Goal: Task Accomplishment & Management: Manage account settings

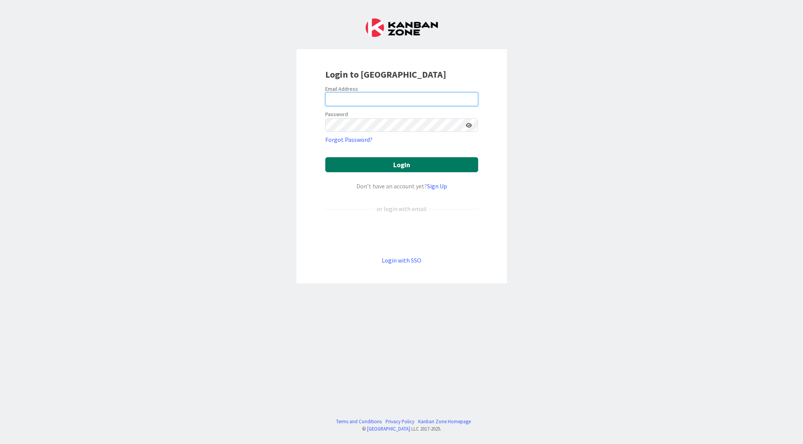
type input "[EMAIL_ADDRESS][DOMAIN_NAME]"
click at [400, 164] on button "Login" at bounding box center [401, 164] width 153 height 15
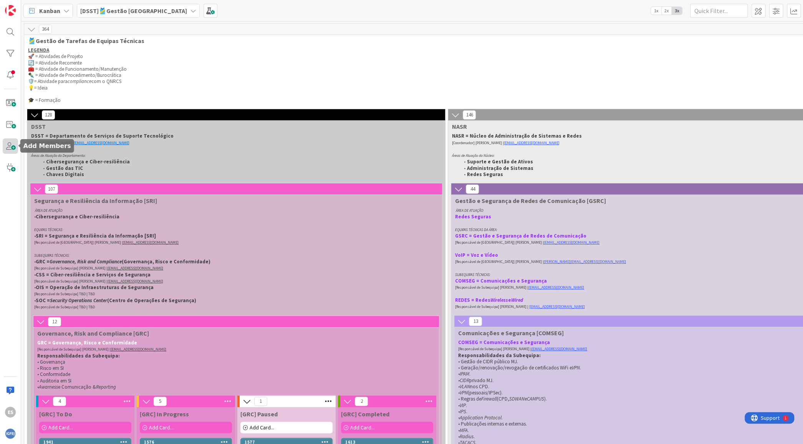
click at [12, 144] on span at bounding box center [10, 145] width 15 height 15
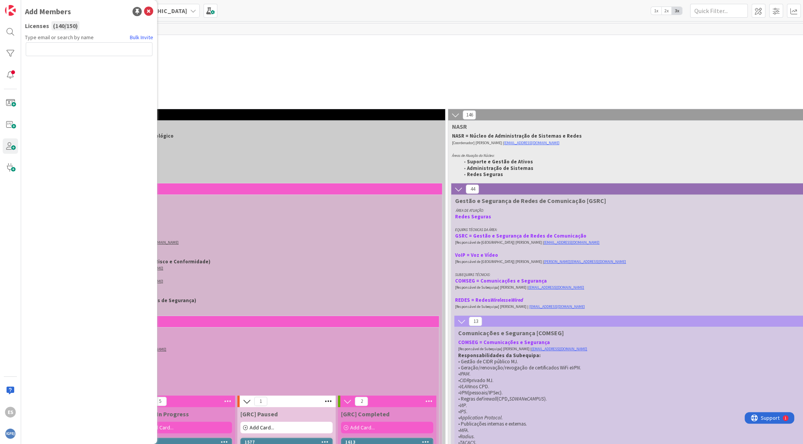
click at [68, 45] on input "text" at bounding box center [89, 49] width 127 height 14
type input "e"
paste input "[EMAIL_ADDRESS][DOMAIN_NAME]"
type input "[EMAIL_ADDRESS][DOMAIN_NAME]"
click at [49, 68] on button "Send Invite" at bounding box center [46, 66] width 41 height 14
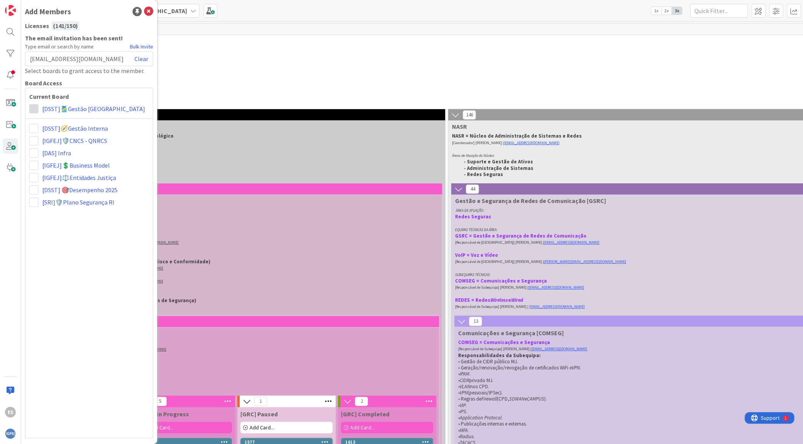
click at [30, 109] on span at bounding box center [33, 108] width 9 height 9
click at [69, 139] on span "Collaborator" at bounding box center [84, 138] width 58 height 12
click at [151, 14] on icon at bounding box center [148, 11] width 9 height 9
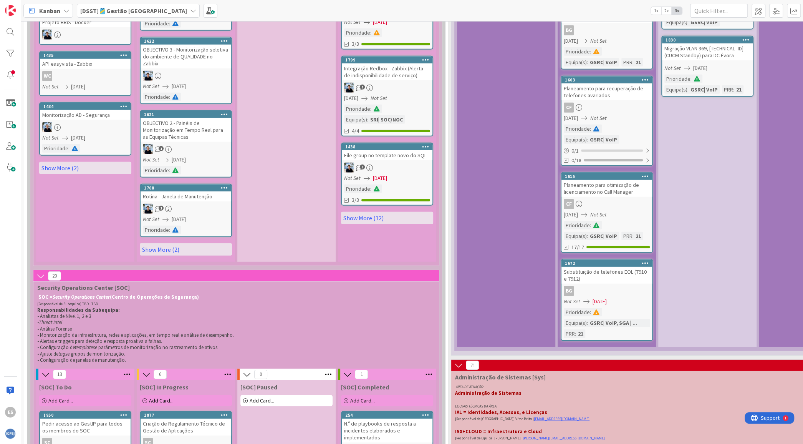
scroll to position [2304, 0]
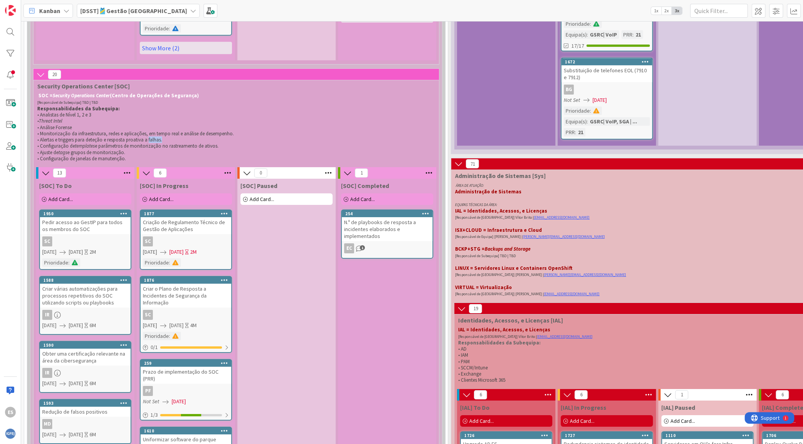
drag, startPoint x: 311, startPoint y: 120, endPoint x: 146, endPoint y: 121, distance: 165.9
click at [146, 137] on p "• Alertas e triggers para deteção e resposta proativa a falhas." at bounding box center [234, 140] width 395 height 6
click at [156, 136] on span "• Alertas e triggers para deteção e resposta proativa a falhas." at bounding box center [99, 139] width 125 height 7
drag, startPoint x: 164, startPoint y: 121, endPoint x: 34, endPoint y: 116, distance: 130.7
click at [34, 116] on div "SOC = Security Operations Center (Centro de Operações de Segurança) [Responsáve…" at bounding box center [234, 127] width 402 height 72
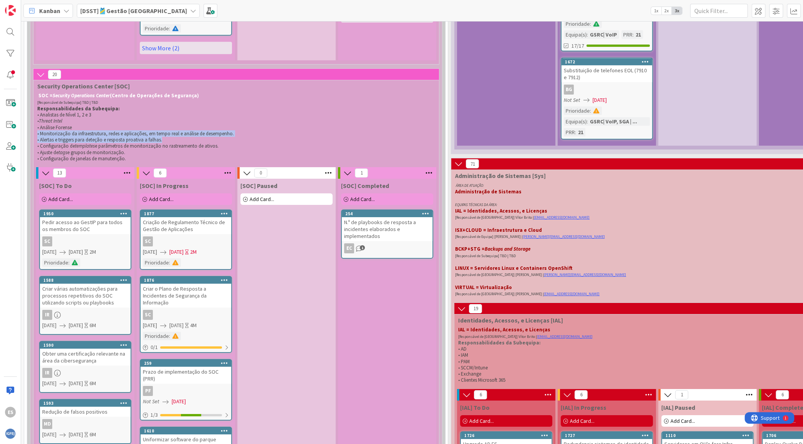
click at [220, 137] on p "• Alertas e triggers para deteção e resposta proativa a falhas." at bounding box center [234, 140] width 395 height 6
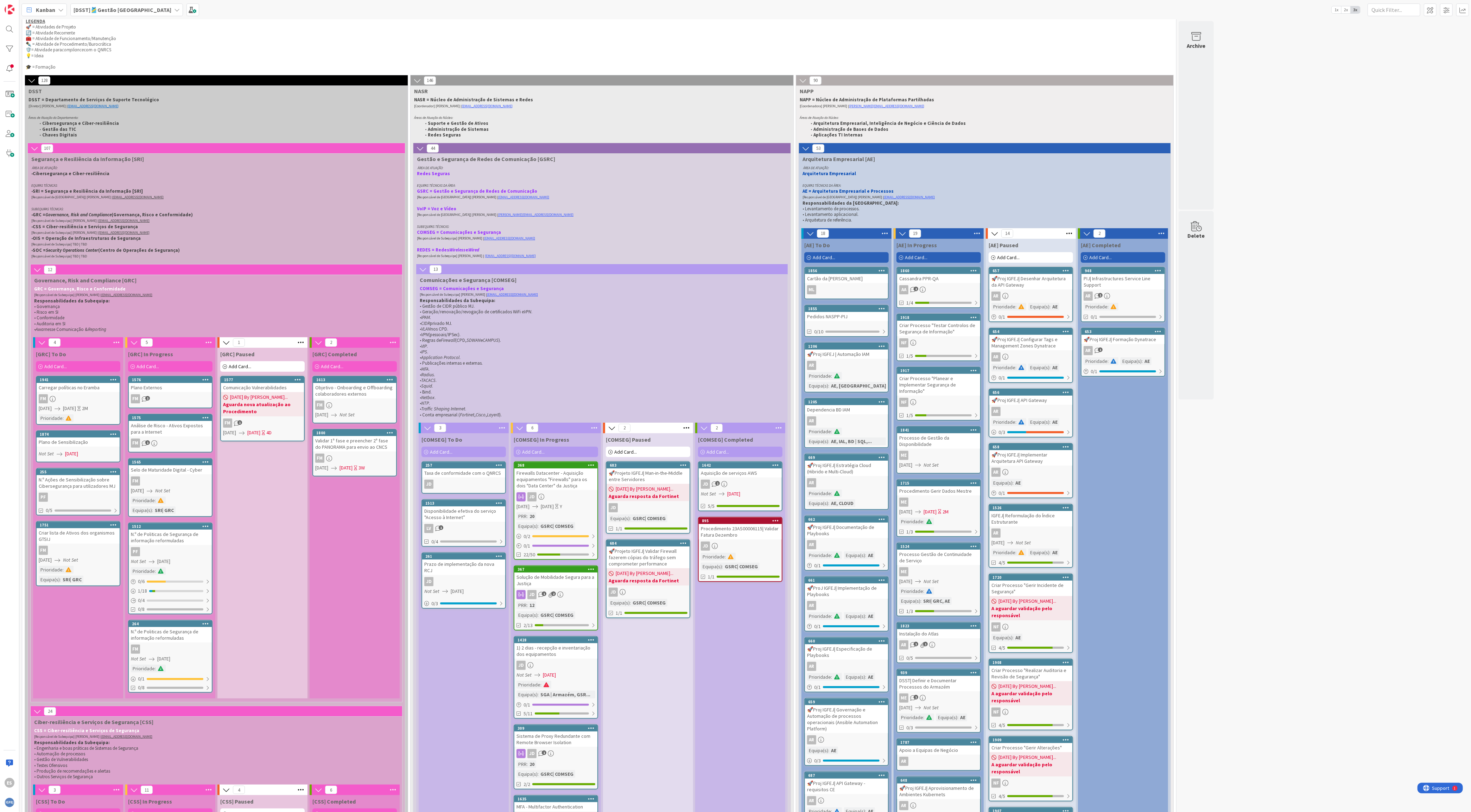
scroll to position [21, 0]
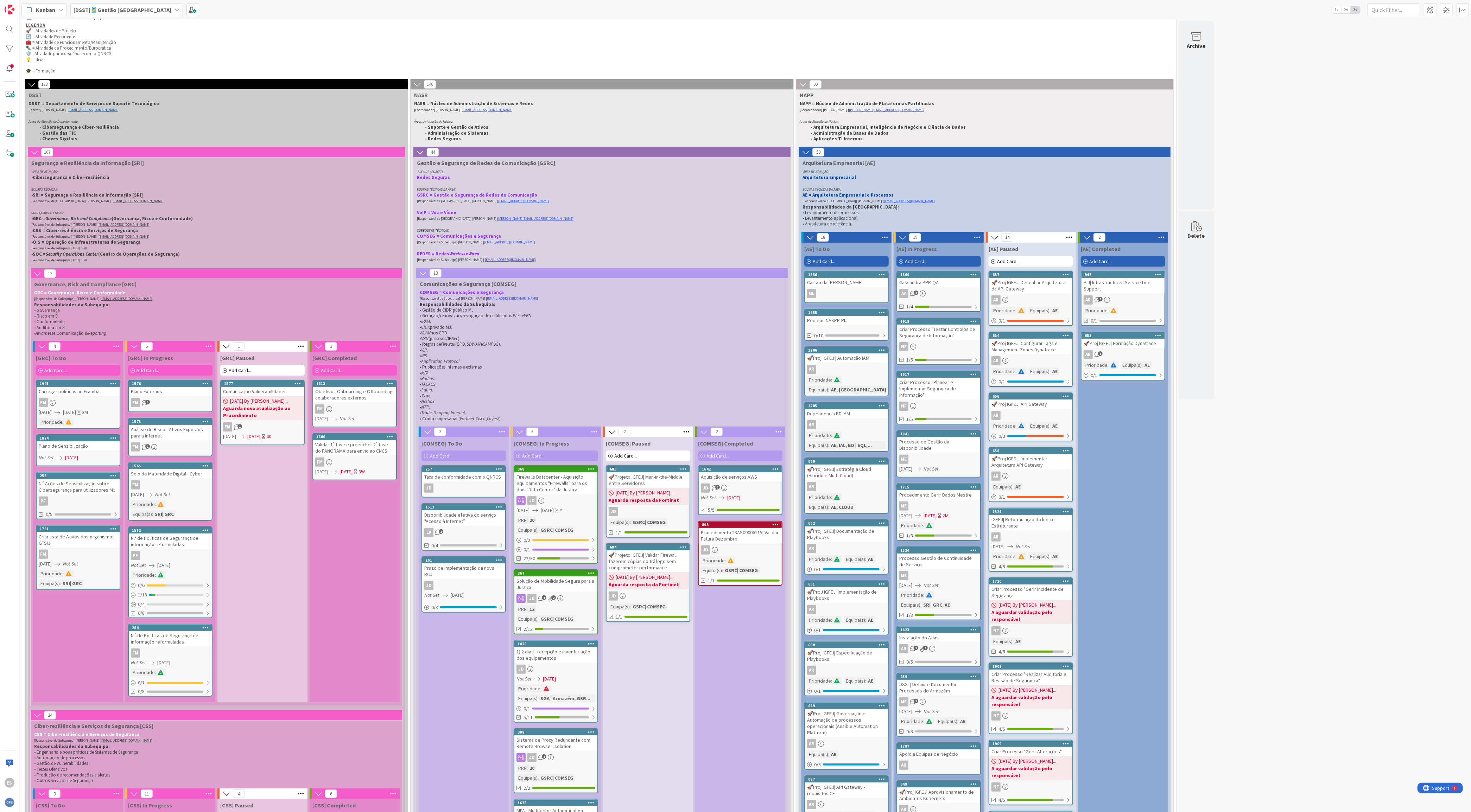
click at [736, 152] on icon at bounding box center [805, 152] width 7 height 7
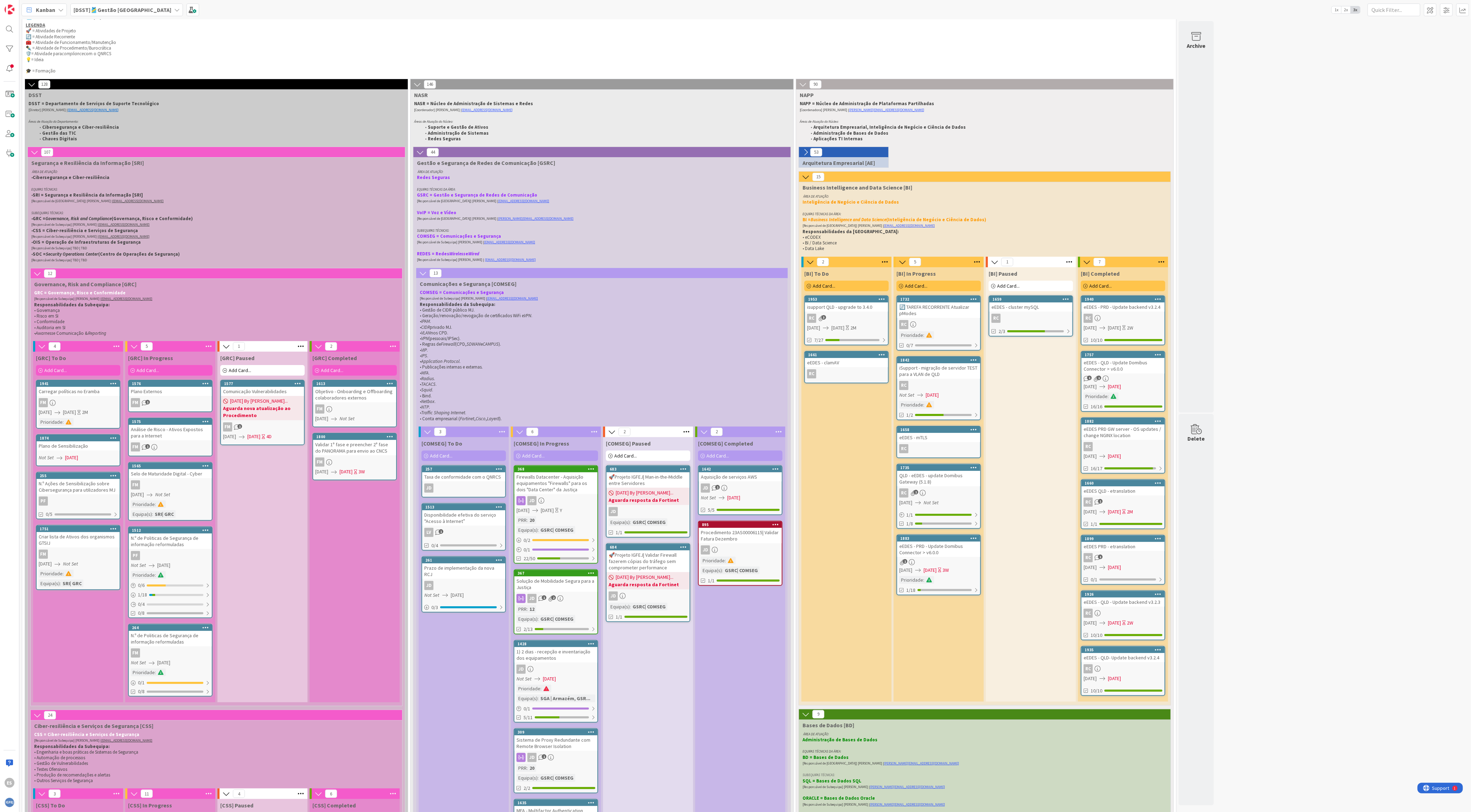
click at [736, 174] on icon at bounding box center [805, 177] width 7 height 7
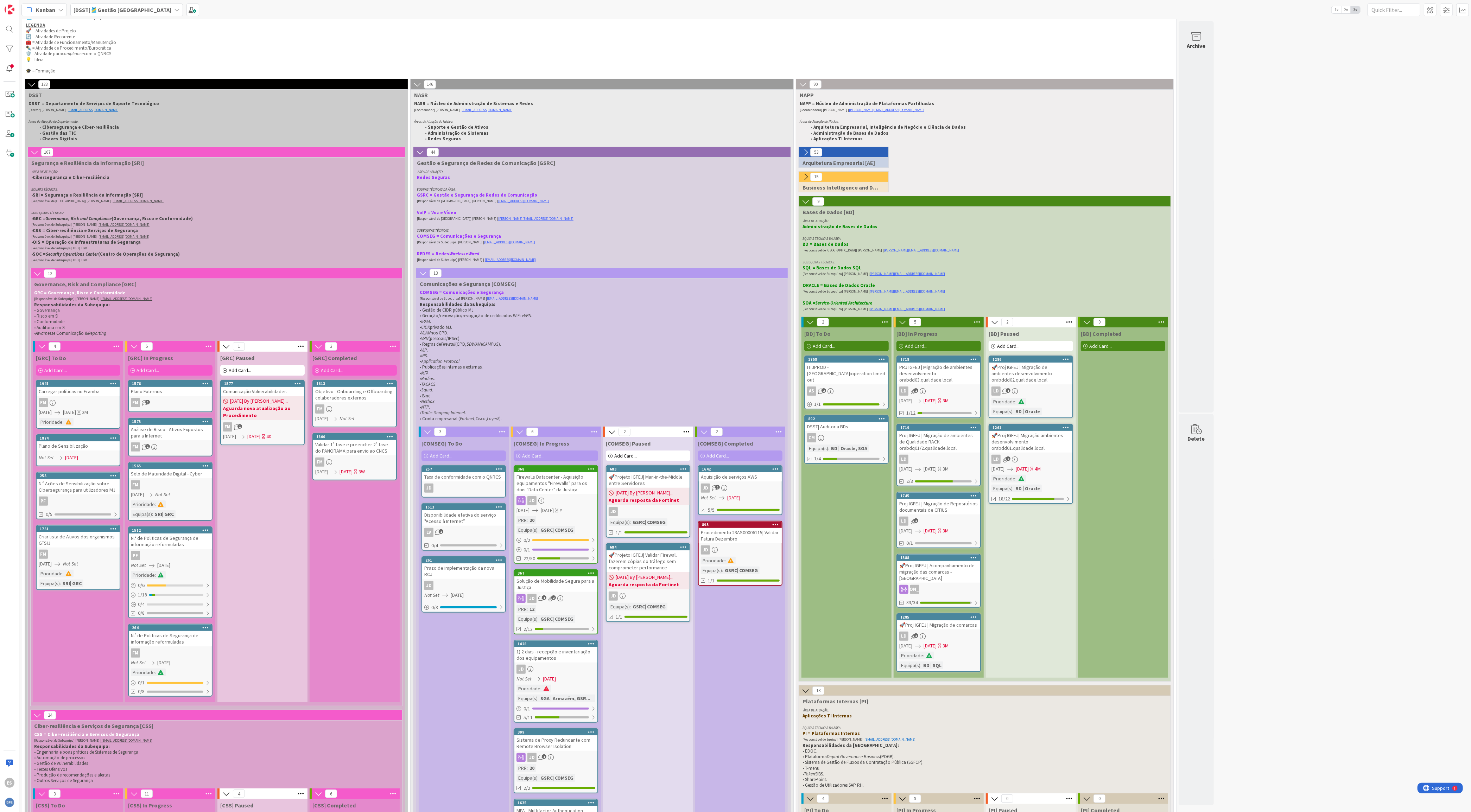
click at [736, 205] on icon at bounding box center [805, 201] width 7 height 7
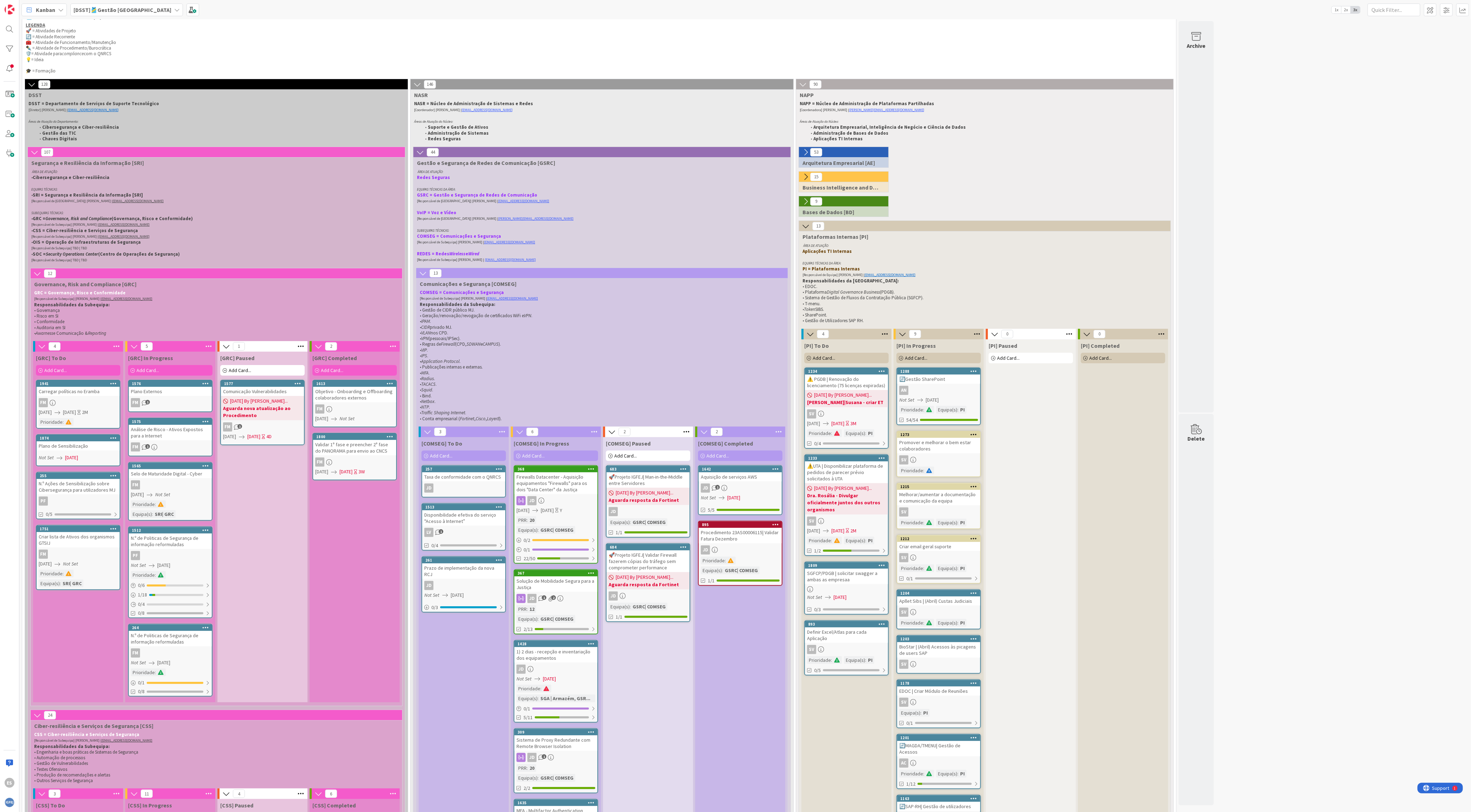
click at [736, 205] on icon at bounding box center [805, 201] width 7 height 7
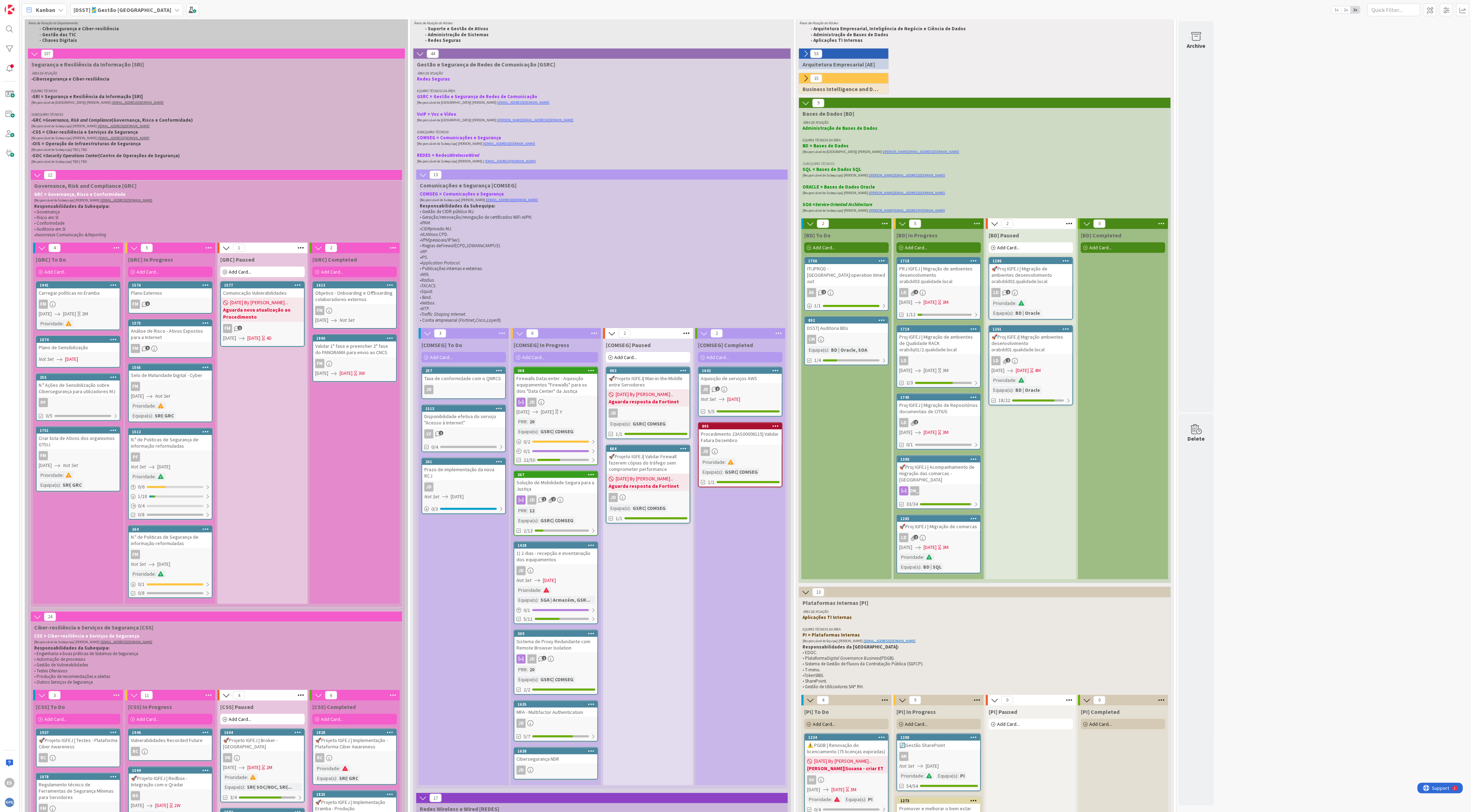
scroll to position [0, 0]
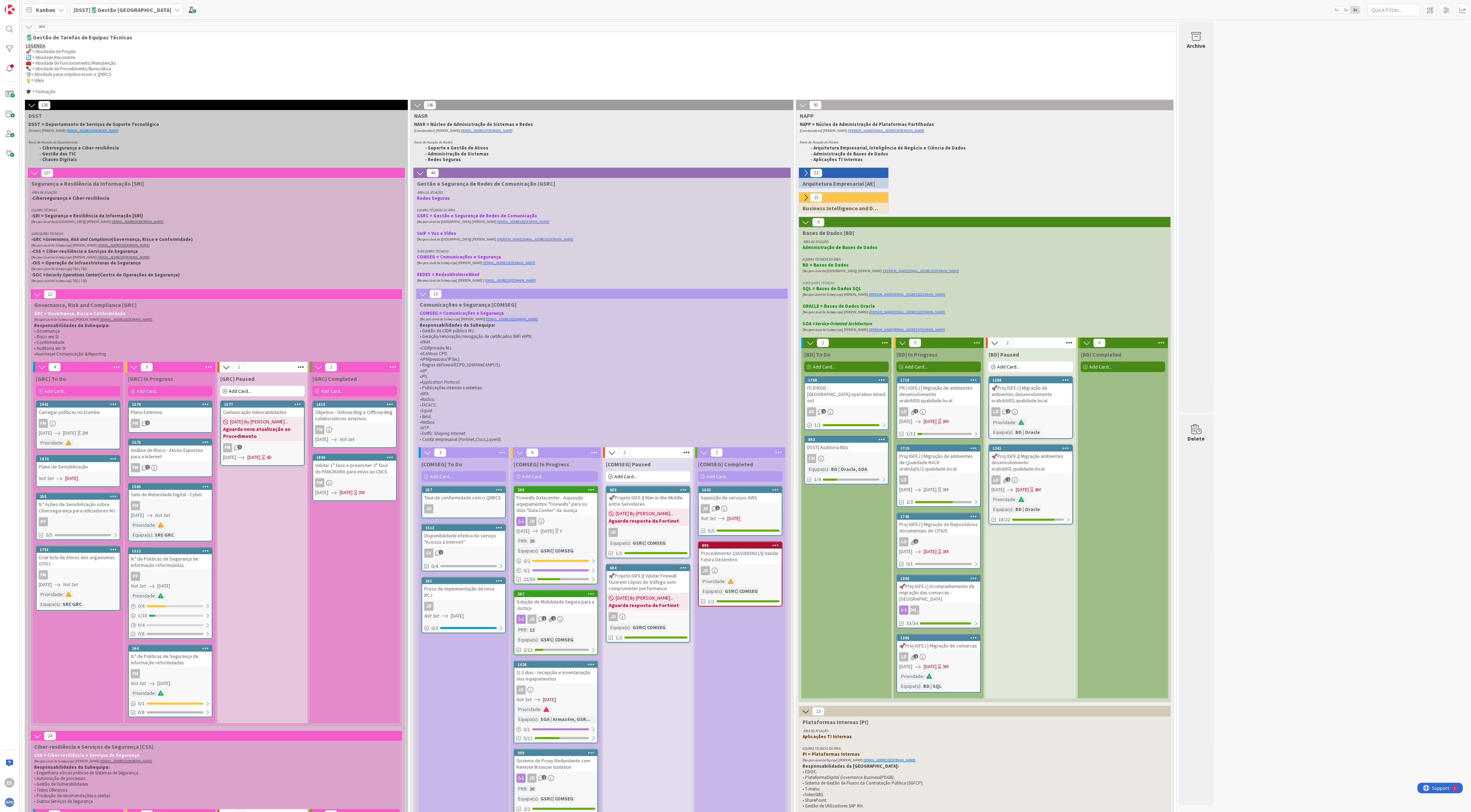
click at [736, 221] on icon at bounding box center [805, 222] width 7 height 7
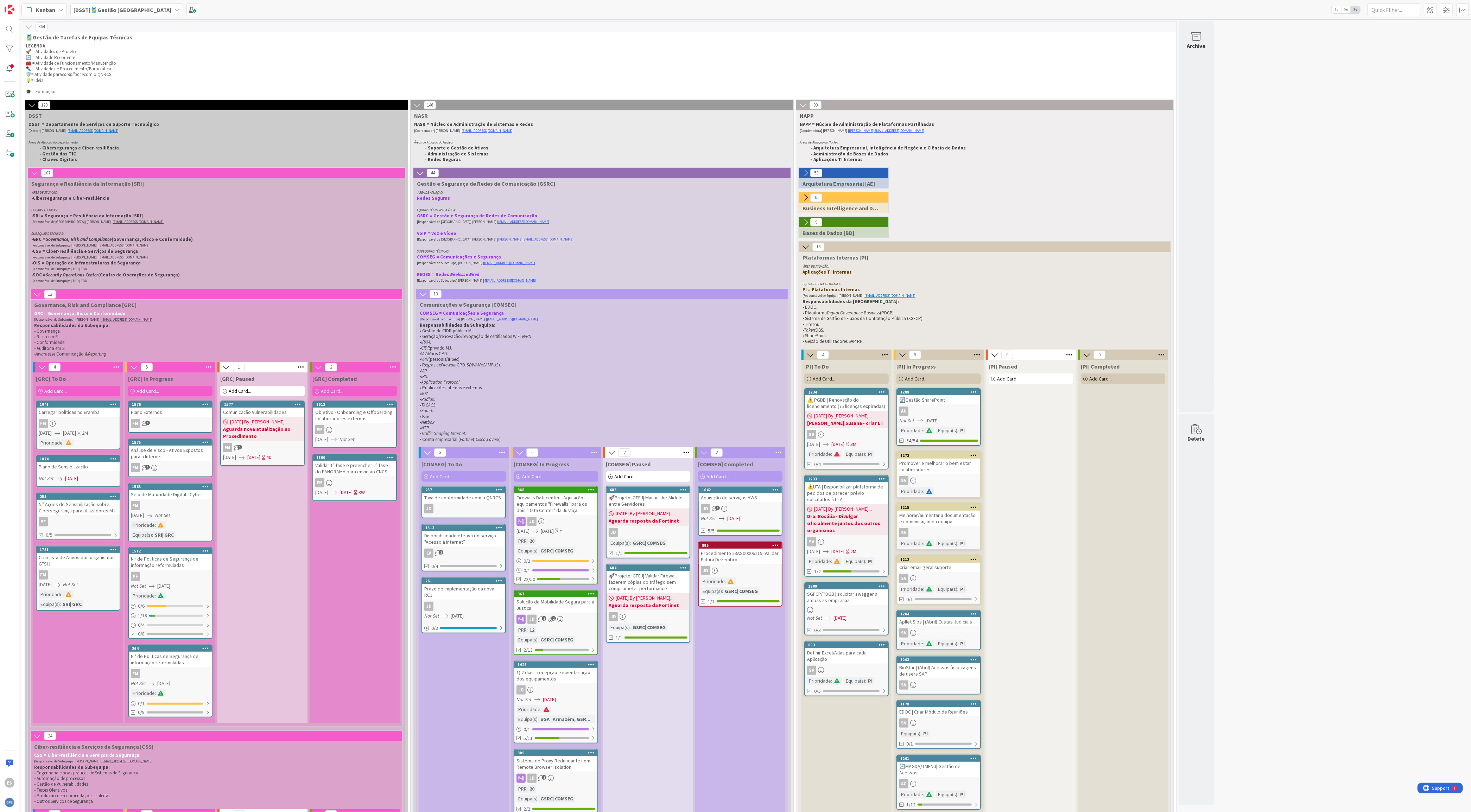
click at [736, 251] on icon at bounding box center [805, 246] width 7 height 7
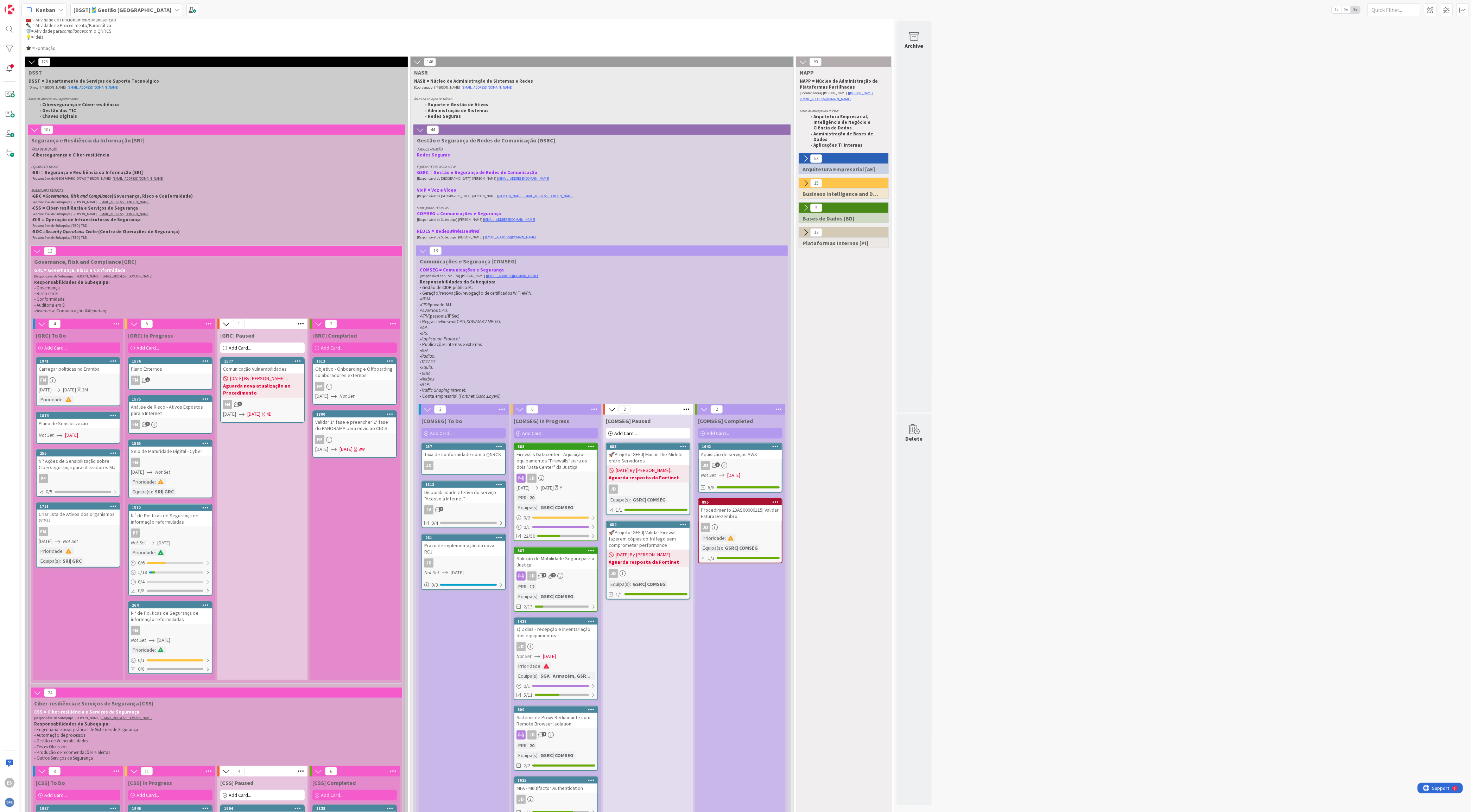
scroll to position [42, 0]
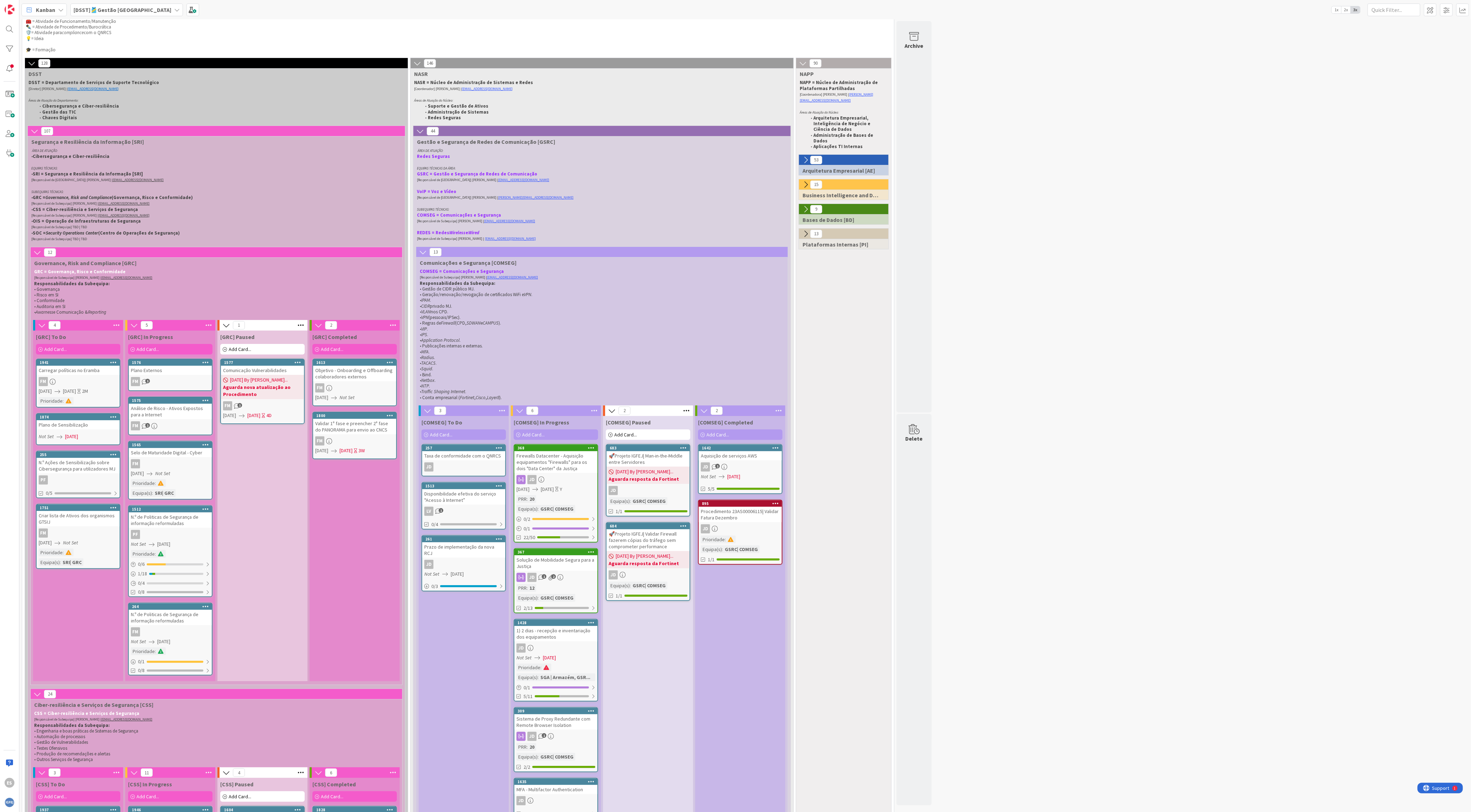
click at [421, 131] on icon at bounding box center [420, 131] width 7 height 7
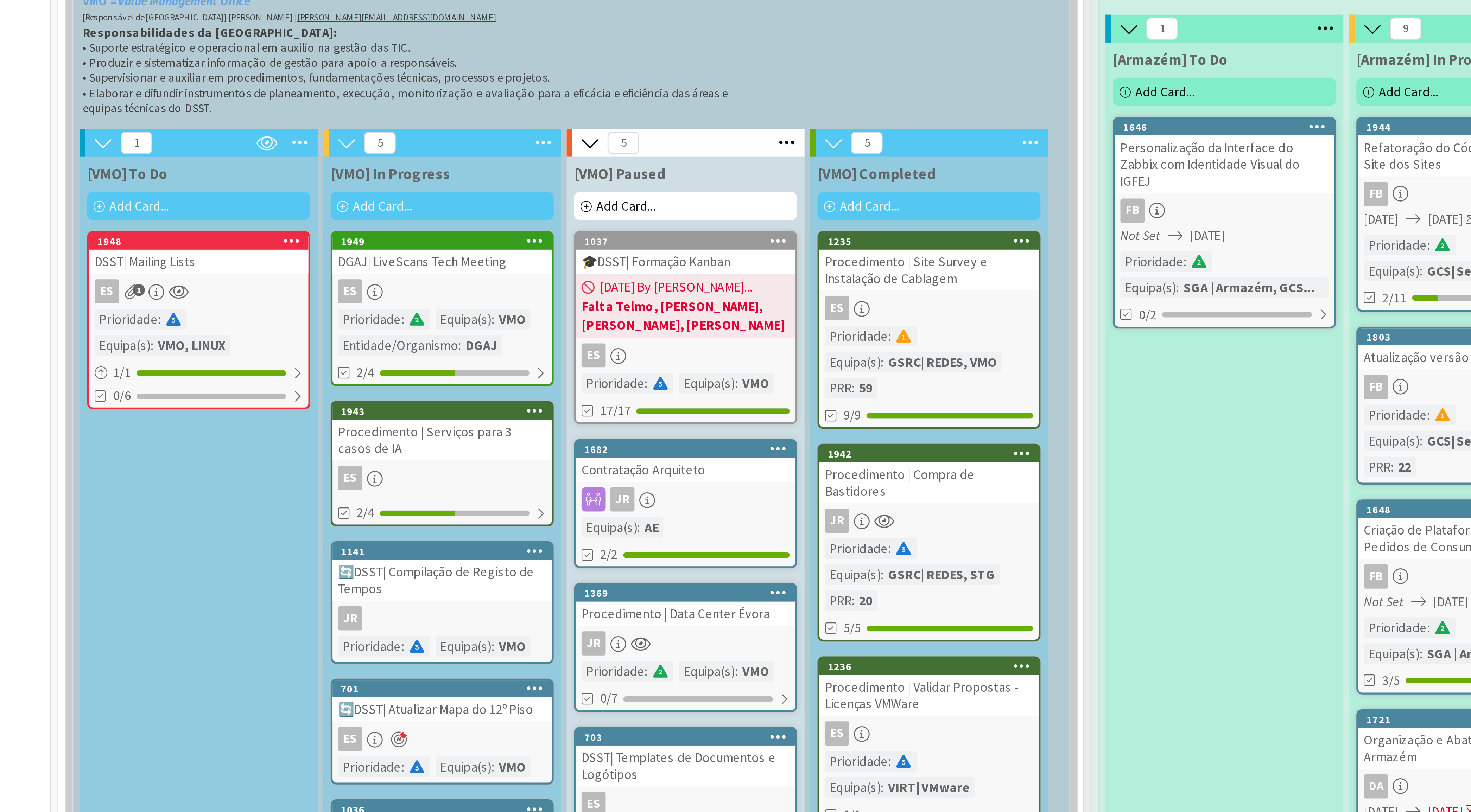
scroll to position [2771, 0]
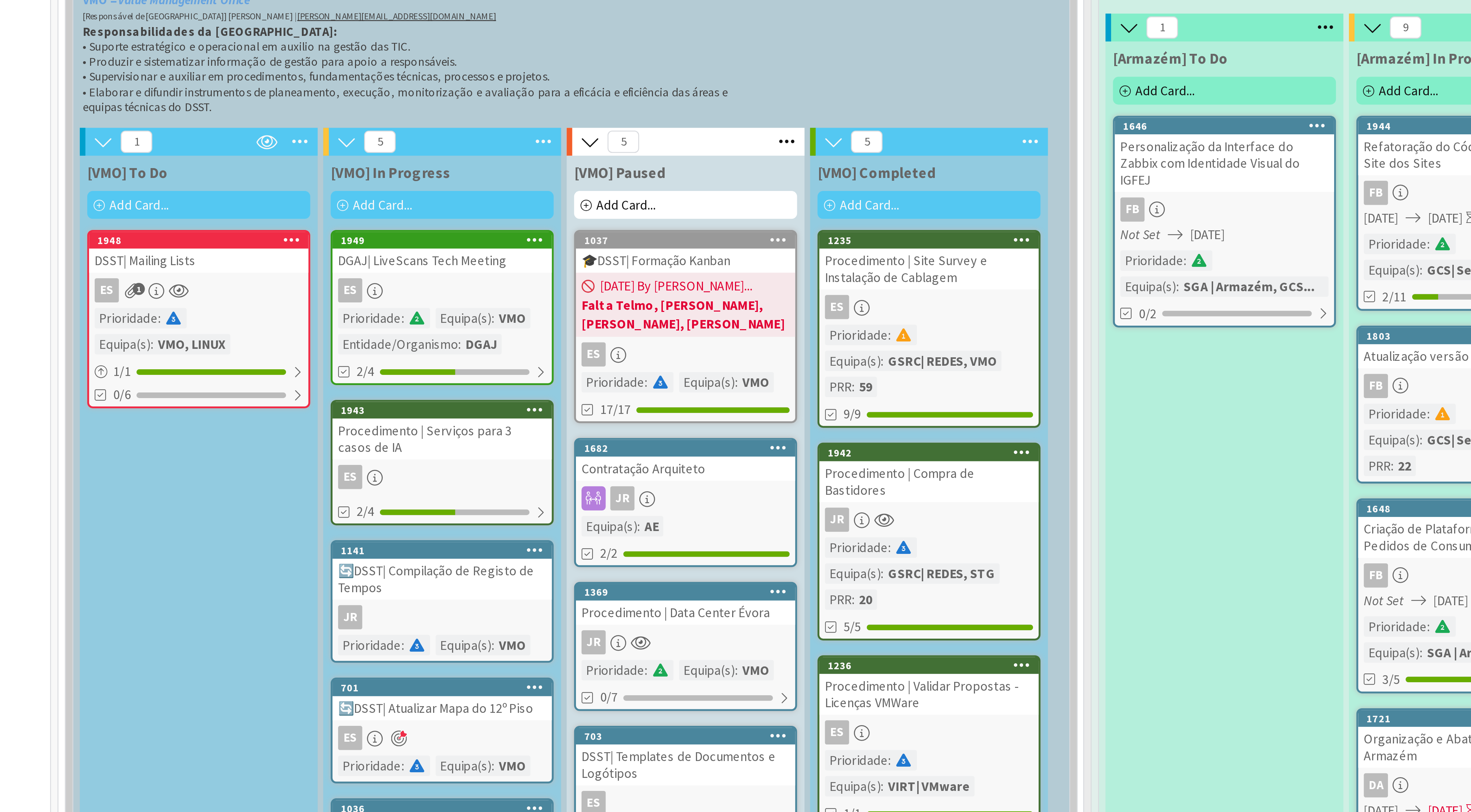
click at [77, 260] on div "Add Card..." at bounding box center [75, 265] width 84 height 11
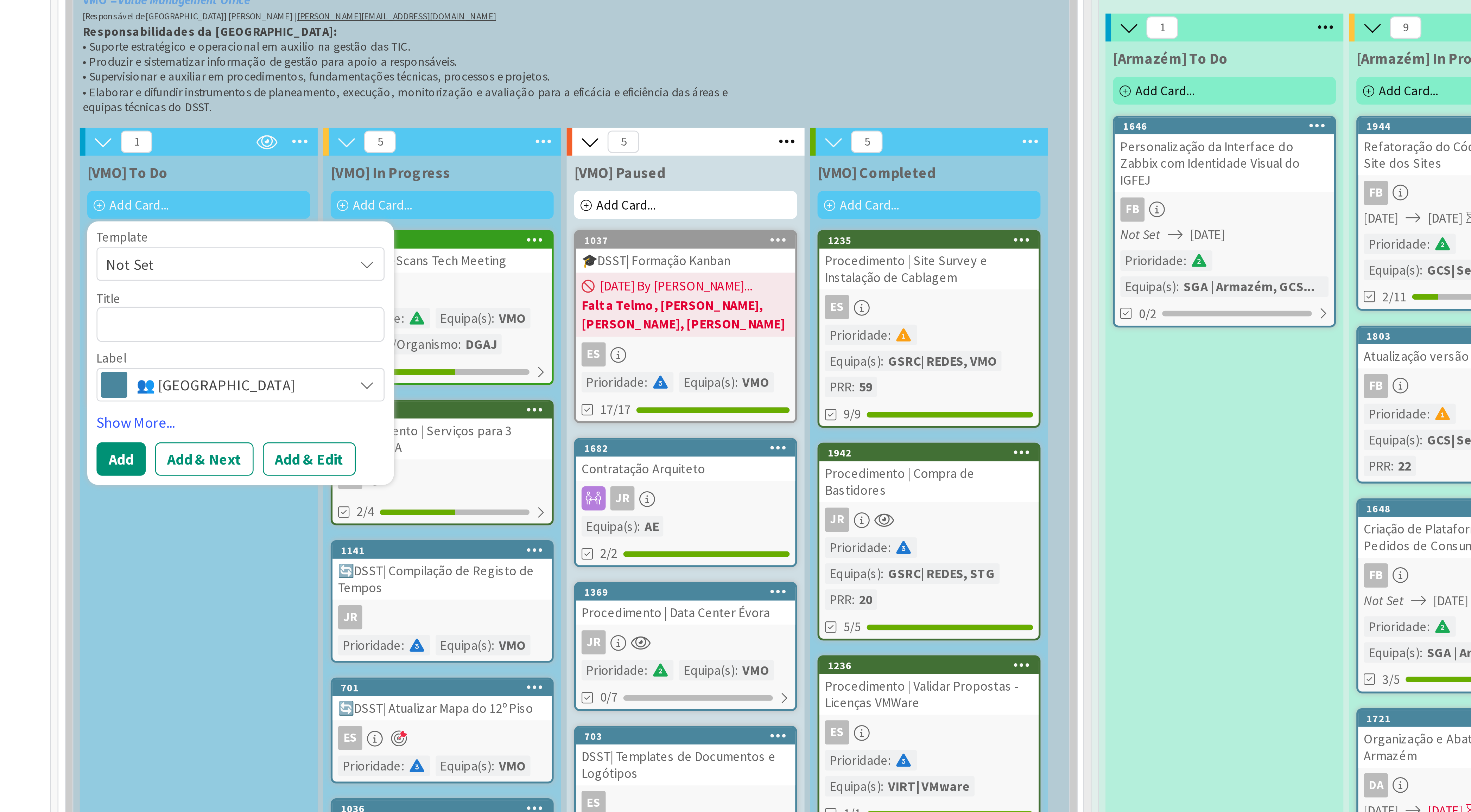
click at [76, 328] on span "👥 [GEOGRAPHIC_DATA]" at bounding box center [90, 332] width 78 height 10
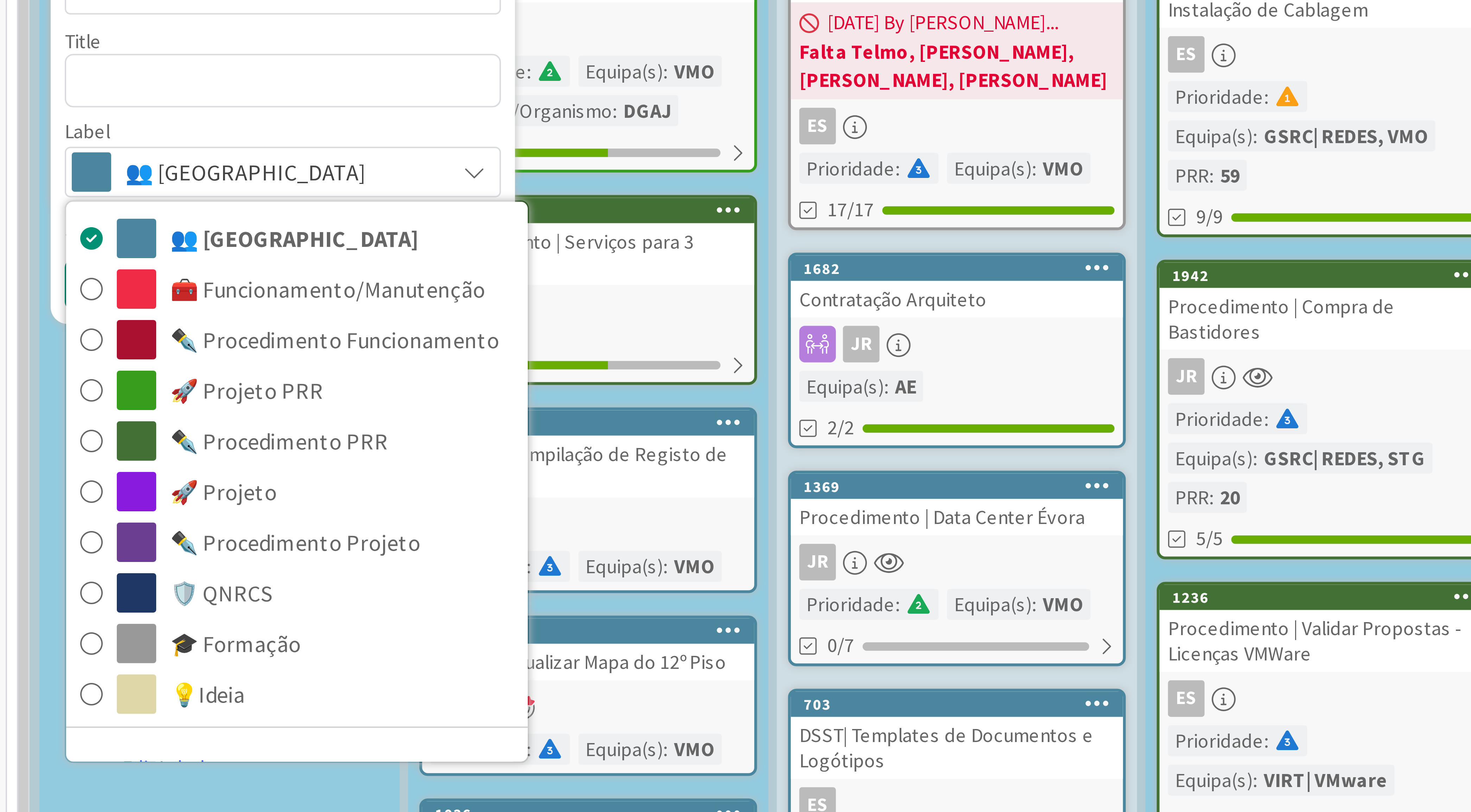
scroll to position [2785, 0]
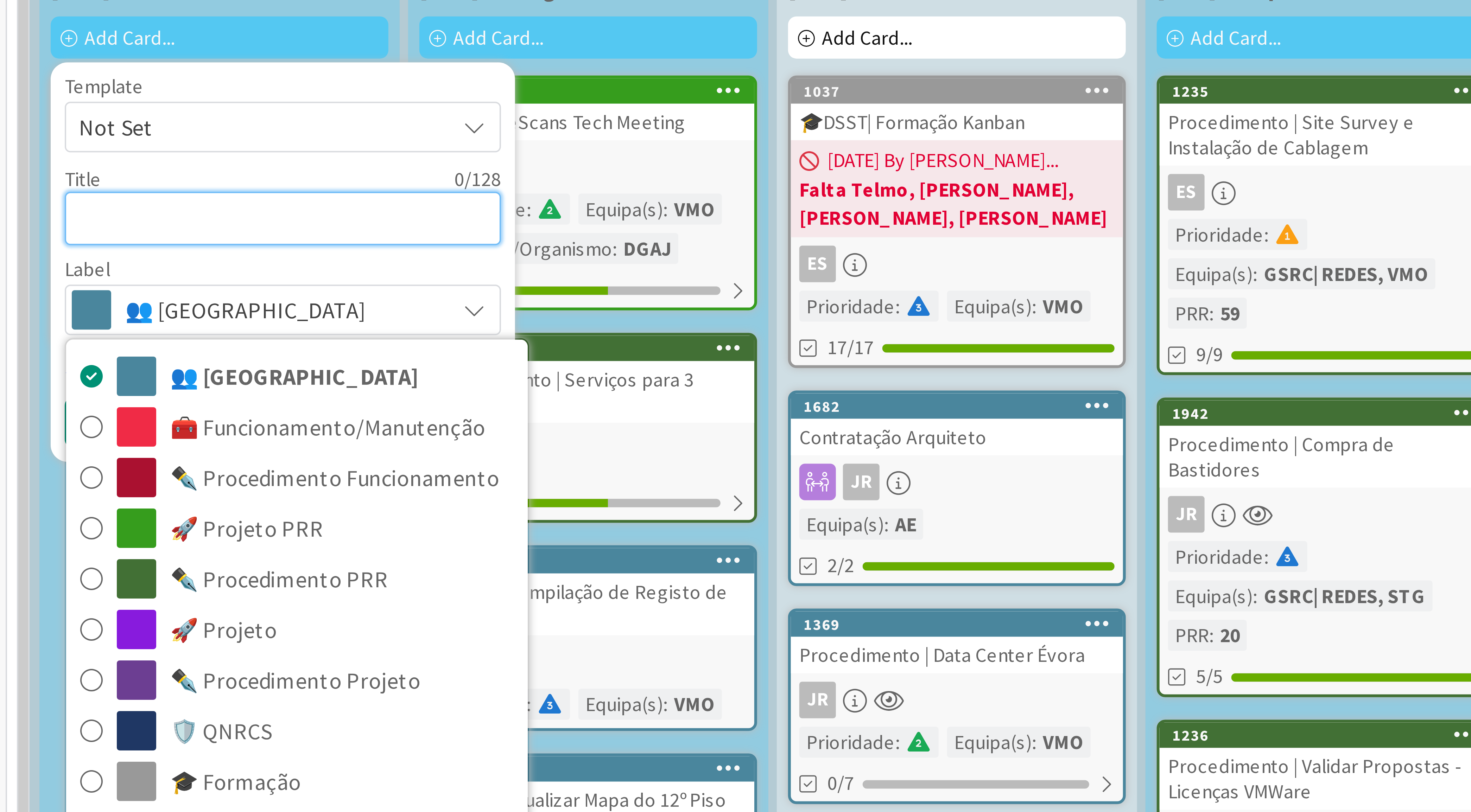
click at [84, 290] on textarea at bounding box center [91, 297] width 109 height 14
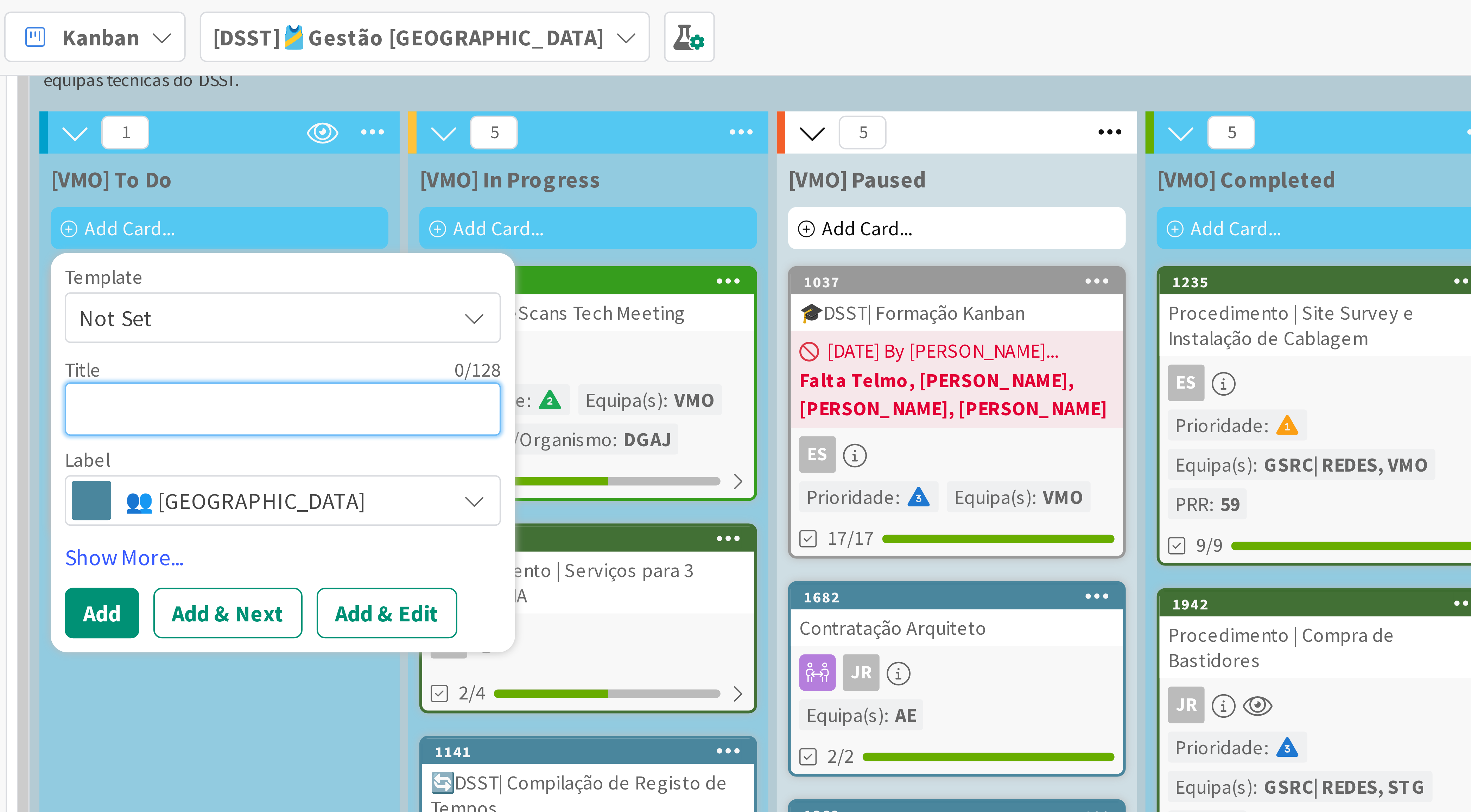
scroll to position [2976, 0]
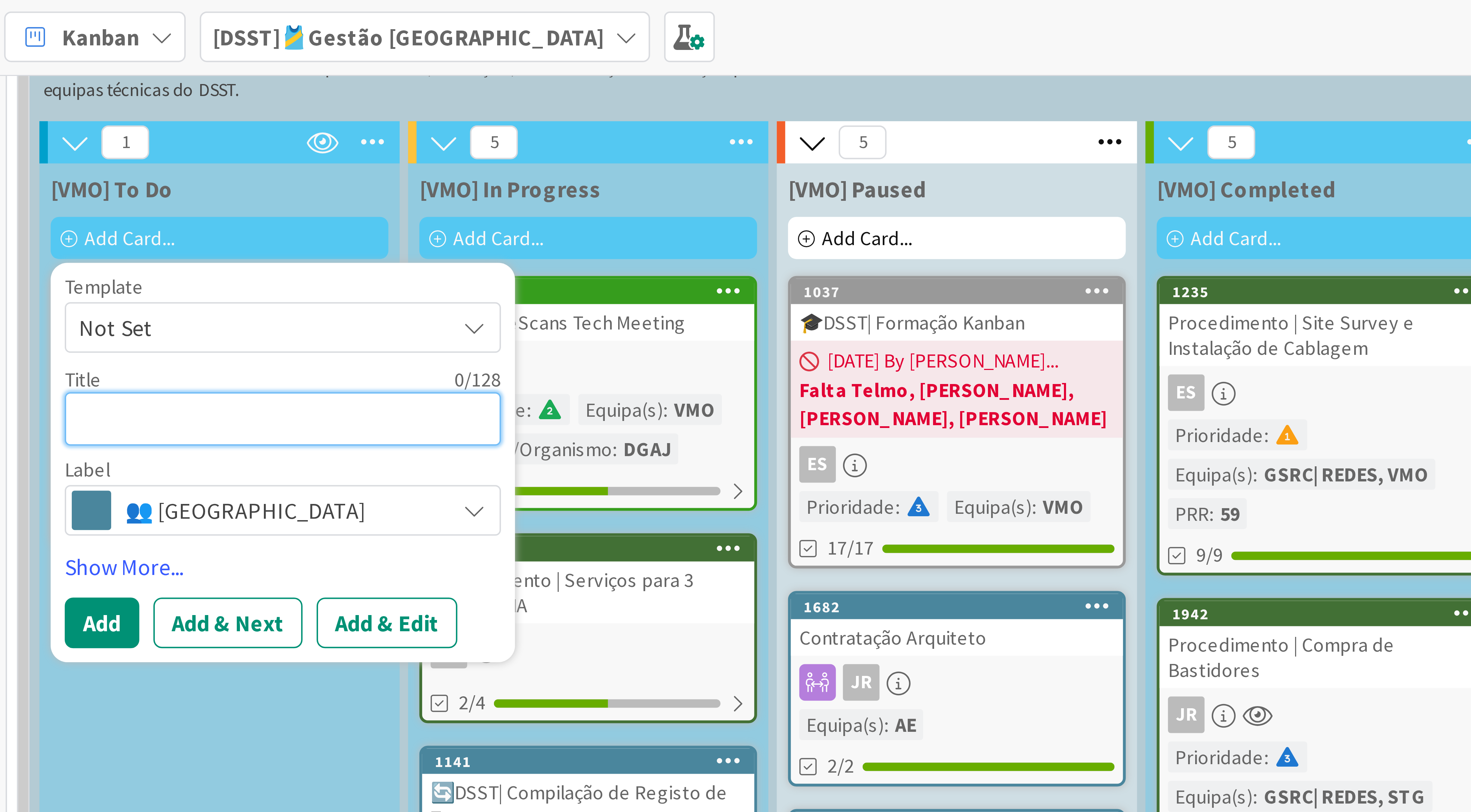
type textarea "x"
type textarea "D"
type textarea "x"
type textarea "DS"
type textarea "x"
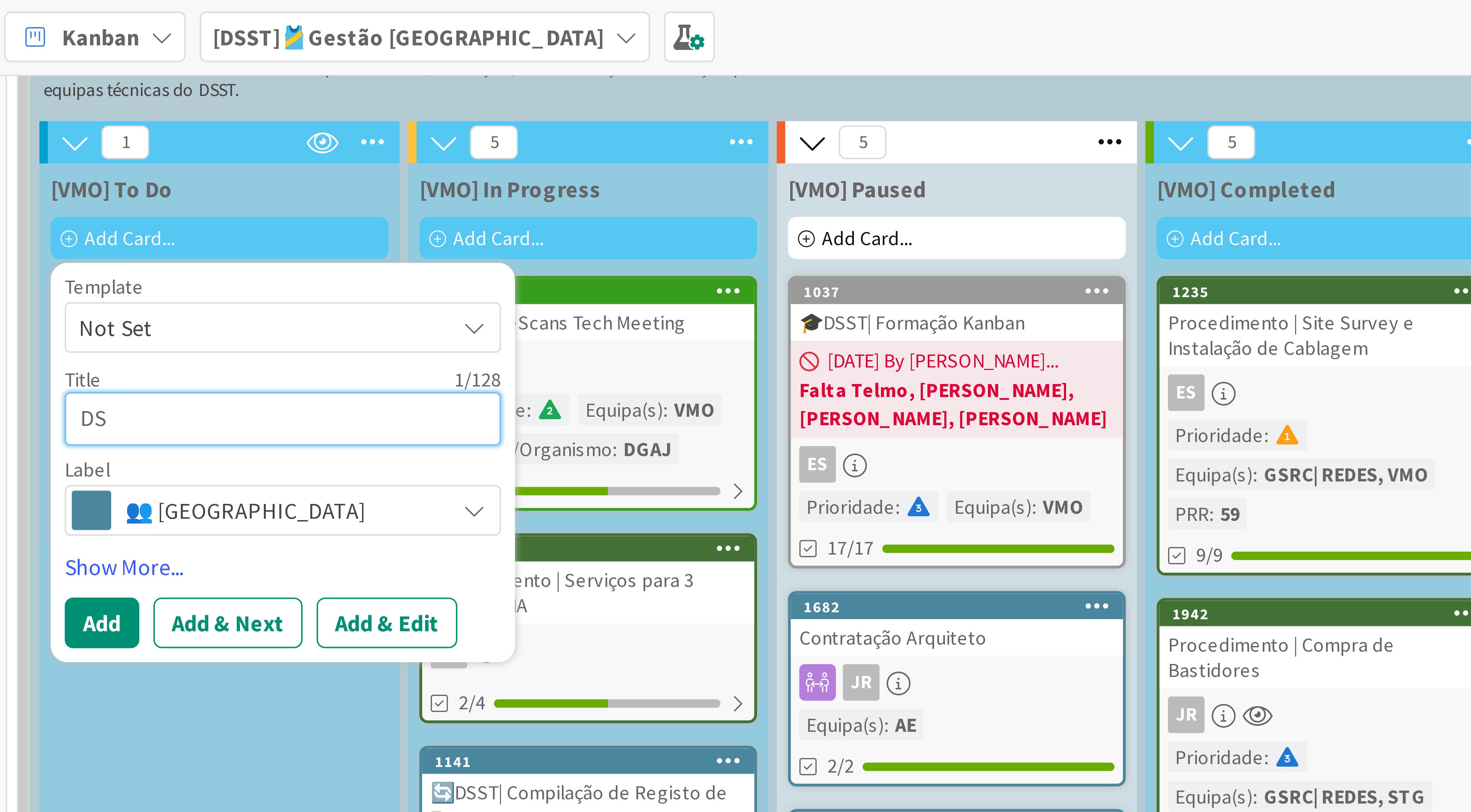
type textarea "DSS"
type textarea "x"
type textarea "DSST"
type textarea "x"
type textarea "DSST|"
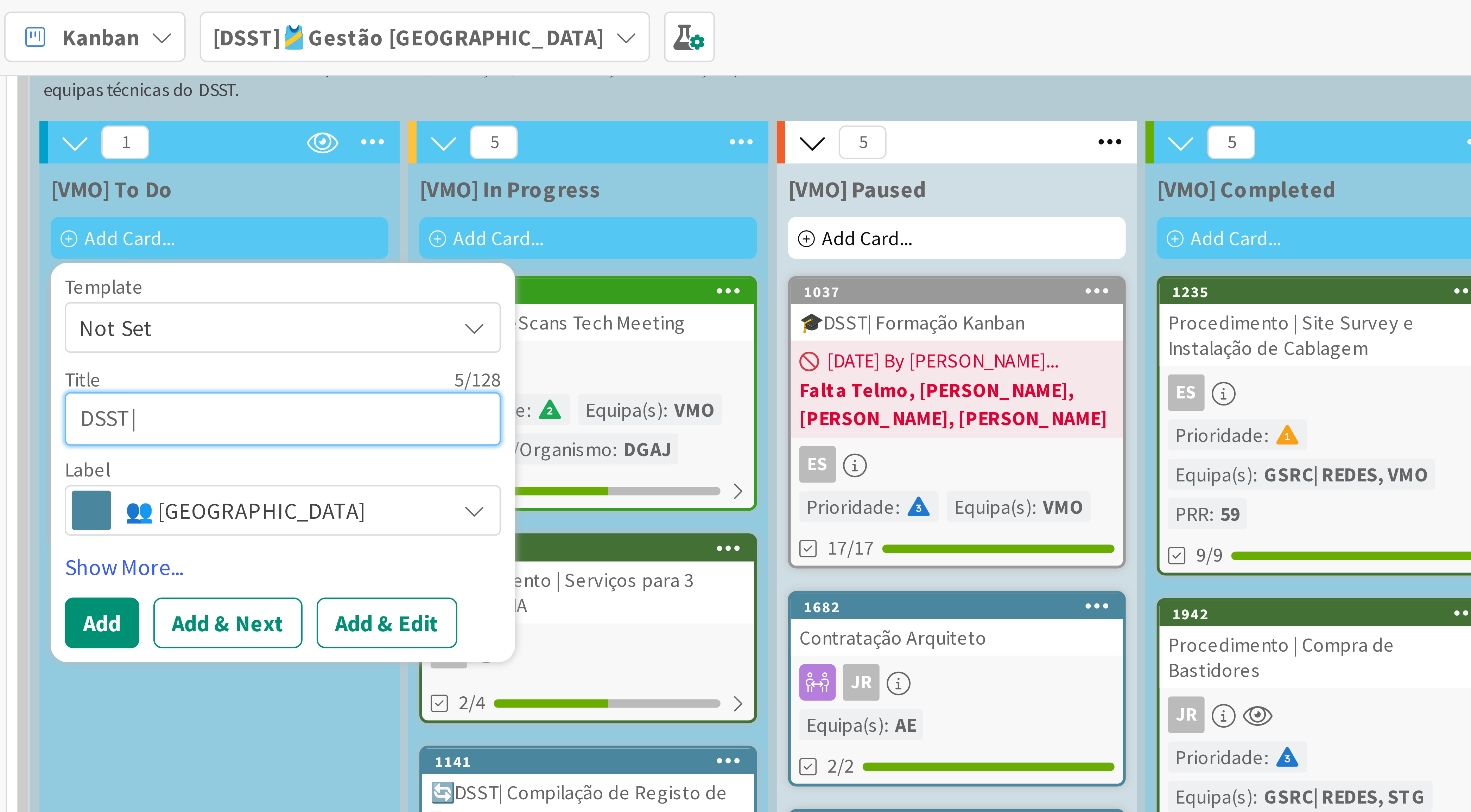
type textarea "x"
type textarea "DSST|"
click at [50, 99] on textarea "DSST|" at bounding box center [91, 105] width 109 height 14
type textarea "x"
type textarea "DSS|"
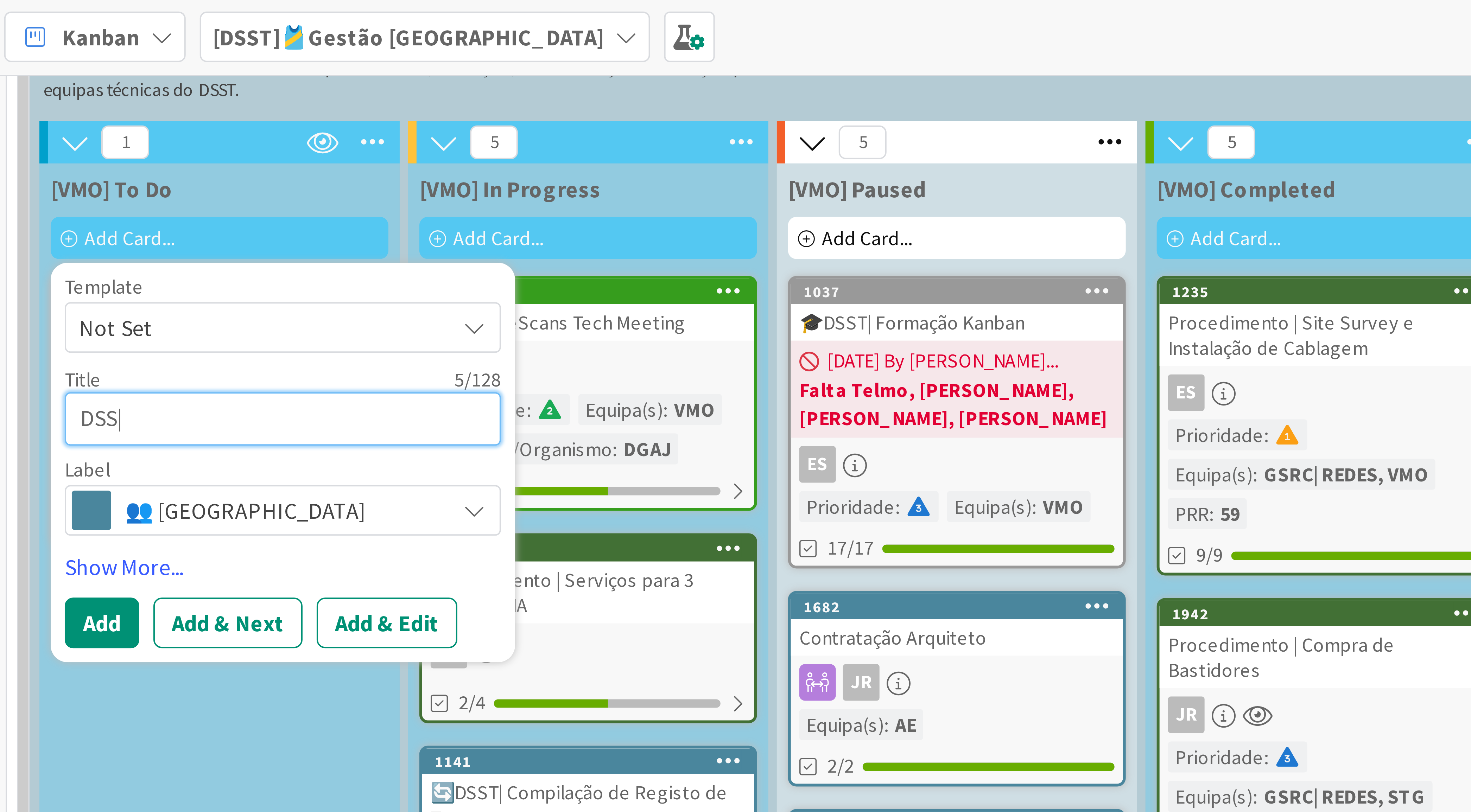
type textarea "x"
type textarea "DSS"
type textarea "x"
type textarea "DS"
type textarea "x"
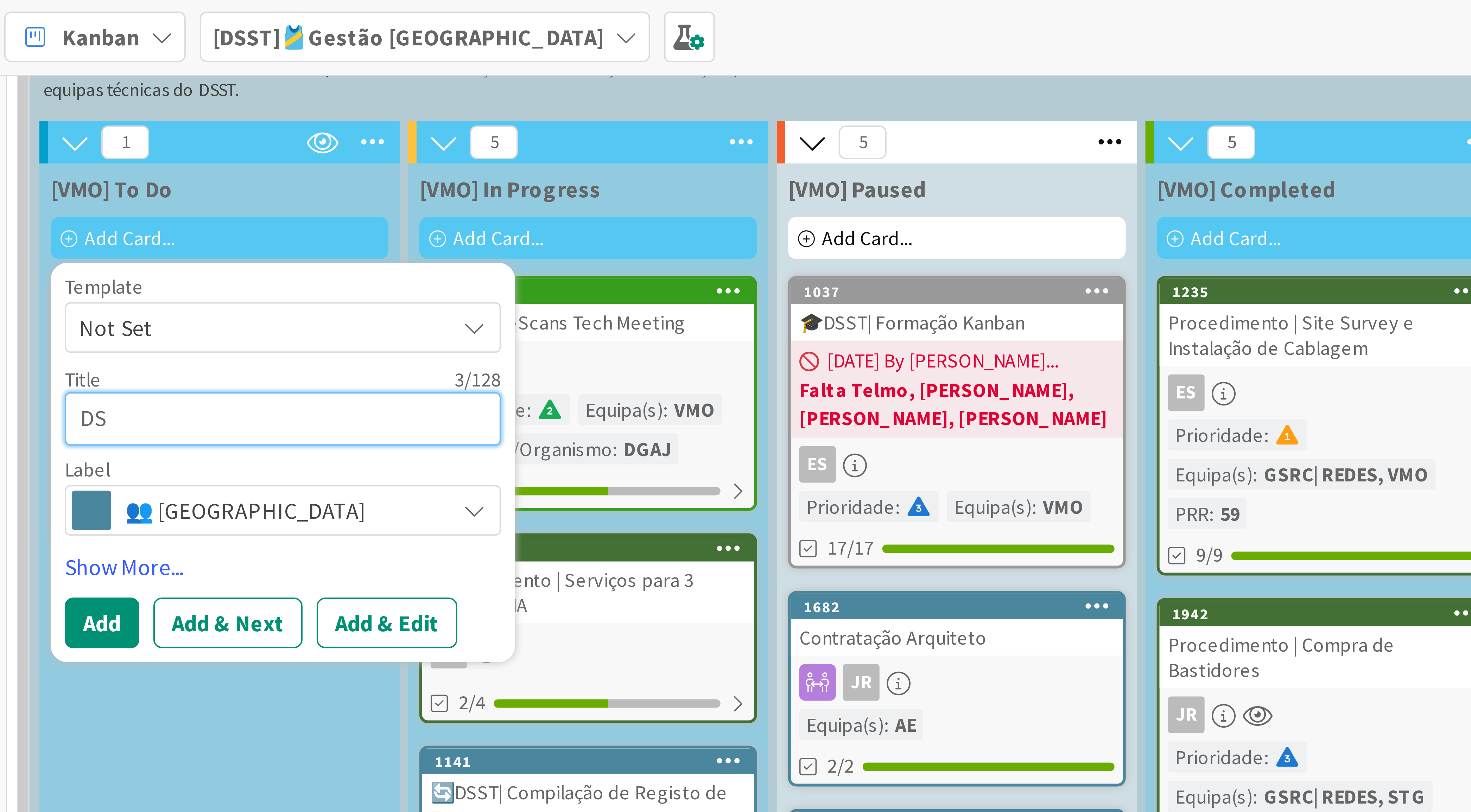
type textarea "D"
type textarea "x"
type textarea "D"
type textarea "x"
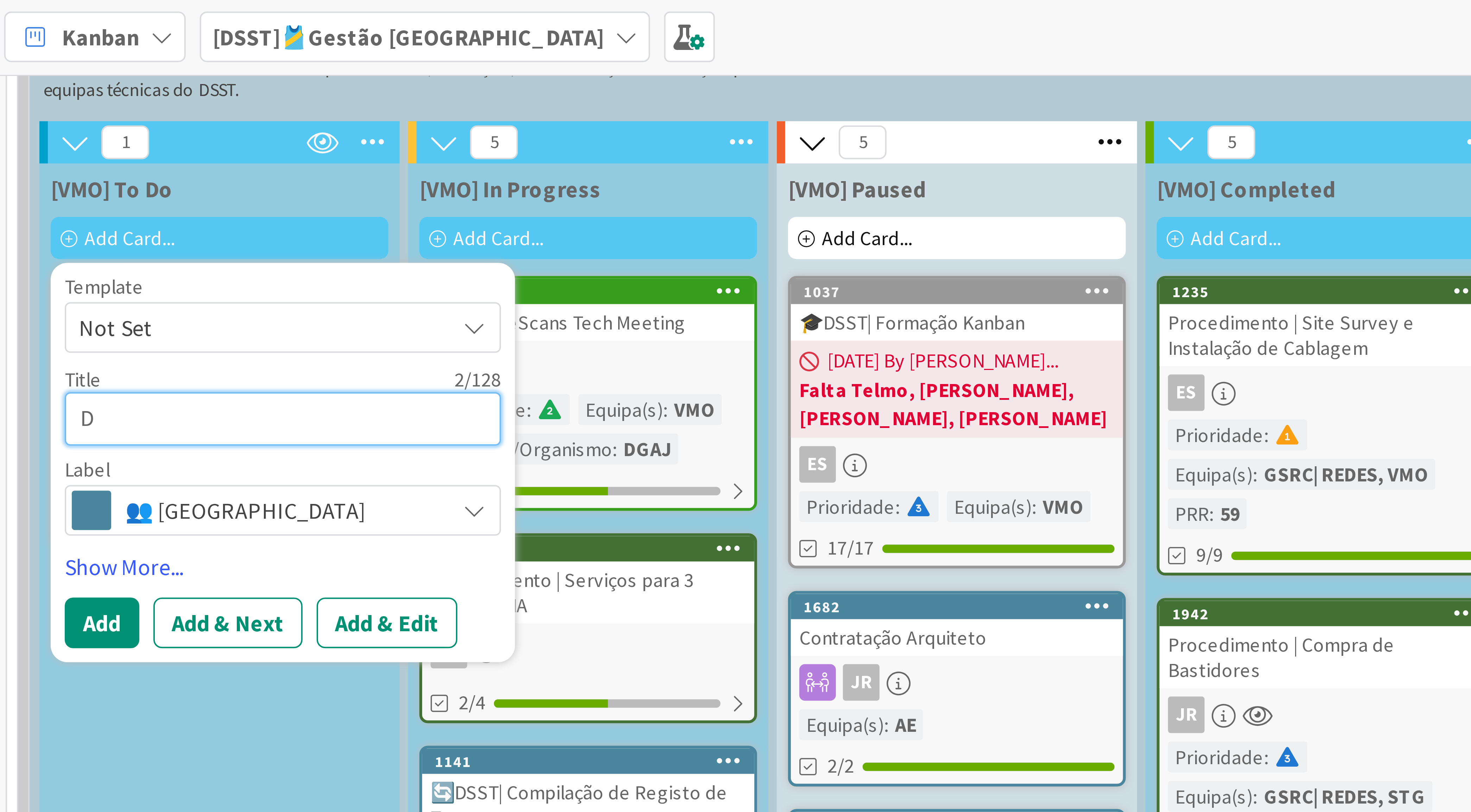
type textarea "DG"
type textarea "x"
type textarea "DGA"
type textarea "x"
type textarea "DGAJ"
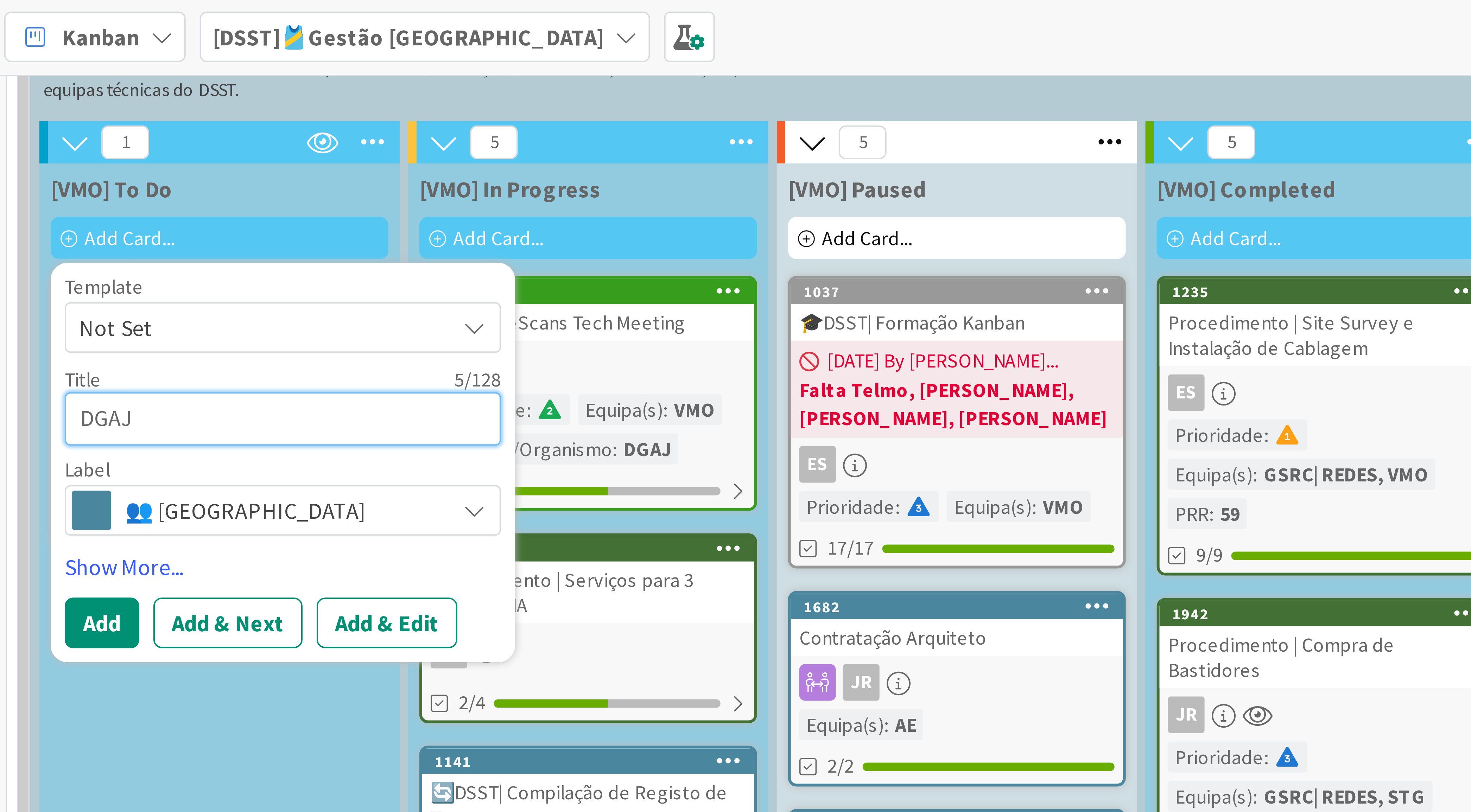
type textarea "x"
type textarea "DGAJ|"
type textarea "x"
type textarea "DGAJ|"
type textarea "x"
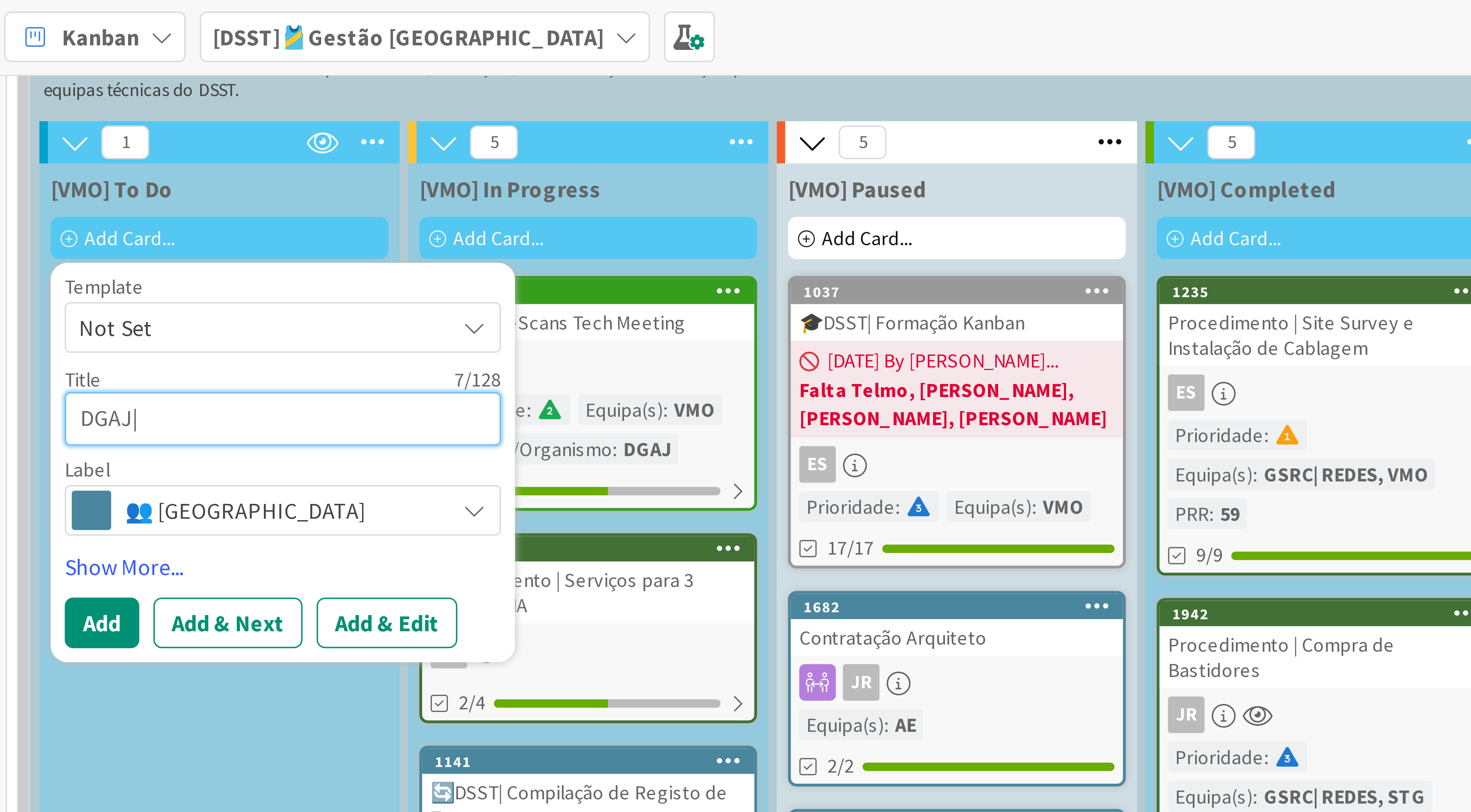
type textarea "DGAJ| L"
type textarea "x"
type textarea "DGAJ| Li"
type textarea "x"
type textarea "DGAJ| Liv"
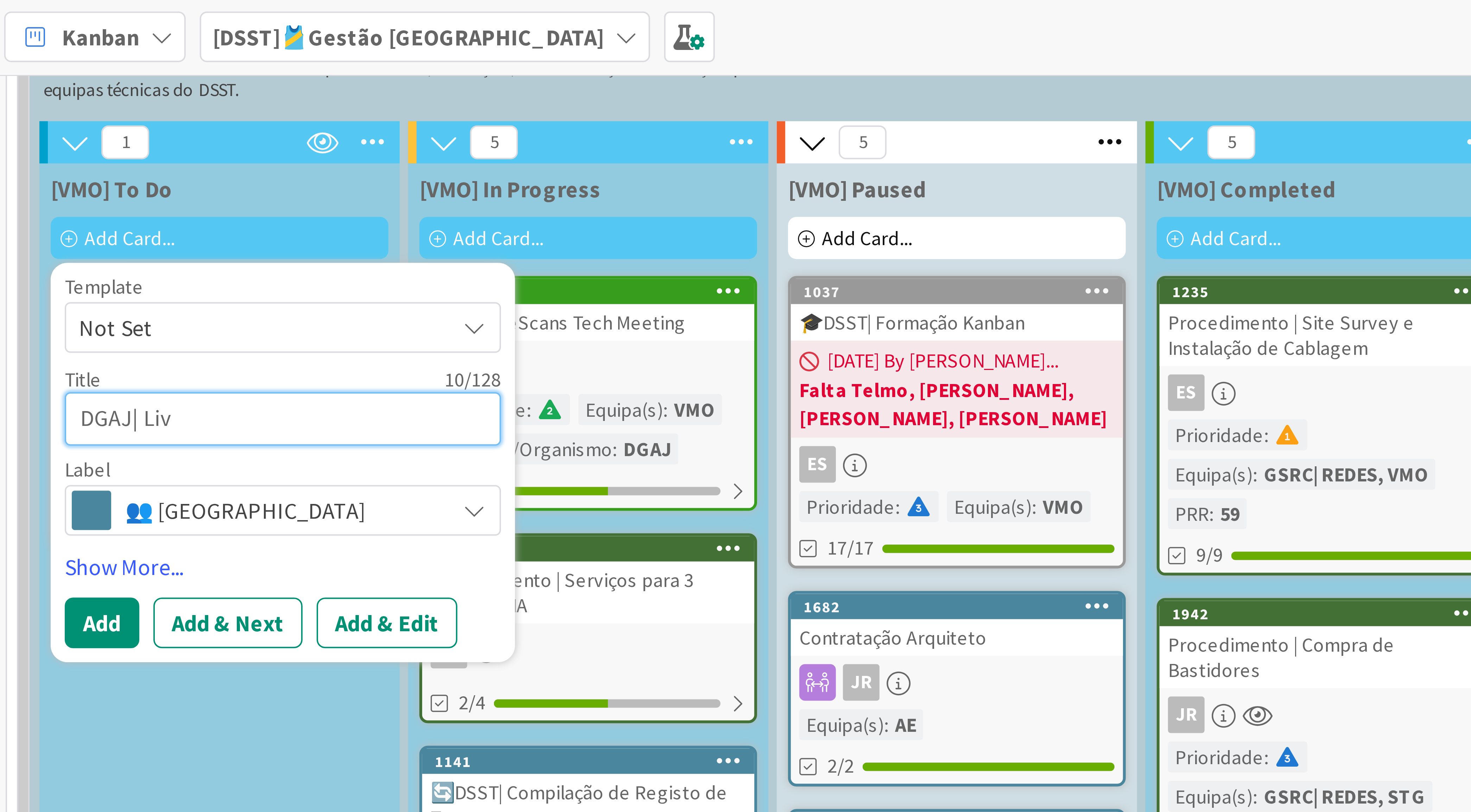
type textarea "x"
type textarea "DGAJ| Live"
type textarea "x"
type textarea "DGAJ| LiveS"
type textarea "x"
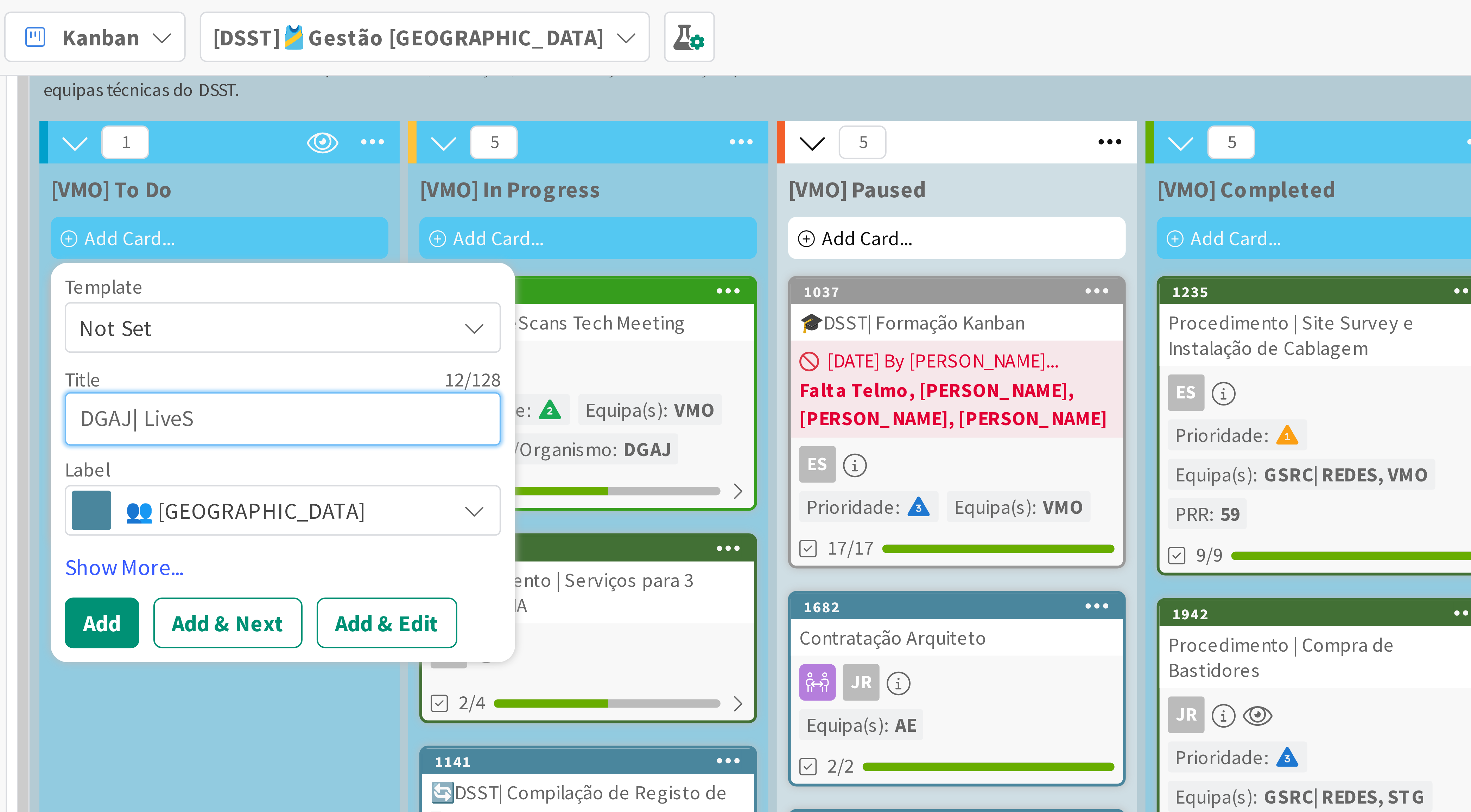
type textarea "DGAJ| LiveSc"
type textarea "x"
type textarea "DGAJ| LiveSca"
type textarea "x"
type textarea "DGAJ| LiveScan"
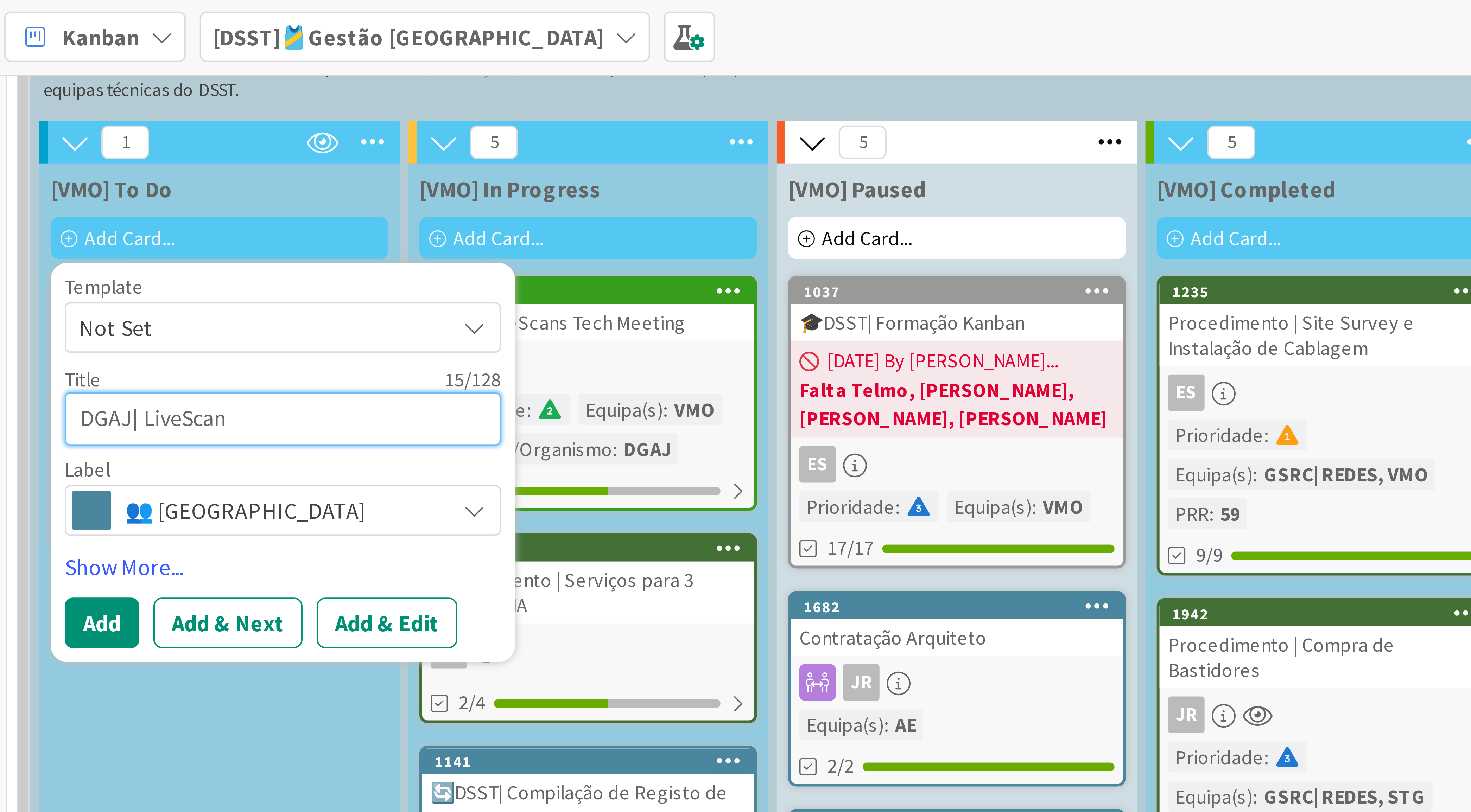
type textarea "x"
type textarea "DGAJ| LiveScans"
click at [82, 123] on span "👥 [GEOGRAPHIC_DATA]" at bounding box center [90, 127] width 78 height 10
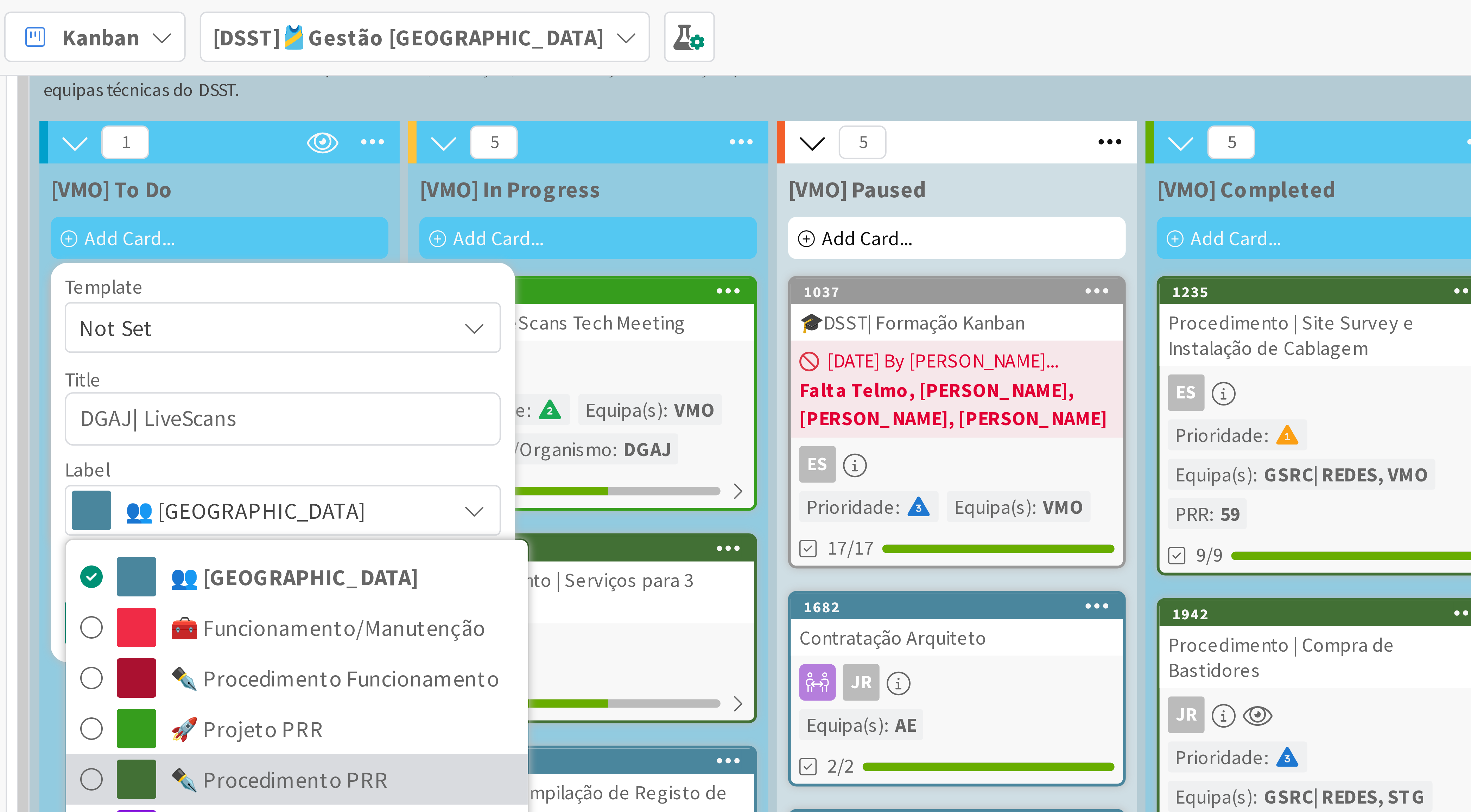
click at [93, 189] on span "✒️ Procedimento PRR" at bounding box center [106, 195] width 86 height 11
type textarea "x"
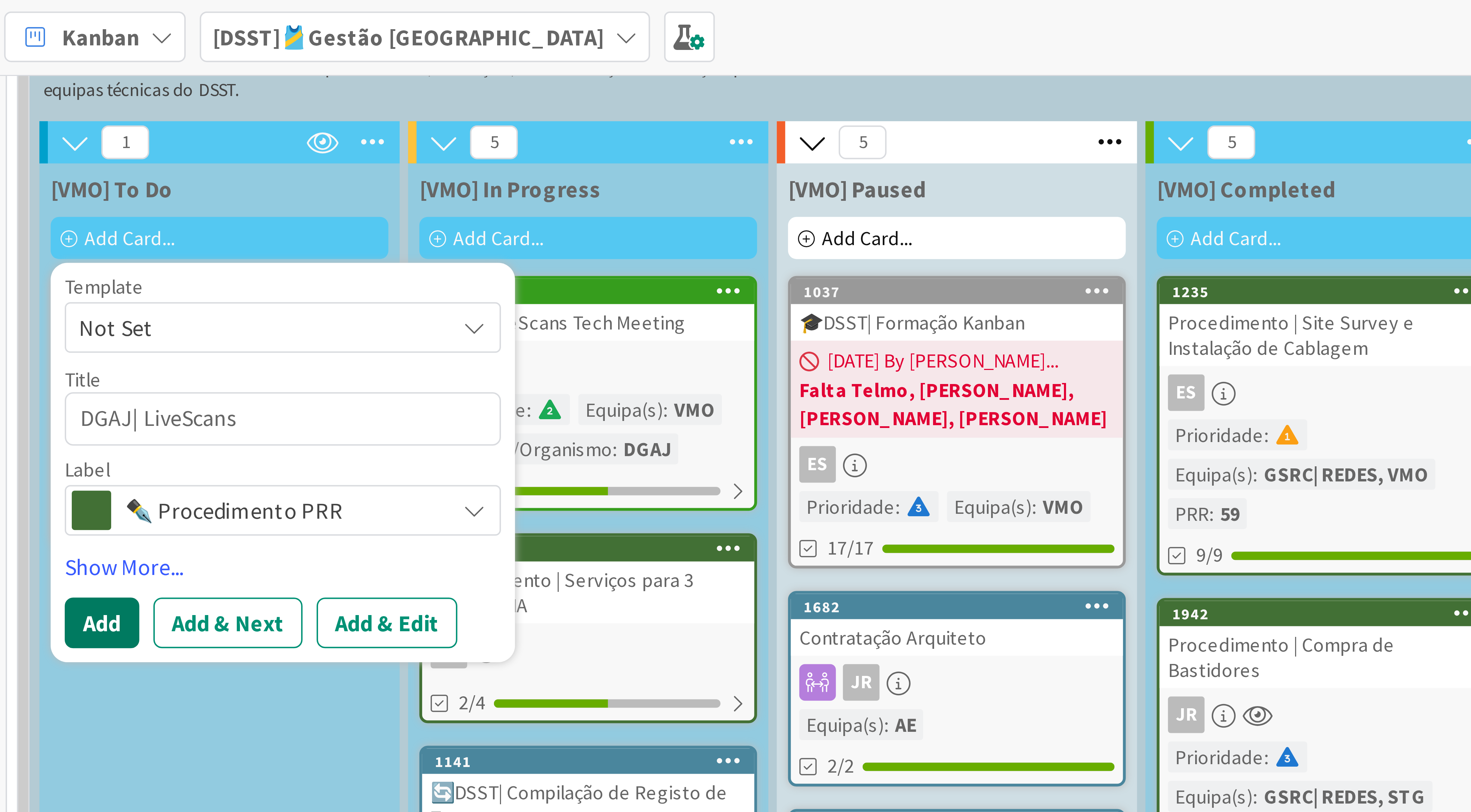
click at [39, 150] on button "Add" at bounding box center [46, 157] width 18 height 13
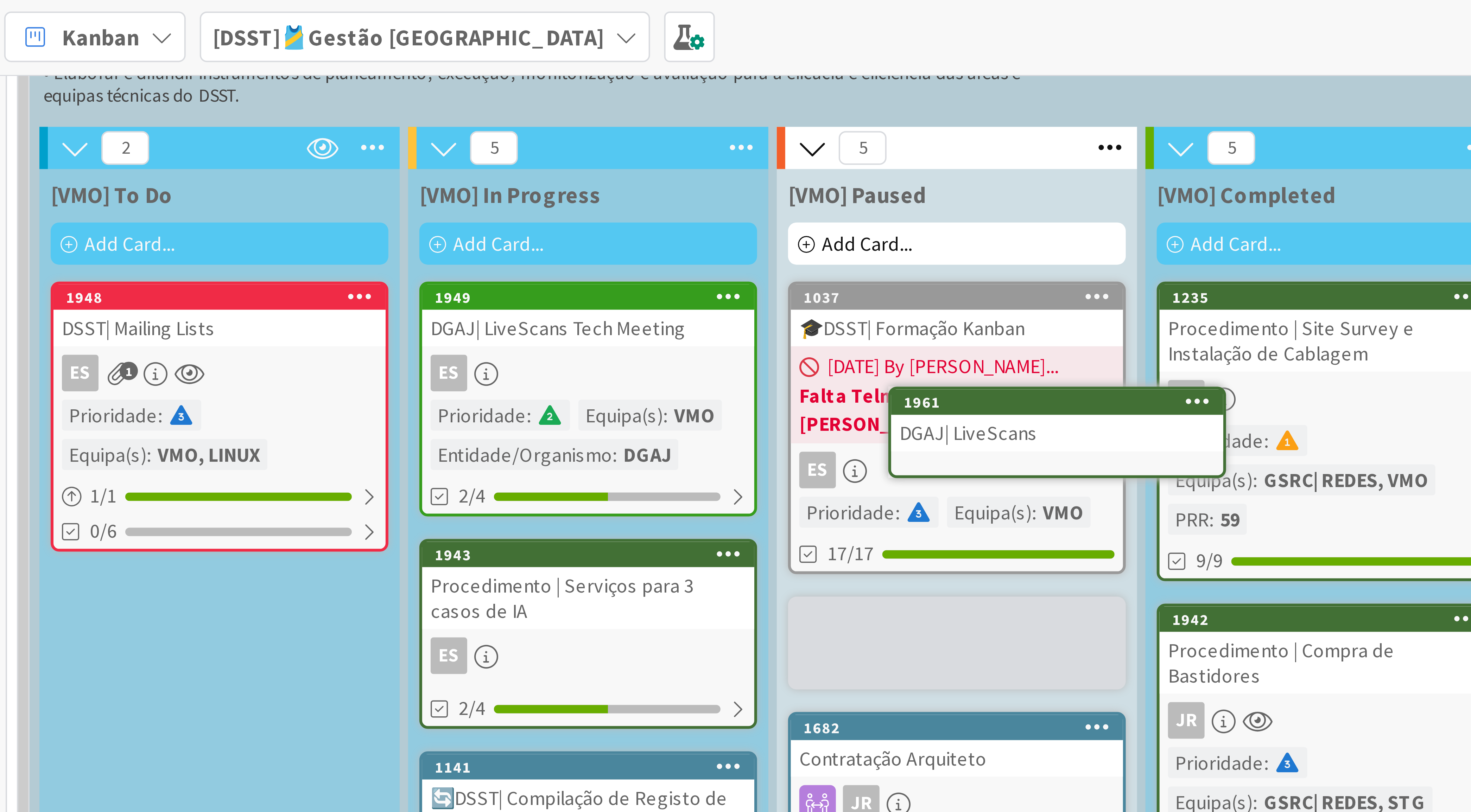
scroll to position [2974, 0]
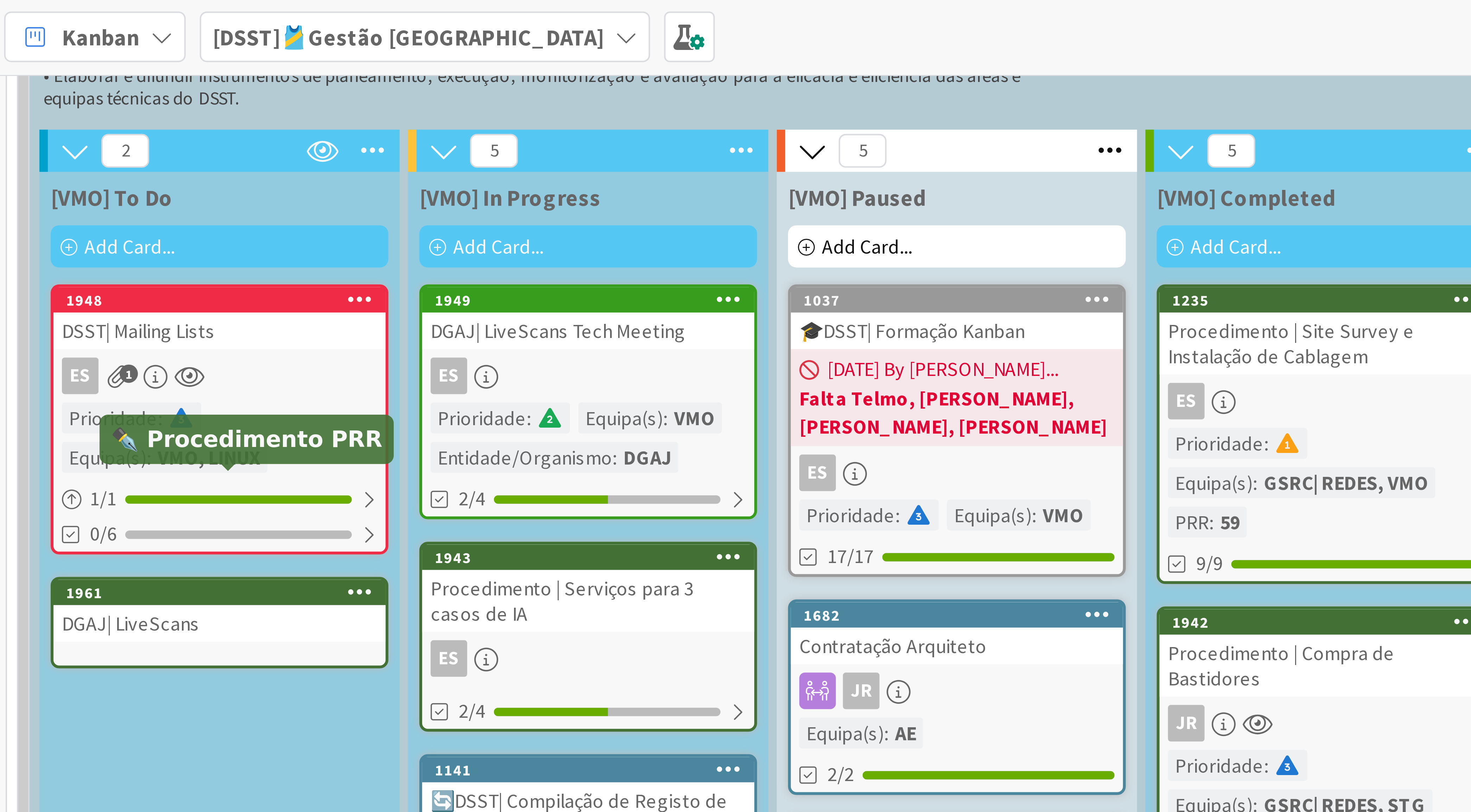
click at [82, 146] on div "1961" at bounding box center [76, 148] width 80 height 5
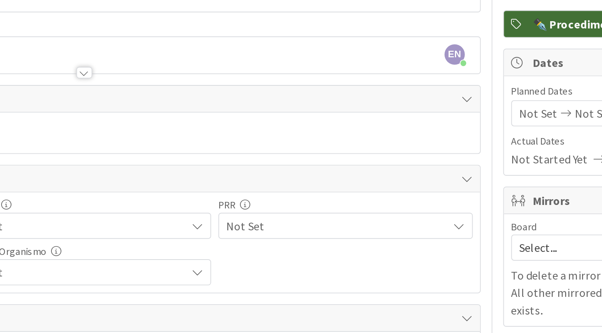
scroll to position [3249, 0]
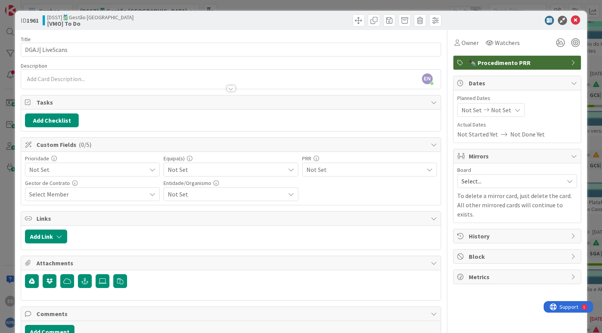
click at [99, 72] on div "EN [PERSON_NAME] just joined" at bounding box center [231, 79] width 420 height 19
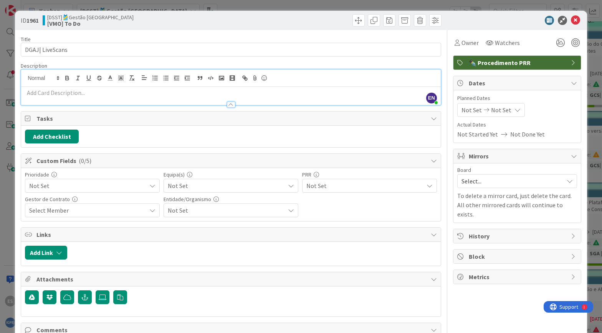
click at [53, 88] on p at bounding box center [231, 92] width 412 height 9
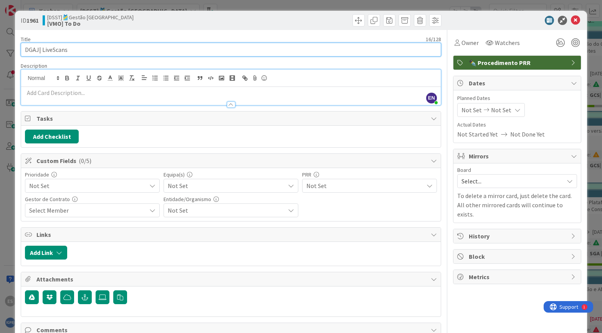
click at [72, 43] on input "DGAJ| LiveScans" at bounding box center [231, 50] width 421 height 14
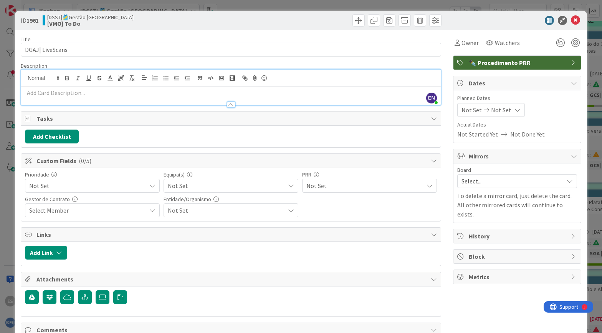
click at [116, 182] on span "Not Set" at bounding box center [85, 185] width 113 height 11
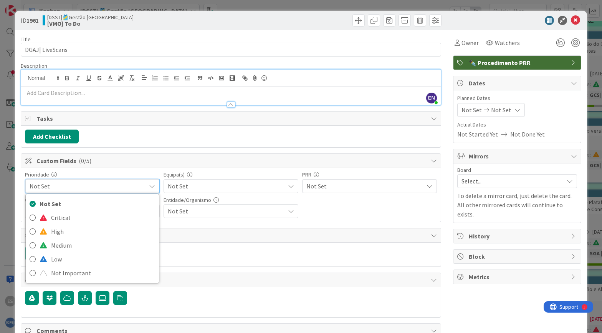
click at [175, 181] on span "Not Set" at bounding box center [226, 185] width 117 height 9
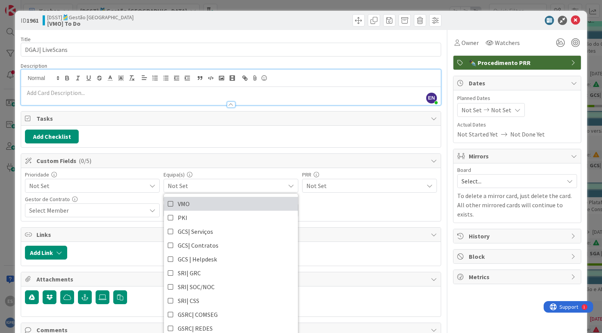
click at [168, 202] on icon at bounding box center [171, 204] width 6 height 12
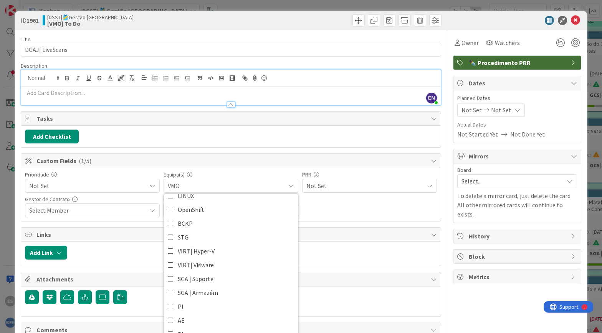
scroll to position [51, 0]
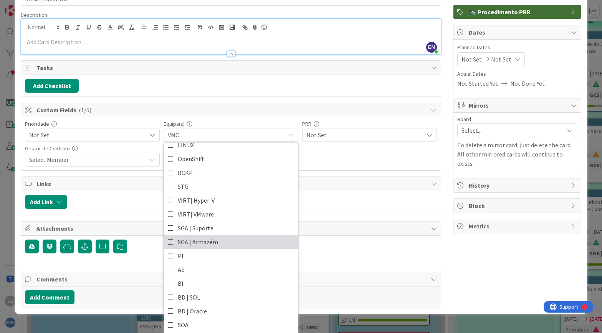
click at [171, 239] on link "SGA | Armazém" at bounding box center [231, 242] width 134 height 14
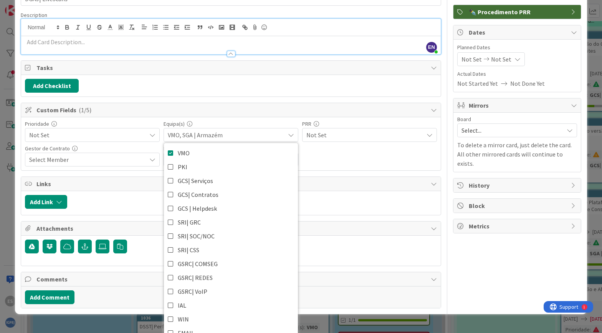
click at [180, 86] on div "Add Checklist" at bounding box center [231, 86] width 412 height 14
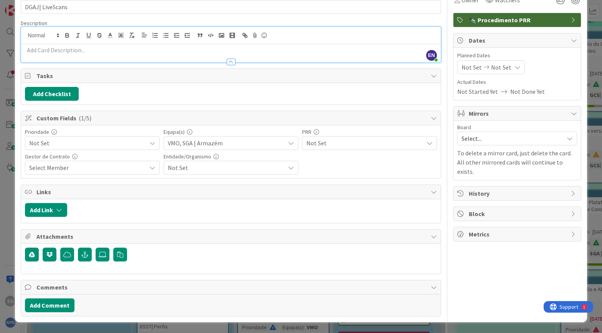
scroll to position [39, 0]
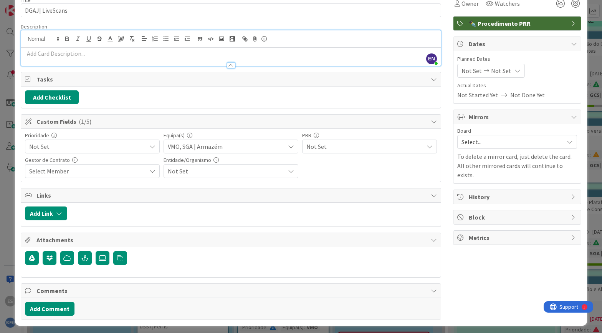
click at [306, 144] on span "Not Set" at bounding box center [364, 146] width 117 height 9
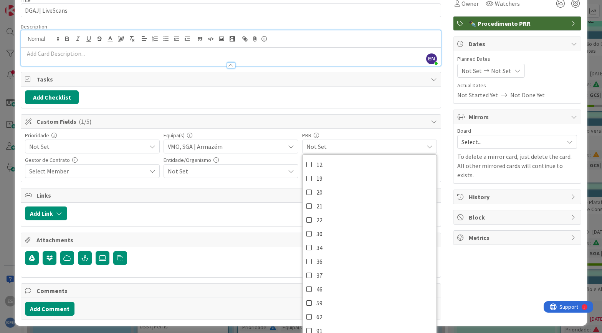
scroll to position [45, 0]
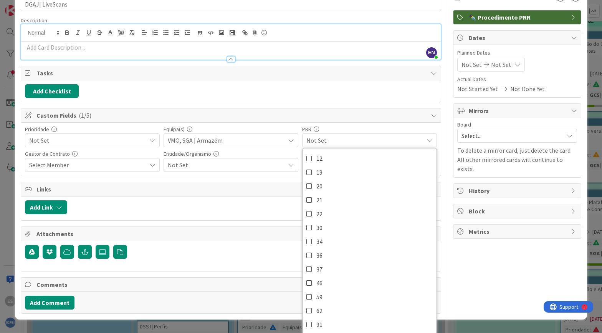
click at [76, 158] on div "Select Member" at bounding box center [92, 165] width 135 height 14
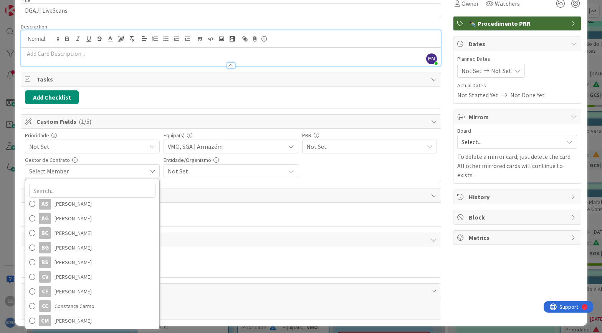
scroll to position [0, 0]
click at [209, 166] on span "Not Set" at bounding box center [226, 170] width 117 height 9
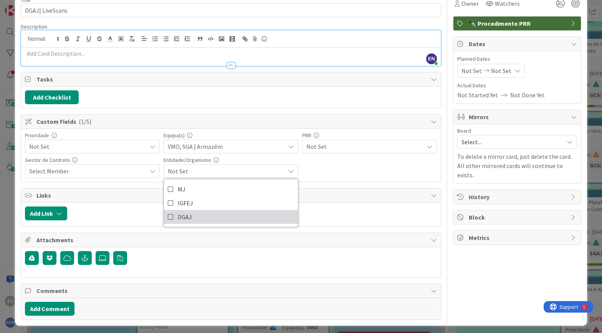
click at [178, 214] on span "DGAJ" at bounding box center [185, 217] width 14 height 12
click at [328, 160] on div "Prioridade Not Set Not Set Critical High Medium Low Not Important Equipa(s) VMO…" at bounding box center [231, 154] width 412 height 45
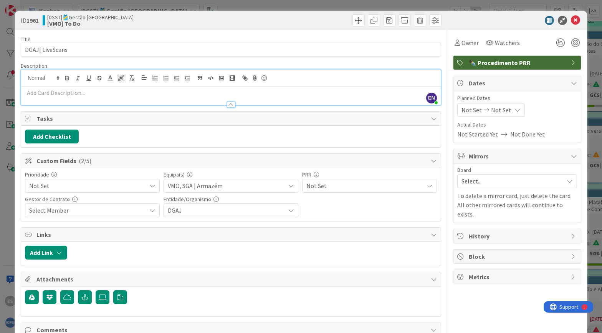
scroll to position [0, 0]
click at [462, 42] on span "Owner" at bounding box center [470, 42] width 17 height 9
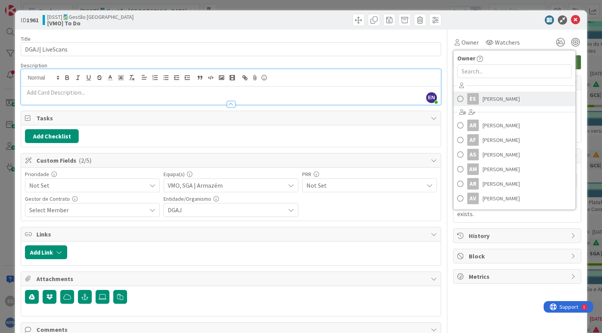
click at [472, 95] on link "ES [PERSON_NAME]" at bounding box center [515, 98] width 122 height 15
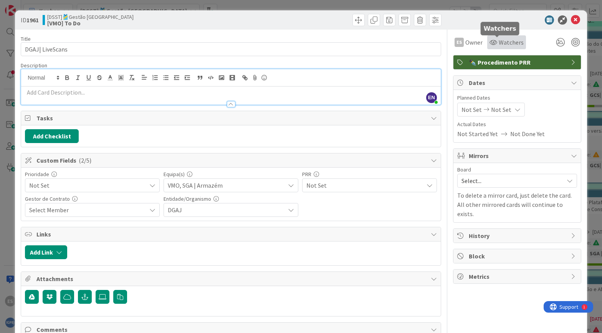
click at [499, 43] on span "Watchers" at bounding box center [511, 42] width 25 height 9
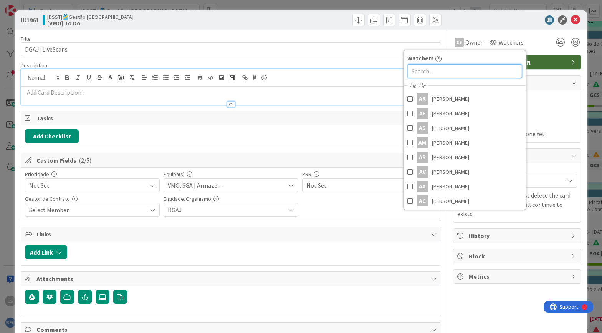
click at [434, 70] on input "text" at bounding box center [464, 71] width 114 height 14
type input "joa"
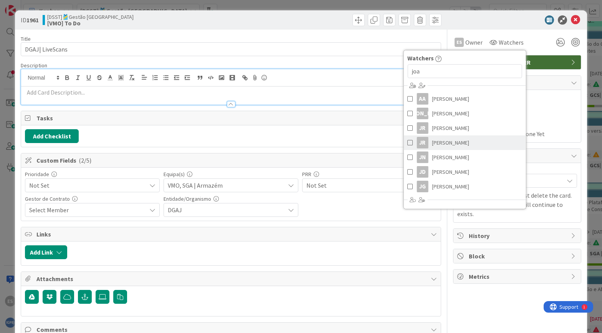
click at [449, 144] on span "[PERSON_NAME]" at bounding box center [450, 143] width 37 height 12
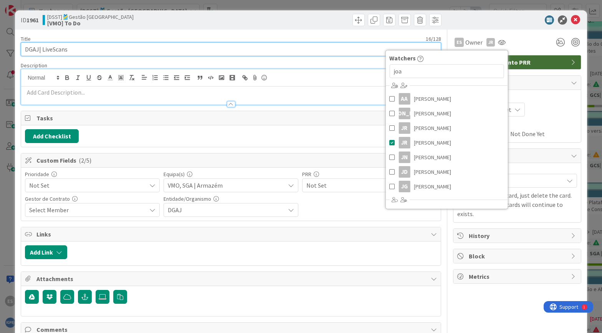
click at [361, 46] on input "DGAJ| LiveScans" at bounding box center [231, 49] width 421 height 14
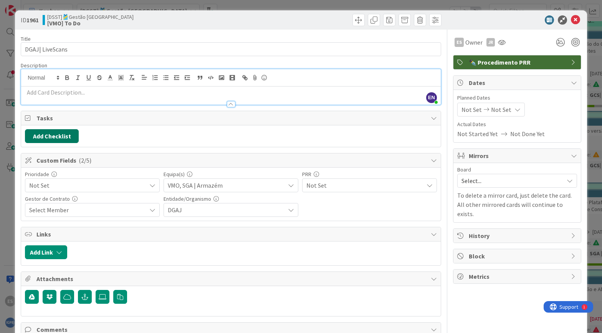
click at [56, 136] on button "Add Checklist" at bounding box center [52, 136] width 54 height 14
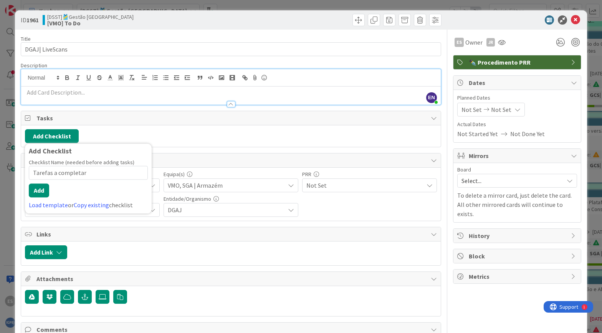
drag, startPoint x: 87, startPoint y: 170, endPoint x: 0, endPoint y: 185, distance: 88.1
click at [0, 185] on div "ID 1961 [DSST]🎽Gestão Equipas [VMO] To Do Title 16 / 128 DGAJ| LiveScans Descri…" at bounding box center [301, 166] width 602 height 333
type input "Fase 1"
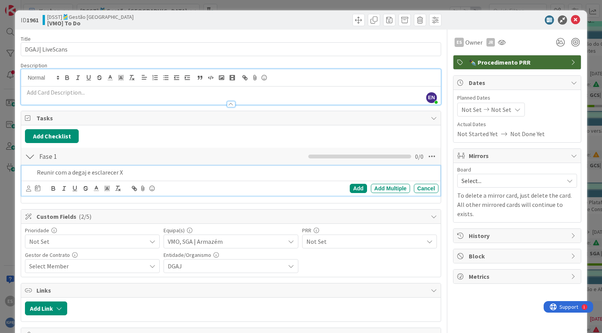
click at [78, 172] on p "Reunir com a degaj e esclarecer X" at bounding box center [236, 172] width 399 height 9
click at [27, 186] on icon at bounding box center [28, 188] width 5 height 6
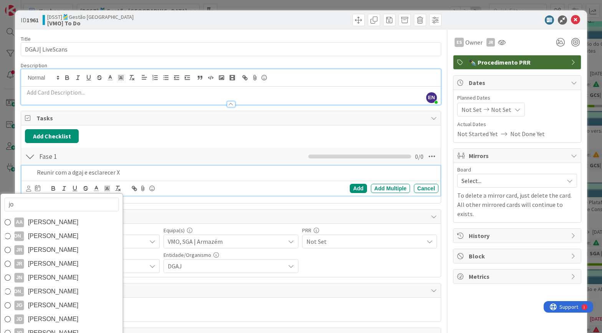
type input "joa"
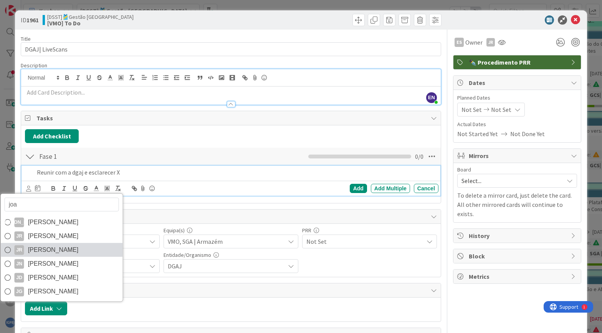
click at [64, 245] on span "[PERSON_NAME]" at bounding box center [53, 250] width 51 height 12
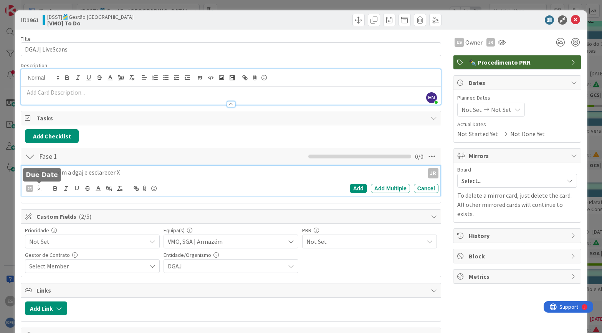
click at [39, 185] on icon at bounding box center [39, 188] width 5 height 6
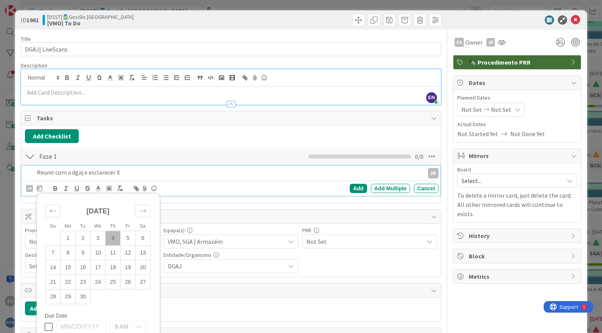
click at [183, 183] on div "JR joa JA [PERSON_NAME] JD [PERSON_NAME] JG [PERSON_NAME] Su Mo Tu We Th Fr Sa …" at bounding box center [232, 188] width 412 height 11
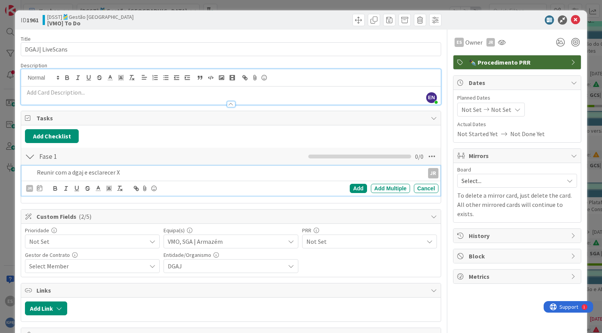
click at [262, 177] on div "Reunir com a dgaj e esclarecer X" at bounding box center [229, 172] width 391 height 13
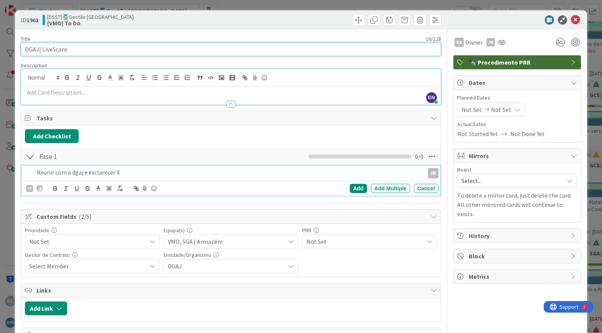
click at [76, 43] on input "DGAJ| LiveScans" at bounding box center [231, 49] width 421 height 14
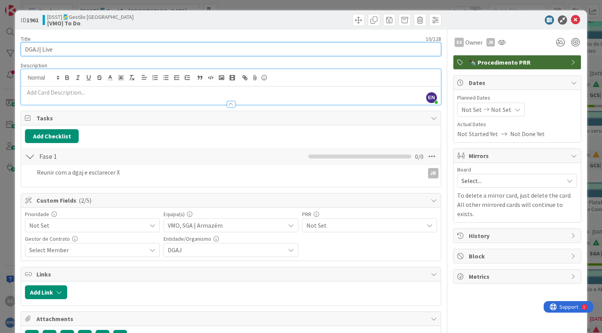
type input "DGAJ| Live"
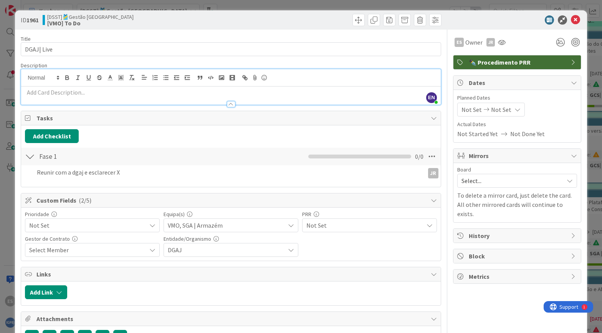
click at [583, 62] on div "ID 1961 [DSST]🎽Gestão Equipas [VMO] To Do Title 10 / 128 DGAJ| Live Description…" at bounding box center [301, 166] width 602 height 333
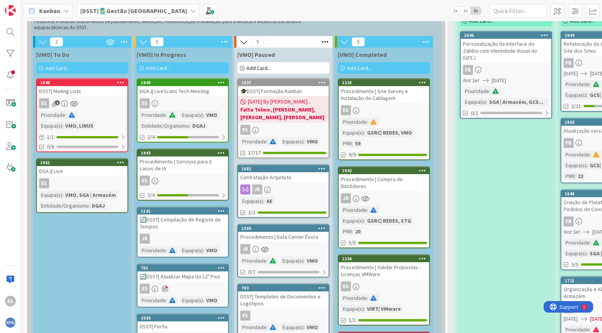
click at [68, 166] on div "DGAJ| Live" at bounding box center [82, 171] width 91 height 10
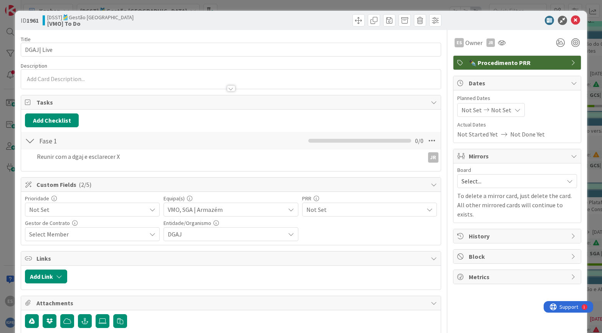
scroll to position [63, 0]
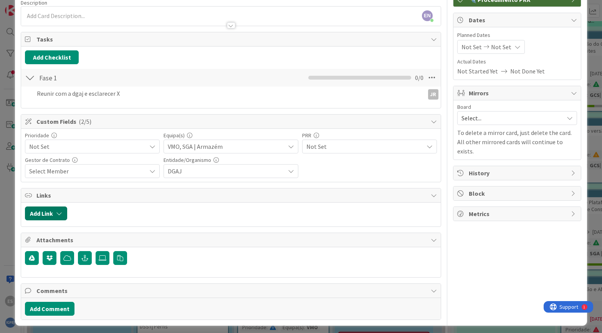
click at [58, 210] on icon "button" at bounding box center [59, 213] width 6 height 6
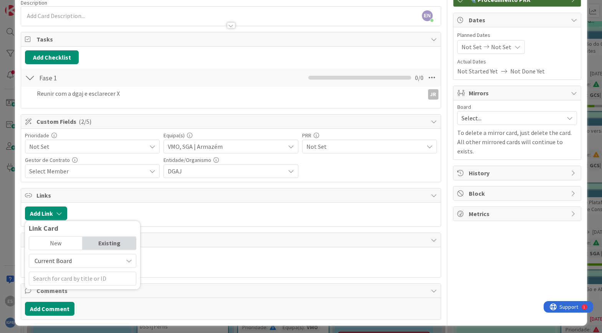
click at [81, 256] on span "Current Board" at bounding box center [76, 260] width 86 height 11
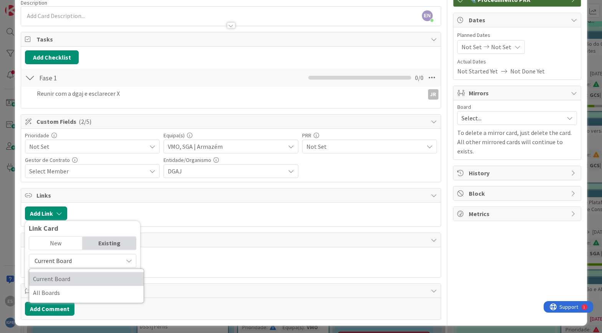
click at [73, 273] on span "Current Board" at bounding box center [86, 279] width 107 height 12
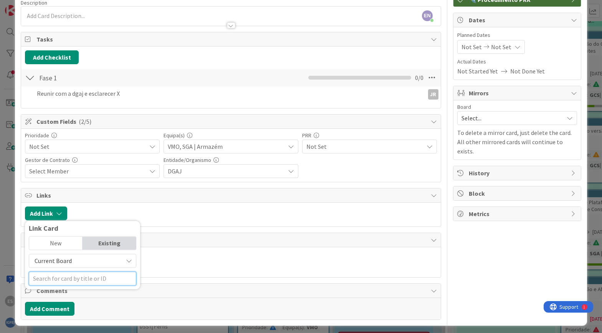
click at [68, 273] on input "text" at bounding box center [83, 278] width 108 height 14
type input "f"
type input "k"
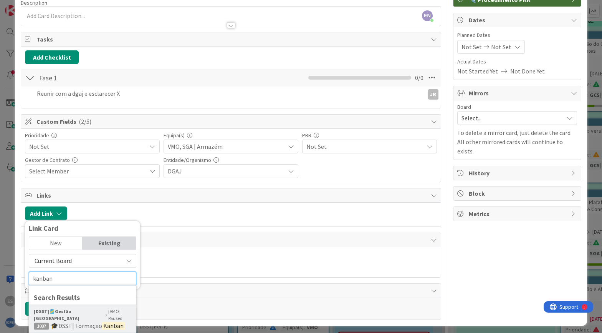
type input "kanban"
click at [84, 321] on span "🎓DSST| Formação" at bounding box center [76, 325] width 51 height 8
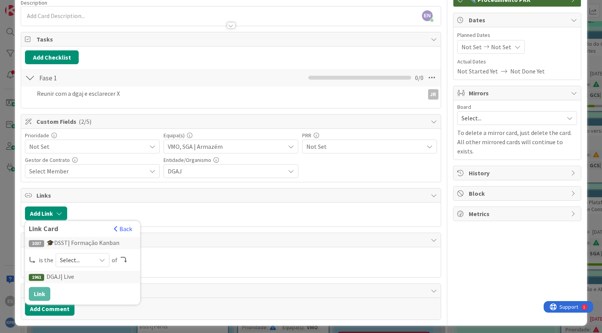
click at [82, 254] on span "Select..." at bounding box center [76, 259] width 32 height 11
click at [243, 251] on div at bounding box center [231, 258] width 412 height 15
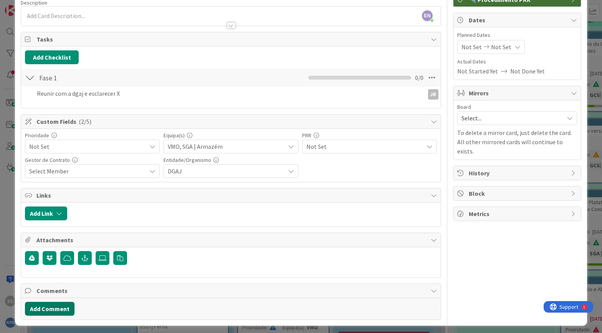
click at [64, 301] on button "Add Comment" at bounding box center [50, 308] width 50 height 14
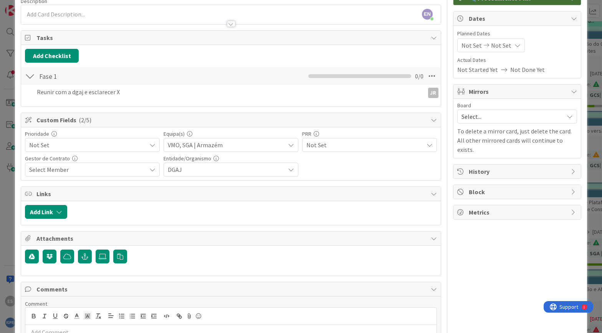
scroll to position [118, 0]
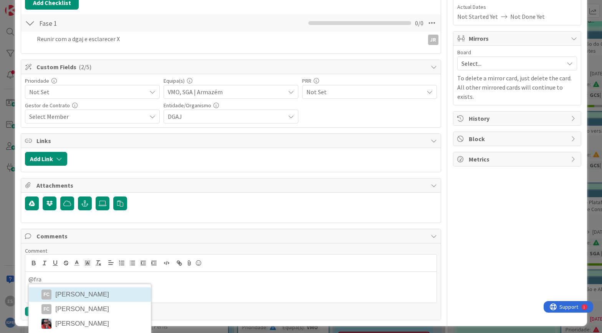
click at [76, 277] on p "@fra" at bounding box center [230, 279] width 405 height 9
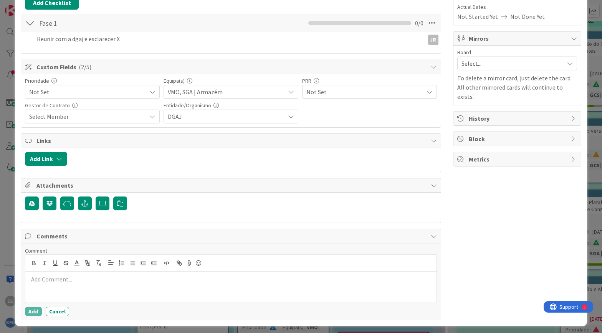
click at [479, 211] on div "ES Owner JR ✒️ Procedimento PRR Dates Planned Dates Not Set Not Set Actual Date…" at bounding box center [517, 115] width 128 height 407
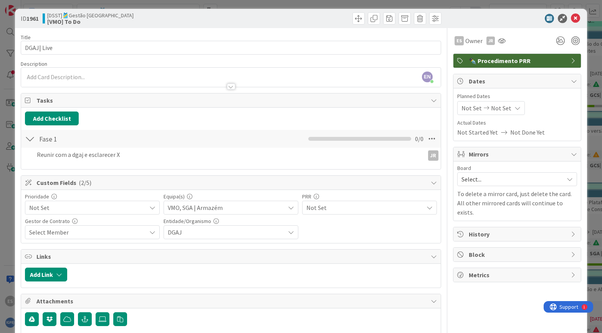
scroll to position [0, 0]
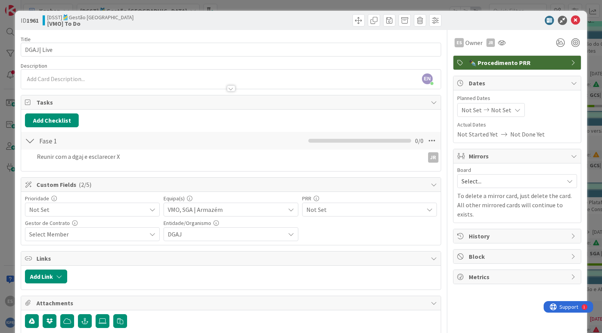
click at [485, 252] on span "Block" at bounding box center [518, 256] width 98 height 9
click at [464, 274] on textarea "Blocked Reason" at bounding box center [517, 281] width 120 height 14
type textarea "x"
type textarea "P"
type textarea "x"
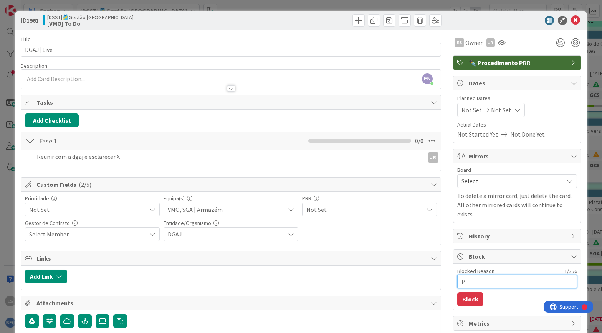
type textarea "Pa"
type textarea "x"
type textarea "Par"
type textarea "x"
type textarea "Para"
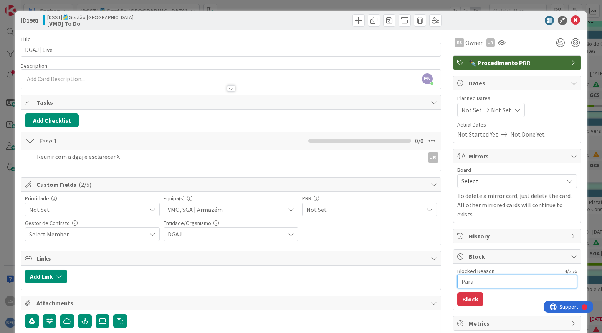
type textarea "x"
type textarea "Parad"
type textarea "x"
type textarea "Parado"
type textarea "x"
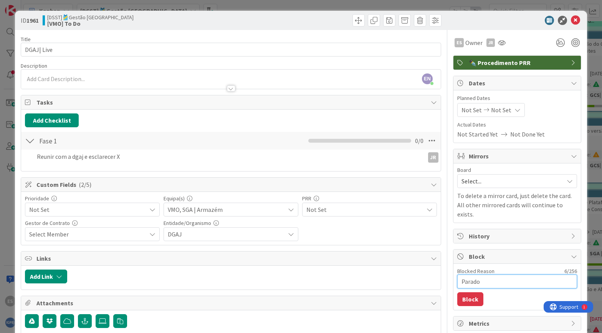
type textarea "Parado"
type textarea "x"
type textarea "Parado p"
type textarea "x"
type textarea "Parado po"
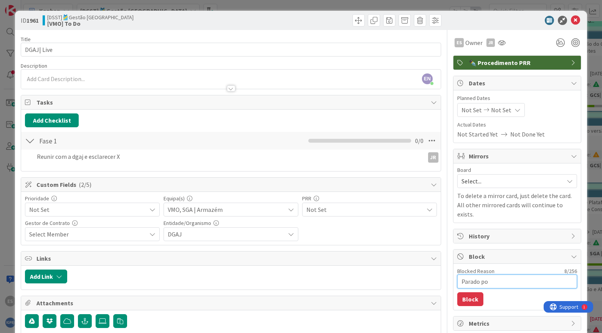
type textarea "x"
type textarea "Parado por"
type textarea "x"
type textarea "Parado por"
type textarea "x"
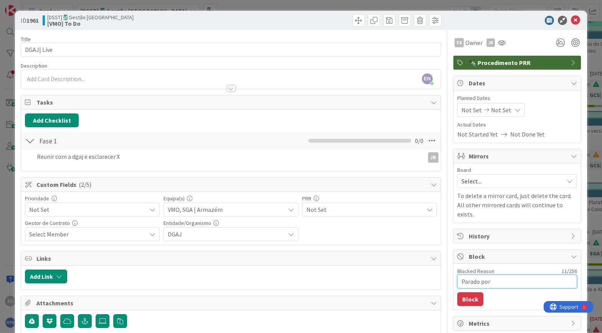
type textarea "Parado por p"
type textarea "x"
type textarea "Parado por pr"
type textarea "x"
type textarea "Parado por pre"
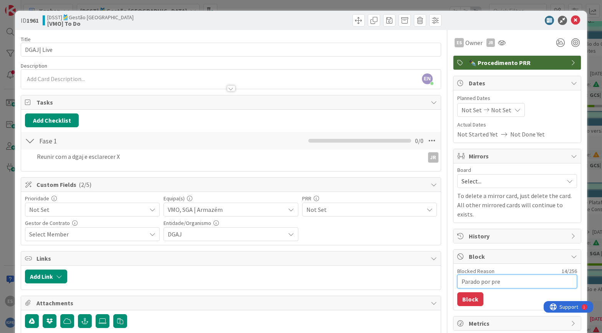
type textarea "x"
type textarea "Parado por preg"
type textarea "x"
type textarea "Parado por pregu"
type textarea "x"
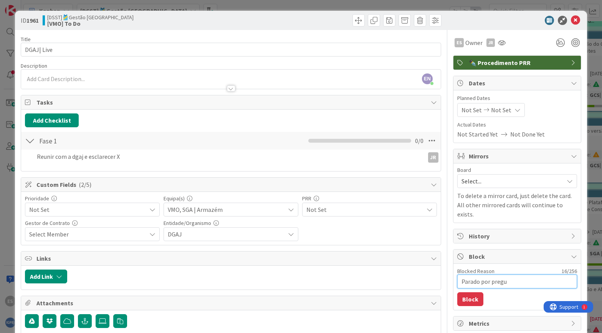
type textarea "Parado por pregui"
type textarea "x"
type textarea "Parado por preguiç"
type textarea "x"
type textarea "Parado por preguiça"
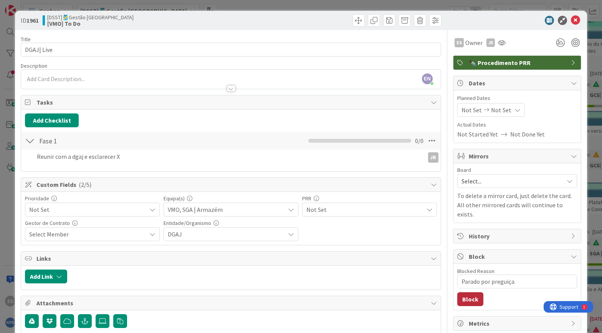
click at [457, 292] on button "Block" at bounding box center [470, 299] width 26 height 14
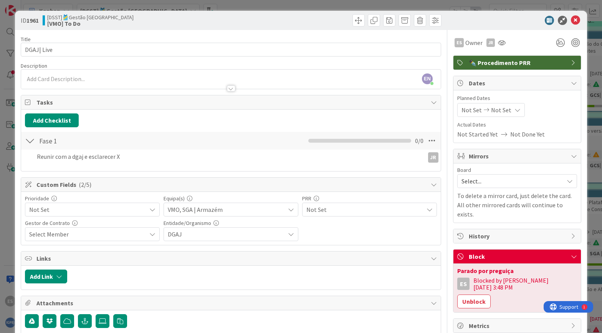
click at [589, 185] on div "ID 1961 [DSST]🎽Gestão Equipas [VMO] To Do Title 10 / 128 DGAJ| Live Description…" at bounding box center [301, 166] width 602 height 333
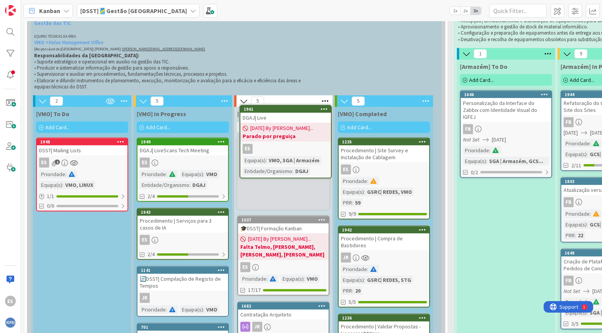
scroll to position [3188, 0]
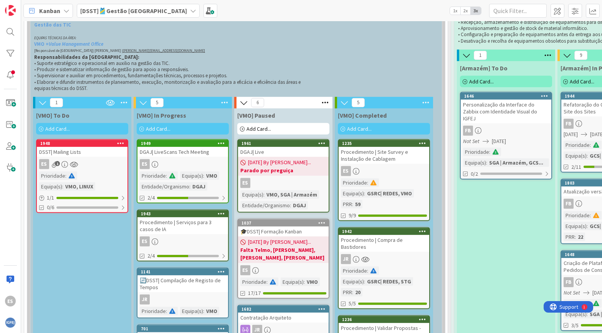
click at [286, 178] on div "ES" at bounding box center [283, 183] width 91 height 10
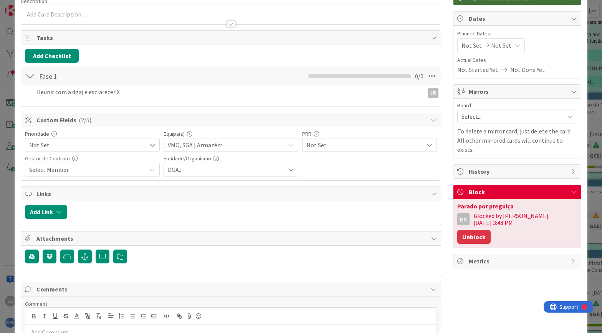
click at [491, 230] on button "Unblock" at bounding box center [473, 237] width 33 height 14
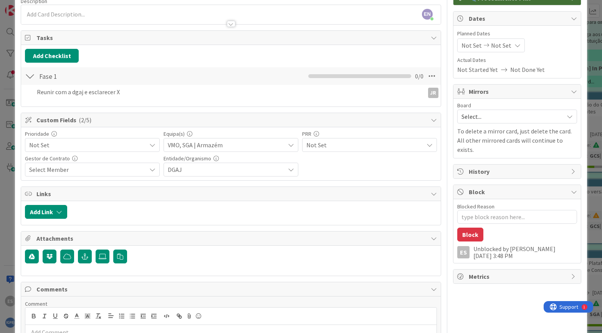
click at [513, 167] on span "History" at bounding box center [518, 171] width 98 height 9
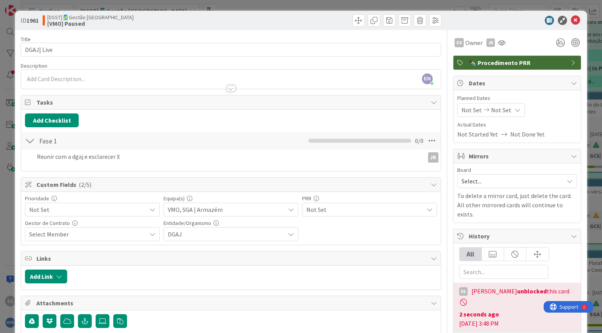
click at [571, 233] on icon at bounding box center [574, 236] width 6 height 6
type textarea "x"
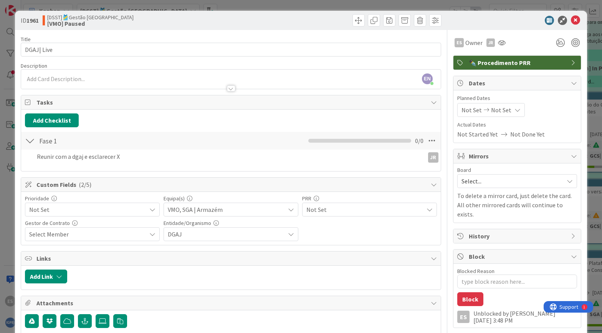
click at [7, 41] on div "ID 1961 [DSST]🎽Gestão Equipas [VMO] Paused Title 10 / 128 DGAJ| Live Descriptio…" at bounding box center [301, 166] width 602 height 333
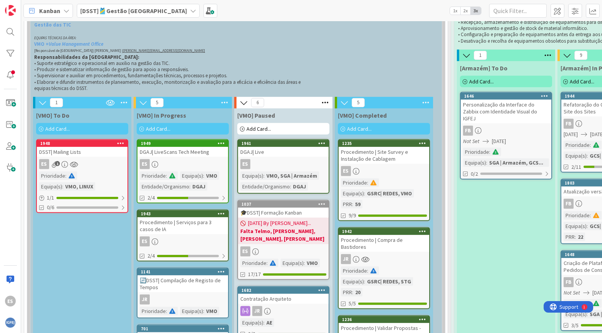
click at [65, 12] on icon at bounding box center [66, 11] width 6 height 6
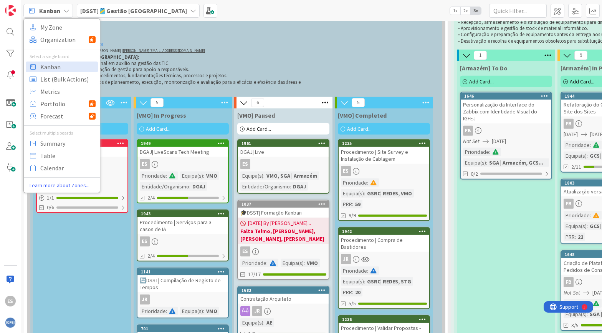
click at [104, 10] on b "[DSST]🎽Gestão [GEOGRAPHIC_DATA]" at bounding box center [133, 11] width 107 height 8
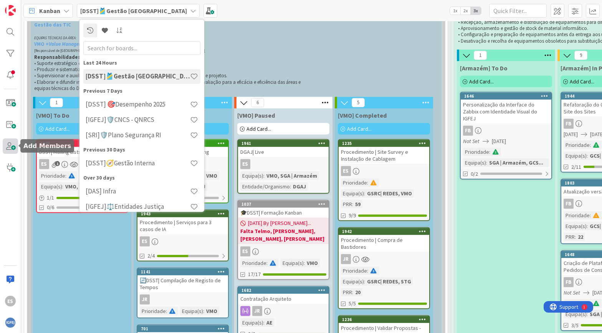
click at [8, 143] on span at bounding box center [10, 145] width 15 height 15
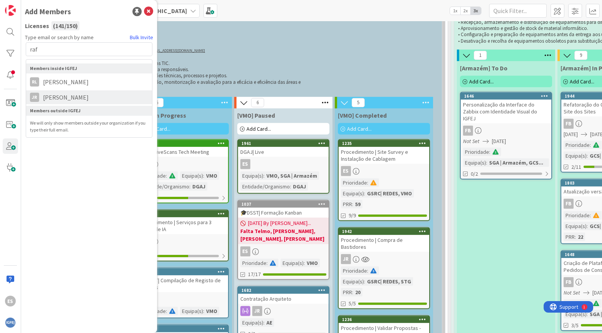
type input "raf"
click at [76, 99] on li "JR [PERSON_NAME]" at bounding box center [89, 97] width 126 height 14
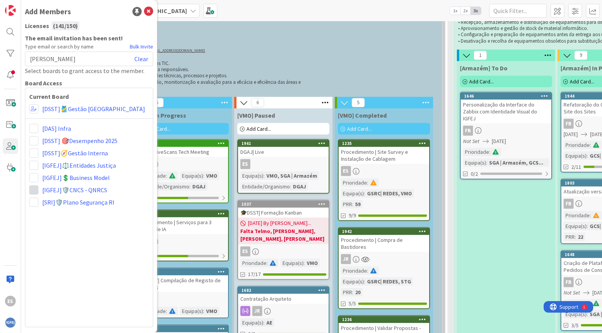
click at [35, 189] on span at bounding box center [33, 189] width 9 height 9
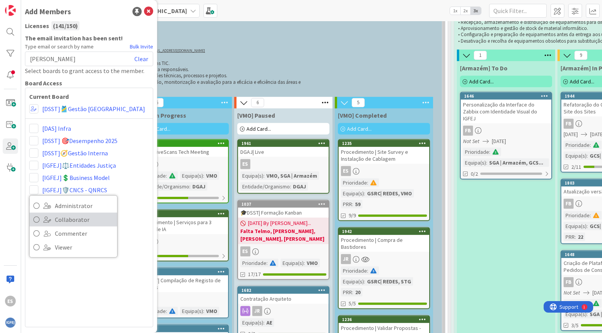
click at [60, 218] on span "Collaborator" at bounding box center [84, 220] width 58 height 12
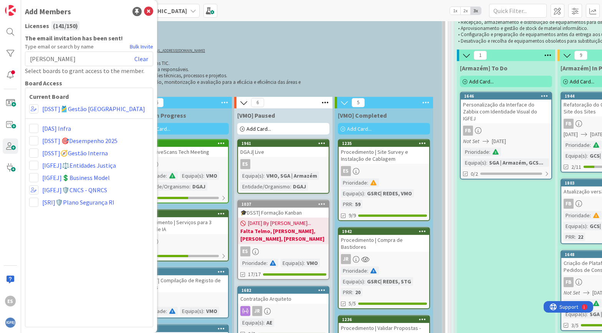
click at [214, 15] on div "Kanban My Zone Organization Select a single board Kanban List (Bulk Actions) Me…" at bounding box center [311, 10] width 581 height 21
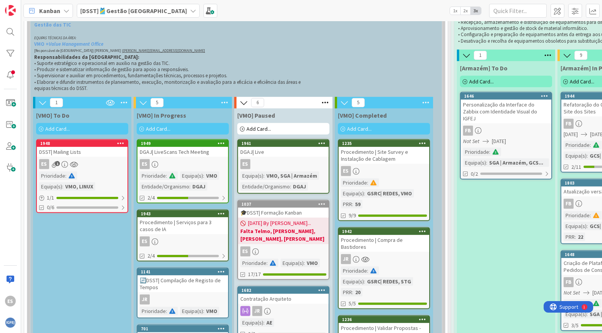
click at [117, 12] on b "[DSST]🎽Gestão [GEOGRAPHIC_DATA]" at bounding box center [133, 11] width 107 height 8
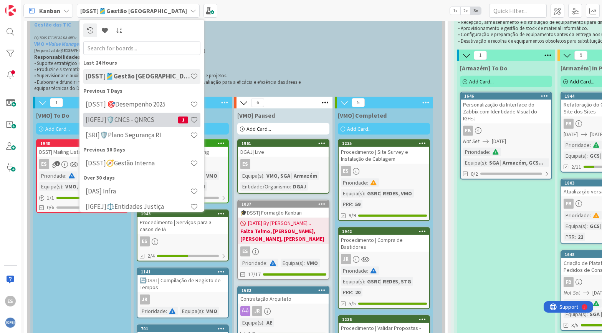
click at [133, 118] on h4 "[IGFEJ]🛡️CNCS - QNRCS" at bounding box center [132, 120] width 93 height 8
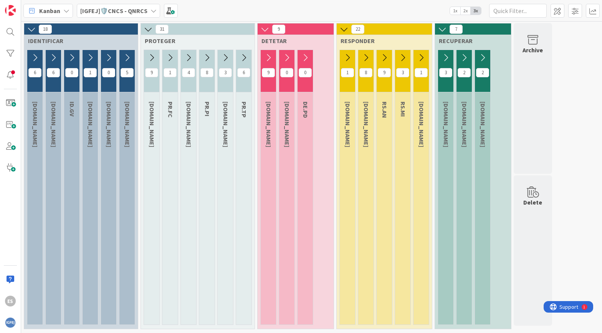
click at [36, 56] on icon at bounding box center [35, 57] width 8 height 8
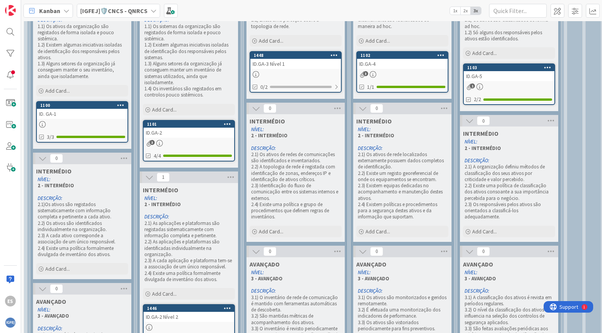
scroll to position [237, 0]
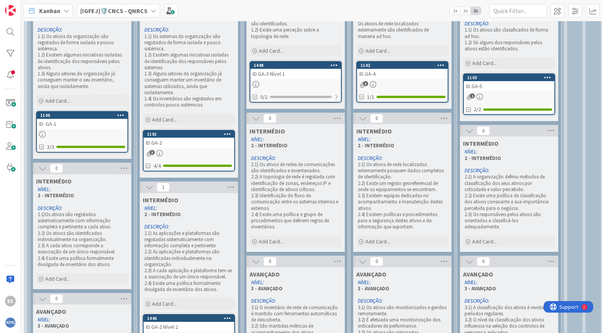
click at [87, 131] on div at bounding box center [82, 134] width 91 height 7
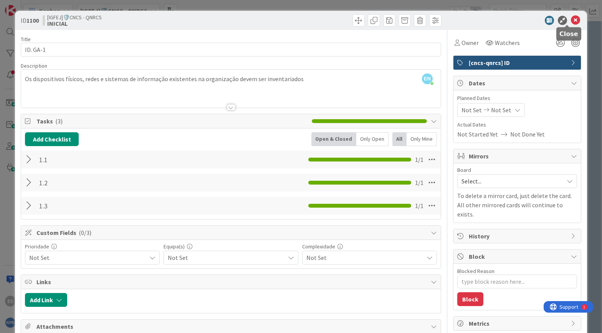
click at [571, 17] on icon at bounding box center [575, 20] width 9 height 9
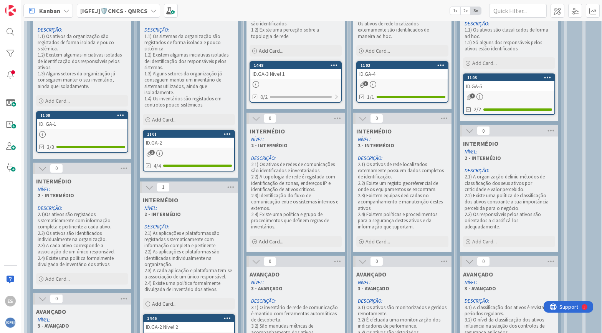
click at [225, 132] on icon at bounding box center [227, 133] width 7 height 5
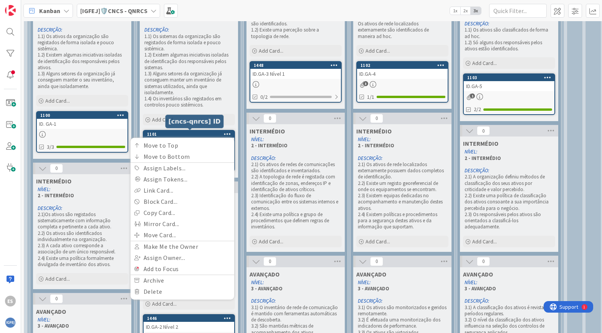
click at [181, 131] on div "1101" at bounding box center [190, 133] width 87 height 5
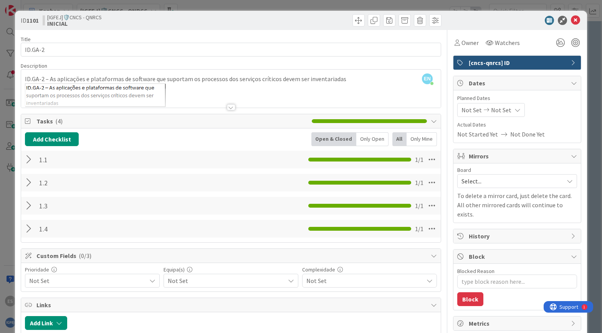
click at [495, 181] on span "Select..." at bounding box center [511, 181] width 98 height 11
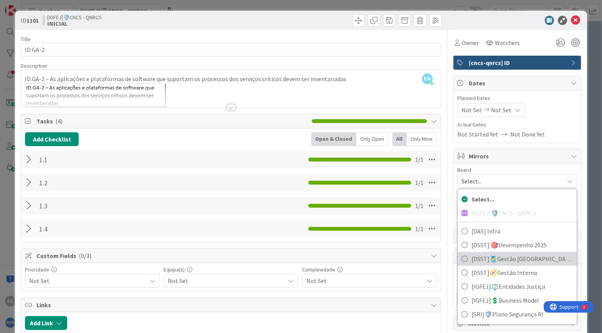
click at [520, 259] on span "[DSST]🎽Gestão [GEOGRAPHIC_DATA]" at bounding box center [522, 259] width 101 height 12
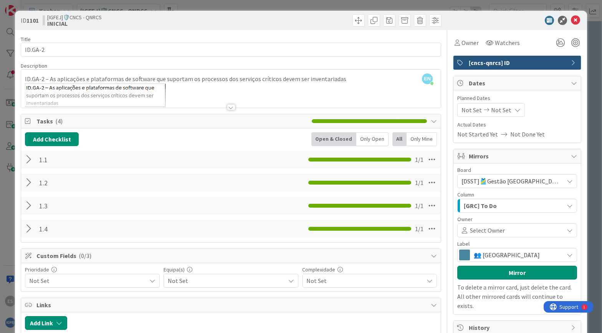
click at [497, 199] on div "[GRC] To Do" at bounding box center [513, 205] width 102 height 12
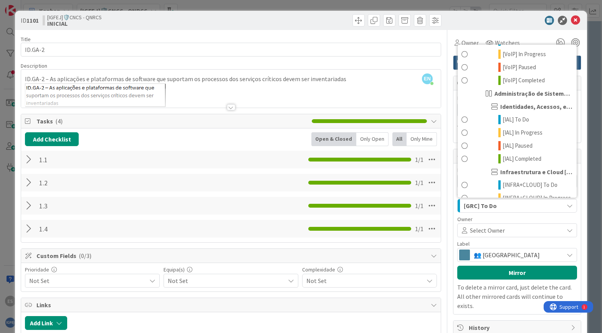
scroll to position [678, 0]
click at [512, 228] on span at bounding box center [533, 230] width 56 height 6
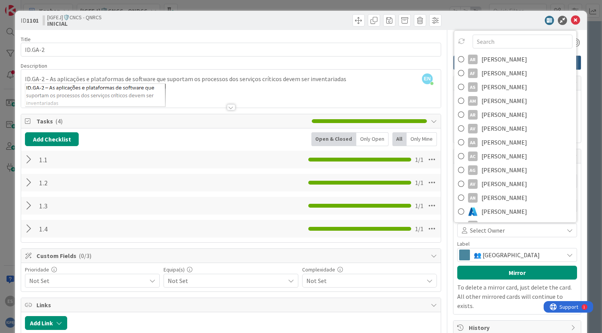
click at [487, 255] on span "👥 [GEOGRAPHIC_DATA]" at bounding box center [517, 254] width 86 height 11
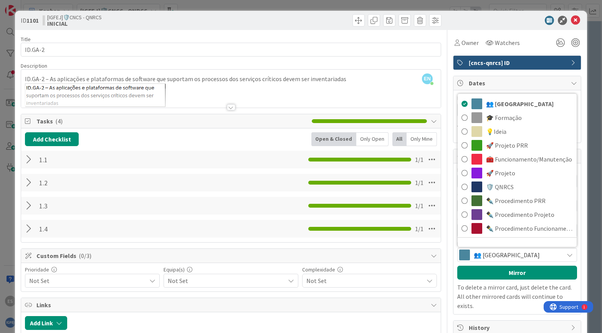
click at [519, 78] on div "Dates" at bounding box center [517, 83] width 127 height 14
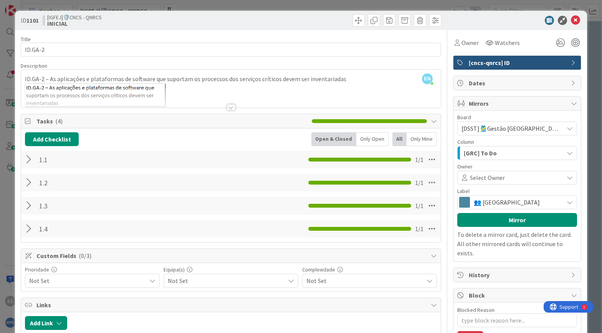
click at [519, 78] on div "Dates" at bounding box center [517, 83] width 127 height 14
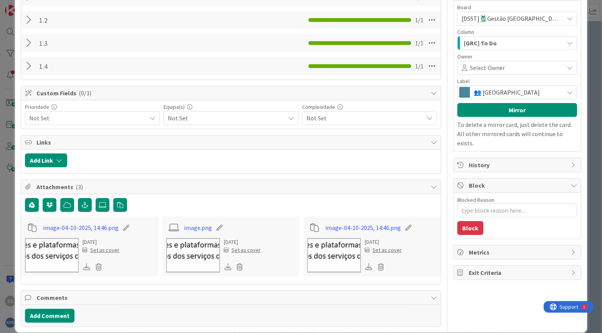
scroll to position [168, 0]
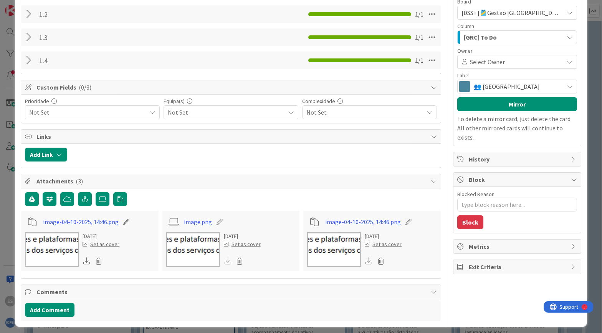
click at [514, 242] on span "Metrics" at bounding box center [518, 246] width 98 height 9
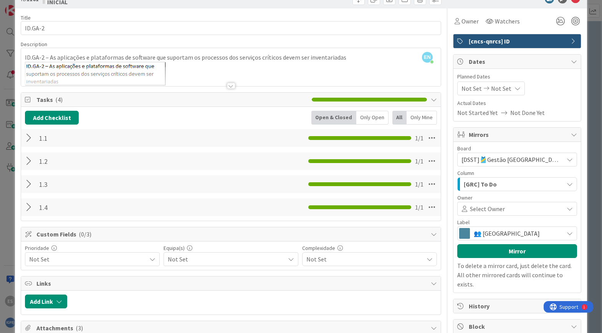
scroll to position [0, 0]
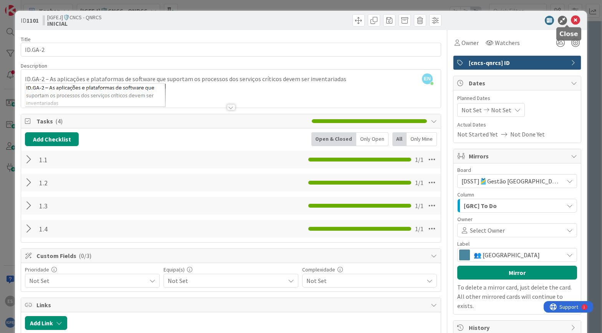
click at [571, 17] on icon at bounding box center [575, 20] width 9 height 9
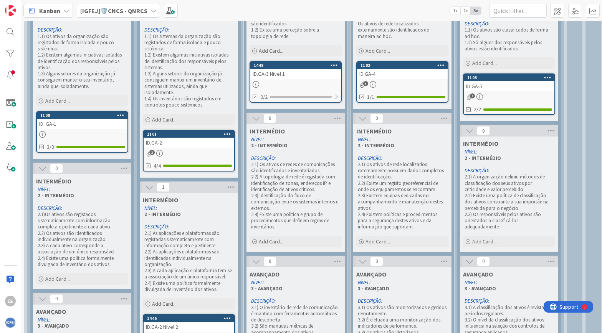
click at [133, 14] on b "[IGFEJ]🛡️CNCS - QNRCS" at bounding box center [113, 11] width 67 height 8
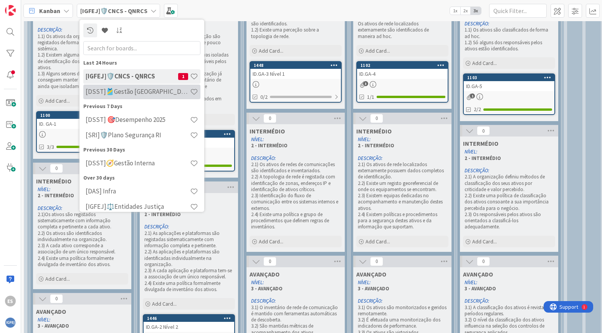
click at [152, 94] on h4 "[DSST]🎽Gestão [GEOGRAPHIC_DATA]" at bounding box center [138, 92] width 104 height 8
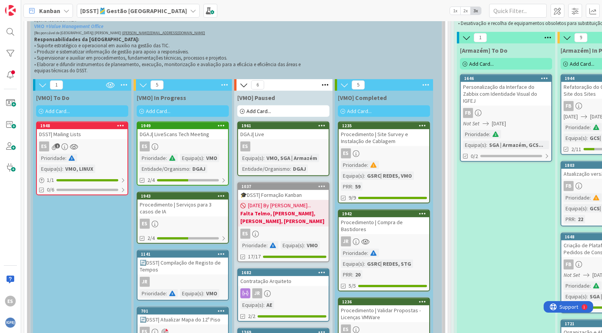
scroll to position [3206, 0]
click at [185, 141] on div "ES" at bounding box center [182, 146] width 91 height 10
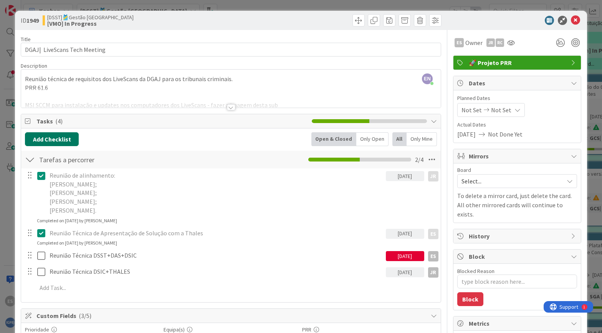
click at [51, 138] on button "Add Checklist" at bounding box center [52, 139] width 54 height 14
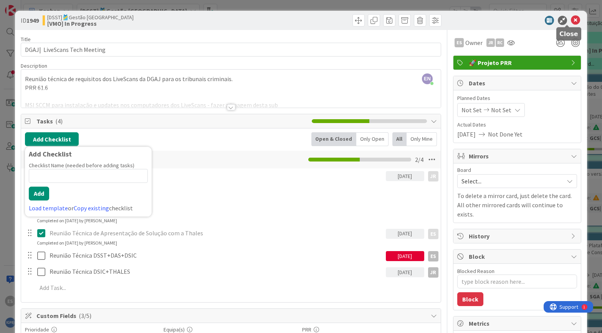
click at [571, 21] on icon at bounding box center [575, 20] width 9 height 9
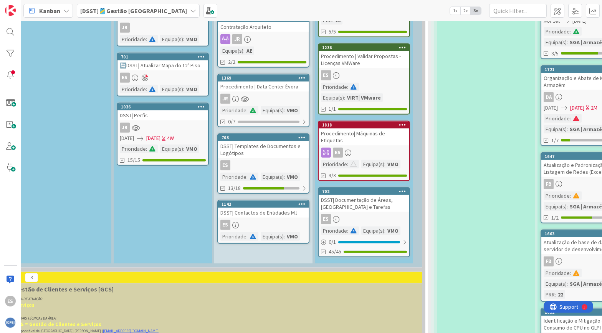
scroll to position [3471, 18]
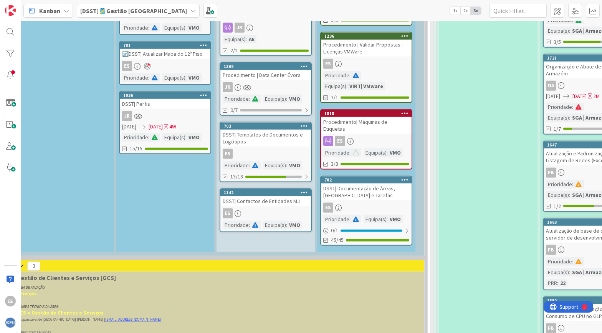
click at [350, 202] on div "ES" at bounding box center [366, 207] width 91 height 10
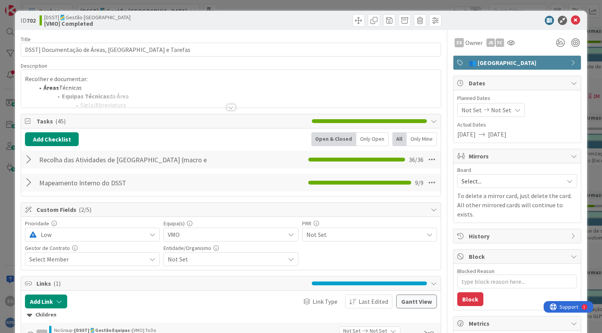
click at [28, 157] on div at bounding box center [30, 159] width 10 height 14
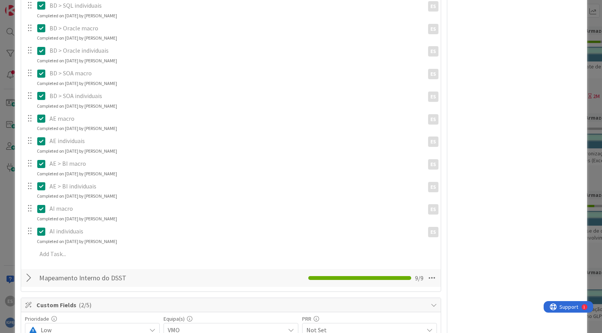
scroll to position [907, 0]
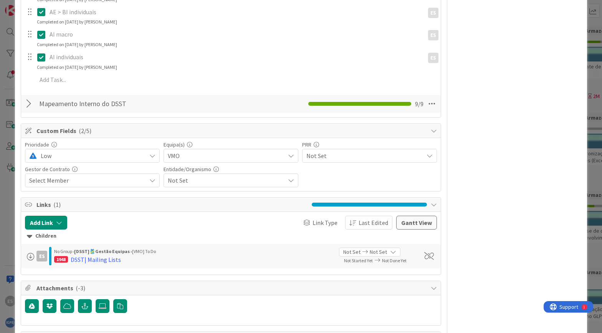
click at [29, 97] on div at bounding box center [30, 104] width 10 height 14
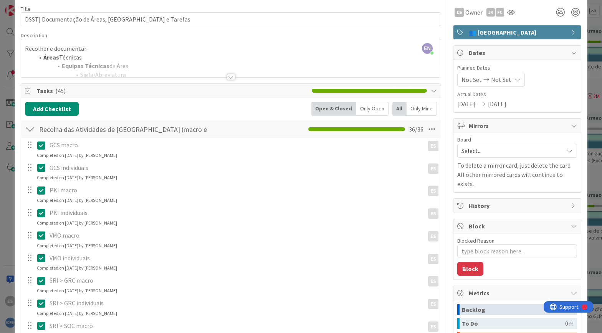
scroll to position [0, 0]
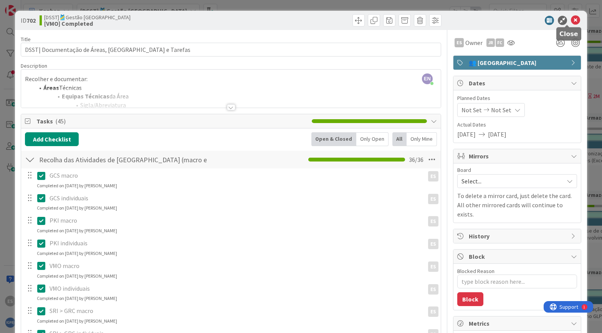
click at [571, 20] on icon at bounding box center [575, 20] width 9 height 9
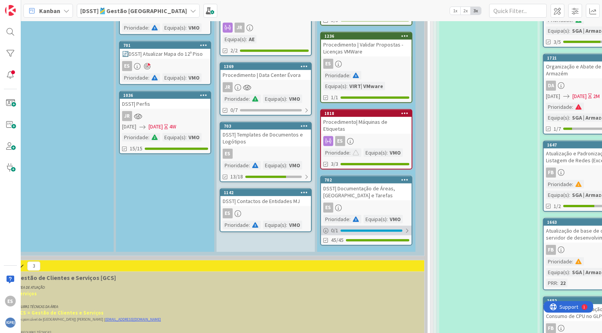
click at [354, 225] on div "0 / 1" at bounding box center [366, 230] width 91 height 10
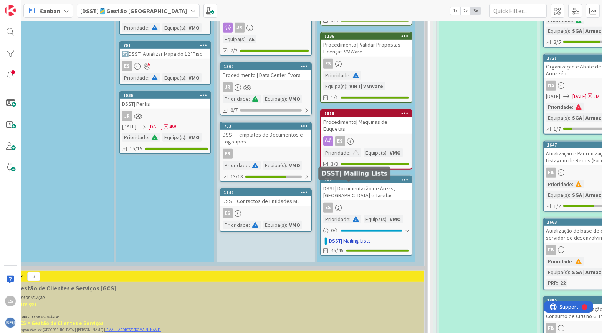
click at [356, 237] on link "DSST| Mailing Lists" at bounding box center [350, 241] width 42 height 8
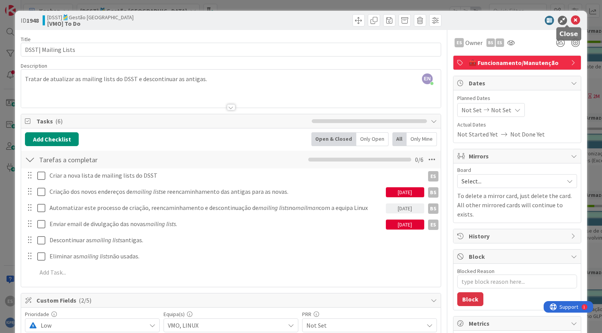
click at [571, 17] on icon at bounding box center [575, 20] width 9 height 9
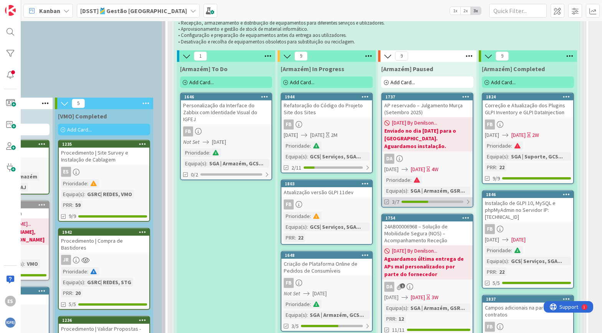
scroll to position [3187, 0]
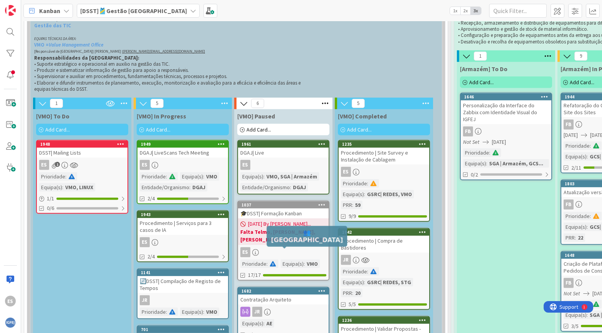
click at [295, 288] on div "1682" at bounding box center [285, 290] width 87 height 5
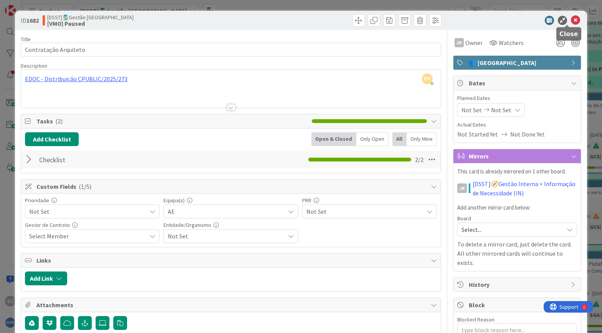
click at [571, 21] on icon at bounding box center [575, 20] width 9 height 9
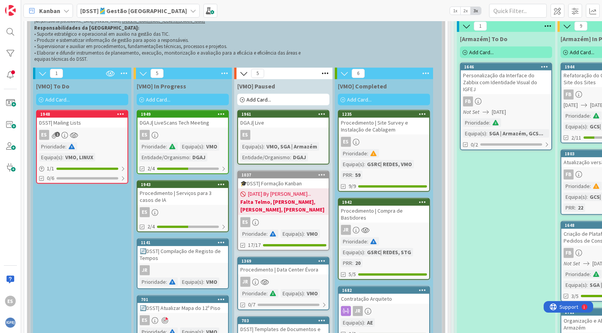
scroll to position [3217, 0]
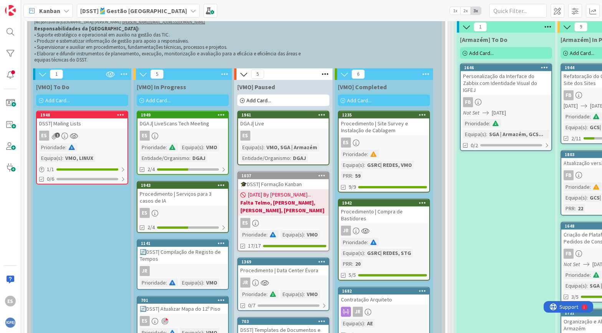
click at [282, 118] on div "DGAJ| Live" at bounding box center [283, 123] width 91 height 10
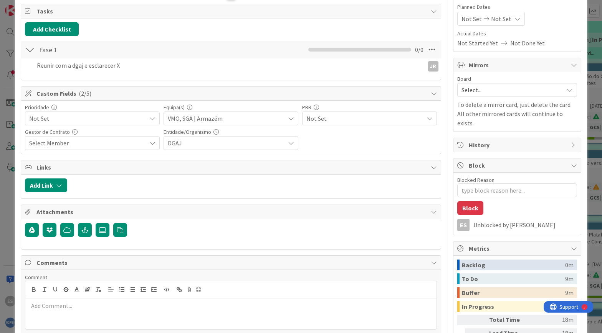
scroll to position [65, 0]
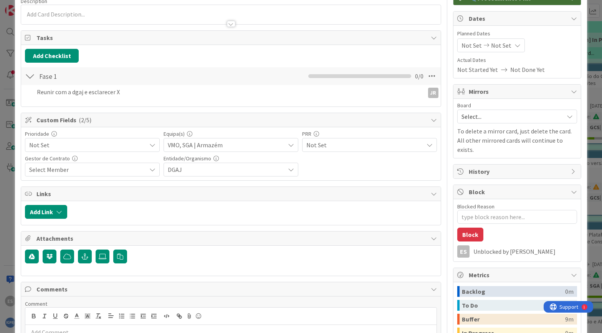
type textarea "x"
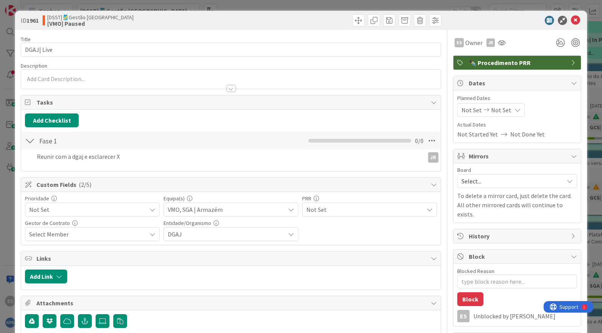
click at [119, 41] on div "Title 10 / 128" at bounding box center [231, 39] width 421 height 7
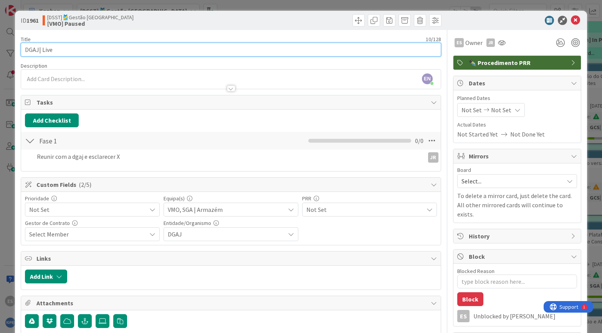
click at [81, 53] on input "DGAJ| Live" at bounding box center [231, 50] width 421 height 14
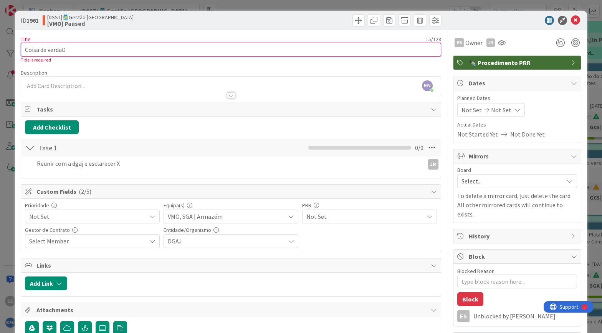
type input "Coisa de verdaDE"
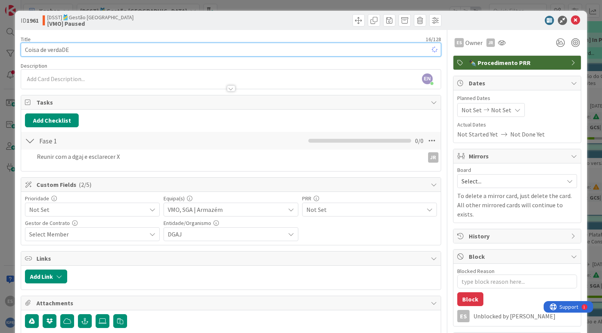
type textarea "x"
type input "Coisa de verd"
type textarea "x"
type input "Coisa de verd"
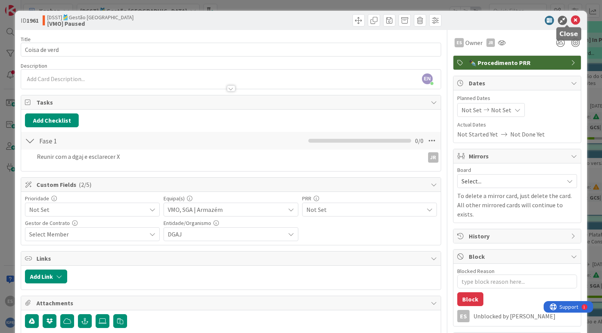
click at [571, 20] on icon at bounding box center [575, 20] width 9 height 9
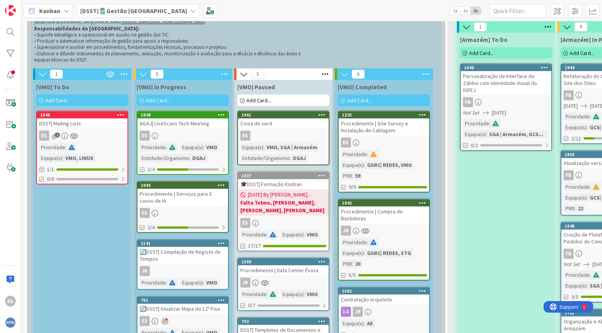
click at [63, 8] on icon at bounding box center [66, 11] width 6 height 6
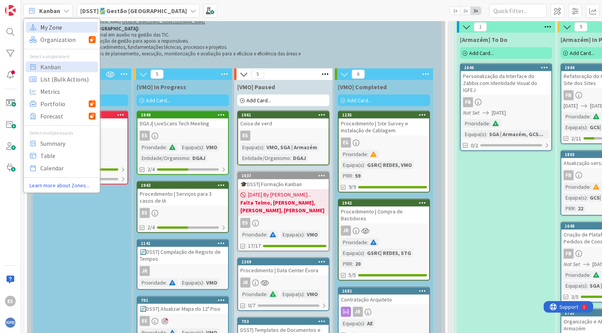
click at [56, 26] on span "My Zone" at bounding box center [67, 28] width 55 height 12
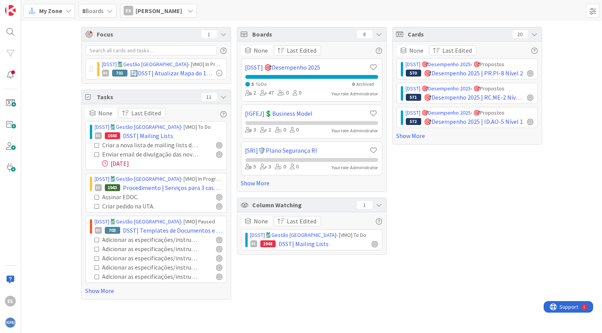
click at [107, 8] on icon at bounding box center [110, 11] width 6 height 6
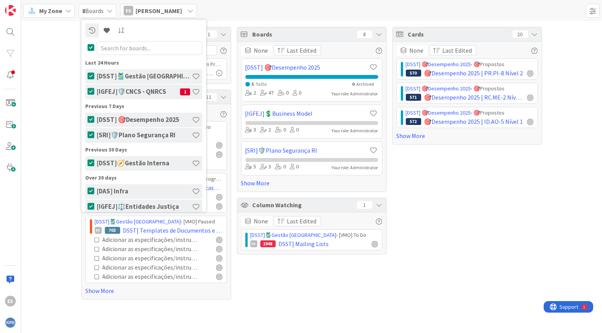
click at [92, 118] on icon at bounding box center [91, 120] width 7 height 8
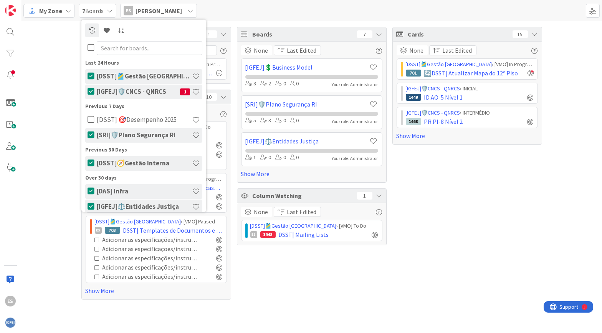
click at [89, 135] on icon at bounding box center [91, 135] width 7 height 8
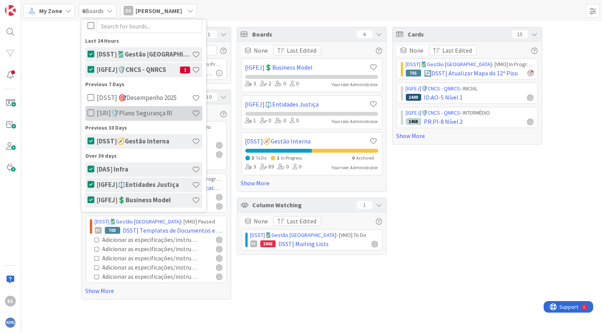
click at [91, 114] on icon at bounding box center [91, 113] width 7 height 8
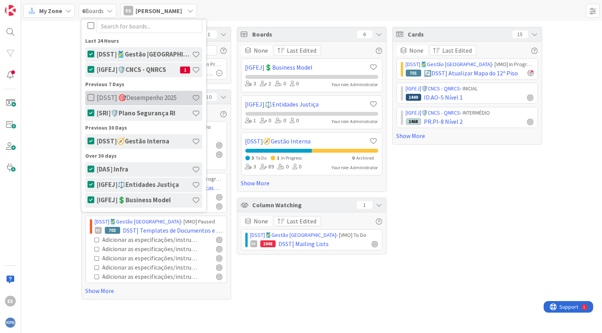
click at [88, 98] on icon at bounding box center [91, 98] width 7 height 8
click at [38, 90] on div "Focus 1 [DSST]🎽Gestão Equipas › [VMO] In Progress ES 701 🔄DSST| Atualizar Mapa …" at bounding box center [311, 163] width 581 height 284
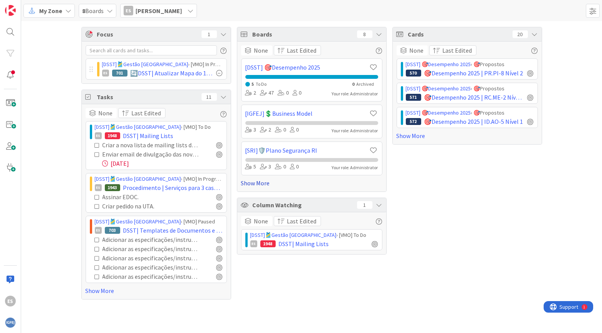
click at [260, 182] on link "Show More" at bounding box center [311, 182] width 141 height 9
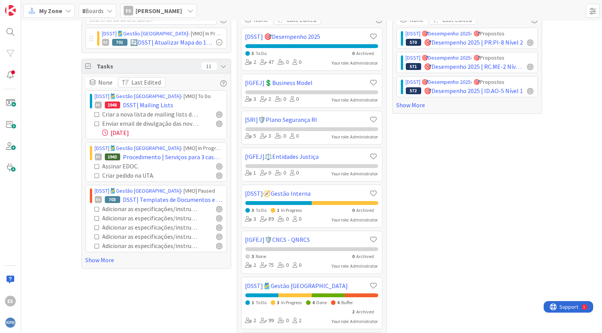
scroll to position [0, 0]
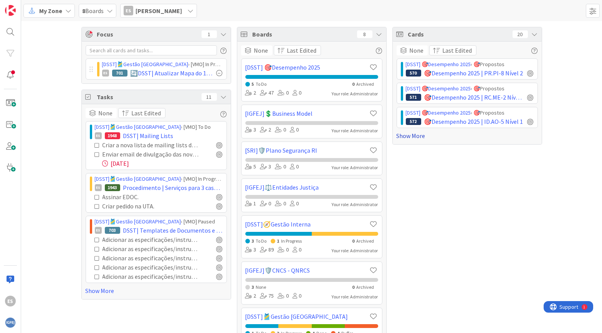
click at [414, 136] on link "Show More" at bounding box center [467, 135] width 141 height 9
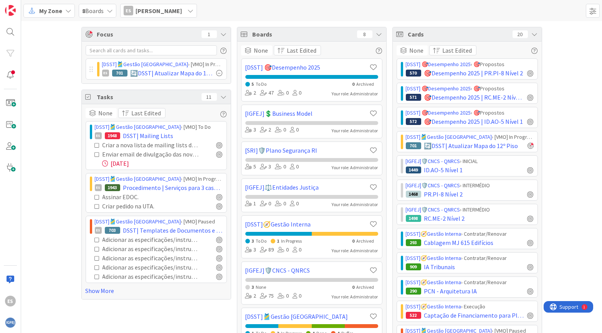
click at [63, 12] on div "My Zone" at bounding box center [48, 11] width 51 height 14
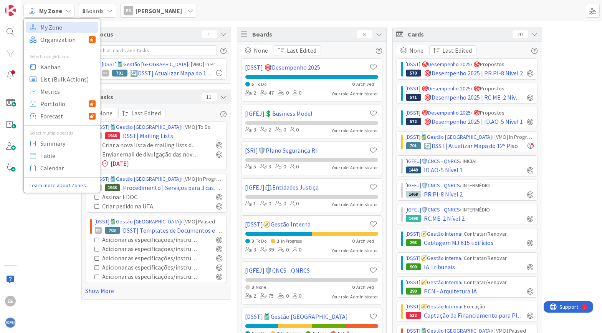
click at [97, 9] on span "8 Boards" at bounding box center [93, 10] width 22 height 9
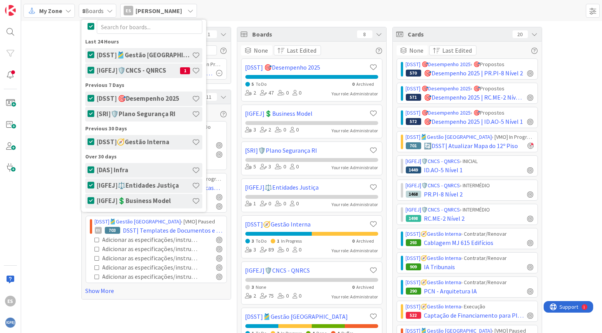
click at [61, 15] on div "My Zone" at bounding box center [48, 11] width 51 height 14
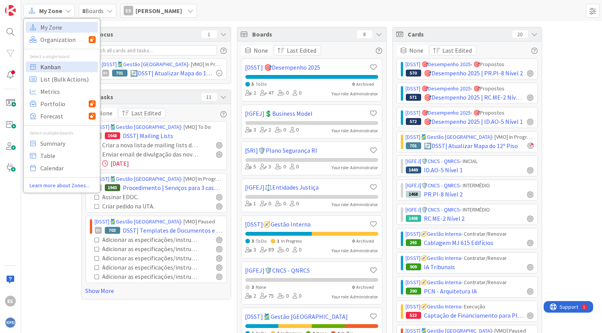
click at [61, 66] on span "Kanban" at bounding box center [67, 67] width 55 height 12
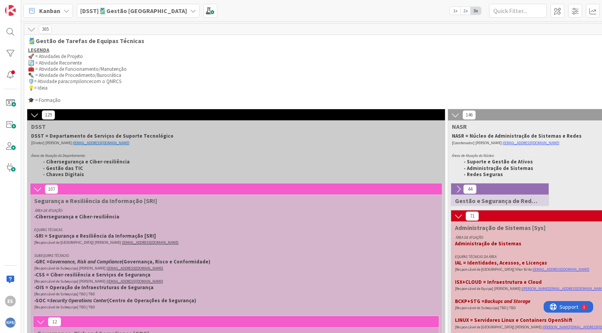
click at [63, 8] on icon at bounding box center [66, 11] width 6 height 6
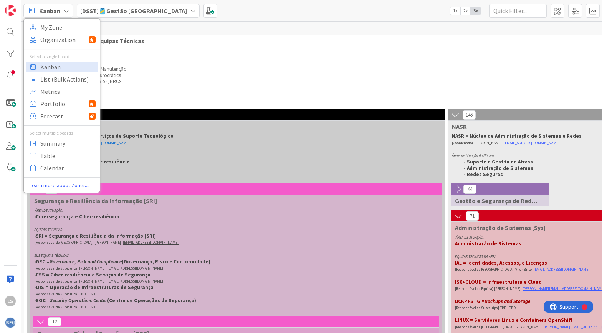
click at [121, 16] on div "[DSST]🎽Gestão [GEOGRAPHIC_DATA]" at bounding box center [138, 11] width 123 height 14
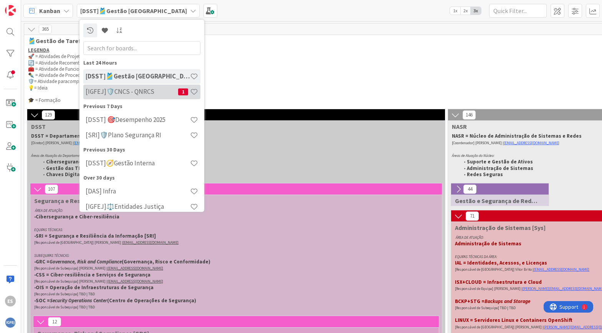
click at [134, 94] on h4 "[IGFEJ]🛡️CNCS - QNRCS" at bounding box center [132, 92] width 93 height 8
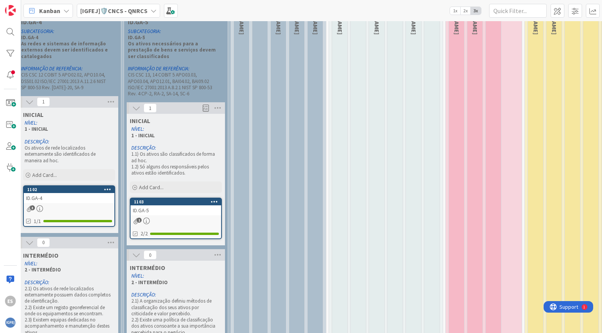
scroll to position [0, 333]
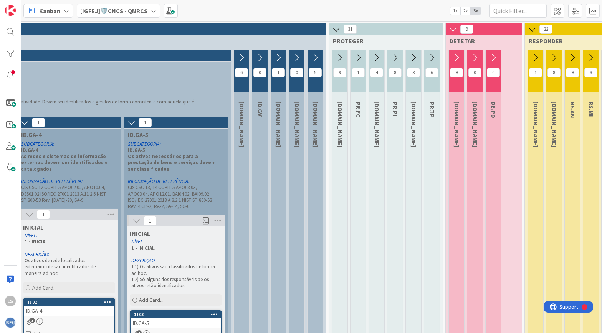
click at [413, 52] on button at bounding box center [413, 58] width 15 height 12
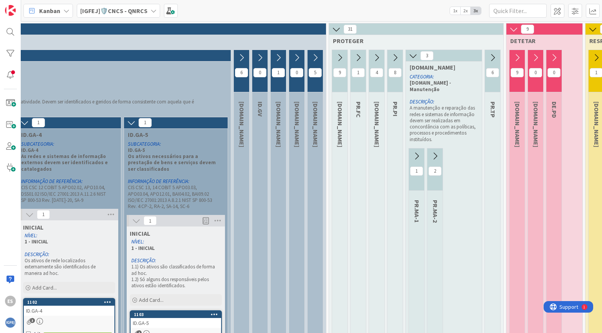
click at [417, 152] on icon at bounding box center [416, 156] width 8 height 8
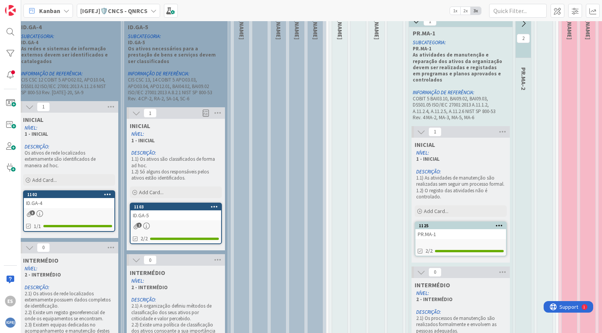
scroll to position [107, 333]
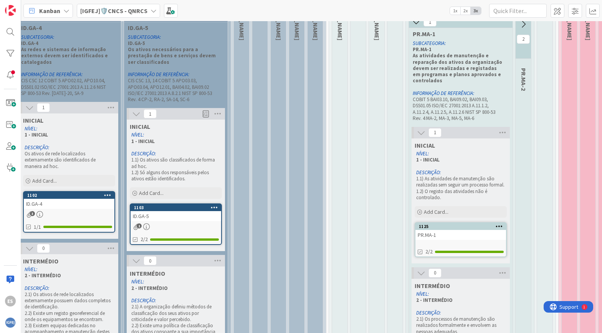
click at [437, 233] on div "PR.MA-1" at bounding box center [461, 235] width 91 height 10
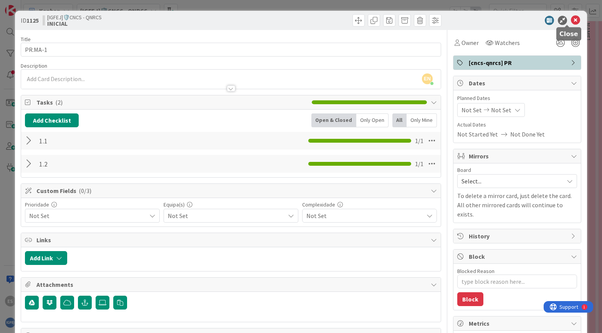
click at [571, 17] on icon at bounding box center [575, 20] width 9 height 9
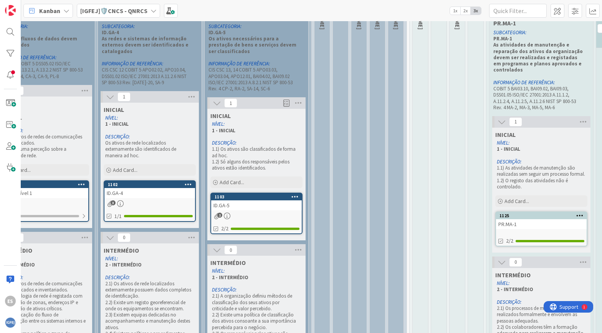
click at [240, 200] on div "ID.GA-5" at bounding box center [256, 205] width 91 height 10
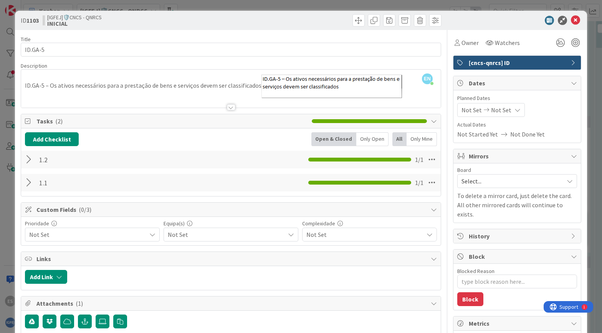
click at [92, 82] on div "EN [PERSON_NAME] just joined ID.GA-5 – Os ativos necessários para a prestação d…" at bounding box center [231, 89] width 420 height 38
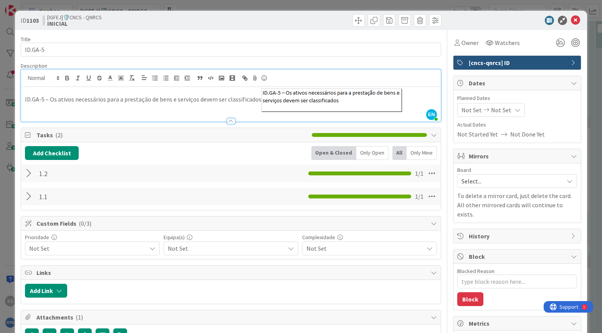
click at [406, 98] on p "ID.GA-5 – Os ativos necessários para a prestação de bens e serviços devem ser c…" at bounding box center [231, 99] width 412 height 23
click at [240, 112] on div "ID.GA-5 – Os ativos necessários para a prestação de bens e serviços devem ser c…" at bounding box center [231, 104] width 420 height 35
click at [216, 99] on p "ID.GA-5 – Os ativos necessários para a prestação de bens e serviços devem ser c…" at bounding box center [231, 99] width 412 height 23
click at [27, 171] on div at bounding box center [30, 173] width 10 height 14
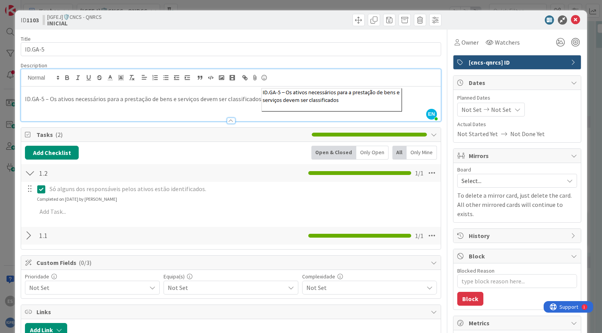
click at [26, 230] on div at bounding box center [30, 235] width 10 height 14
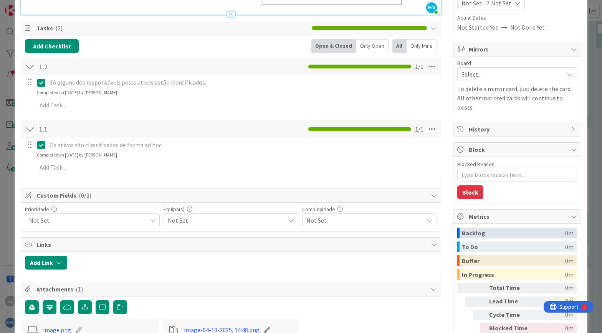
scroll to position [0, 0]
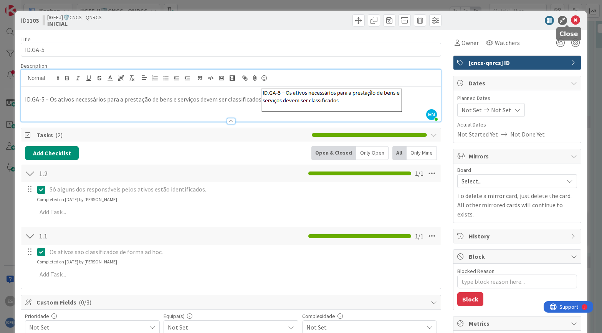
click at [571, 19] on icon at bounding box center [575, 20] width 9 height 9
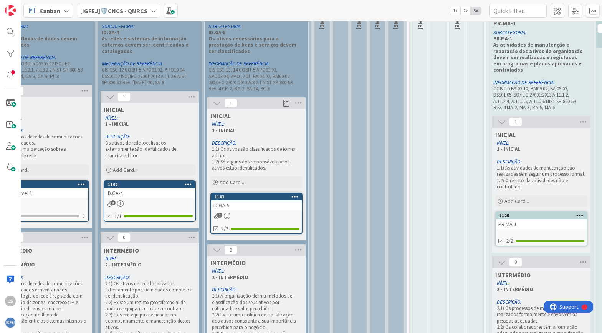
click at [108, 6] on span "[IGFEJ]🛡️CNCS - QNRCS" at bounding box center [113, 10] width 67 height 9
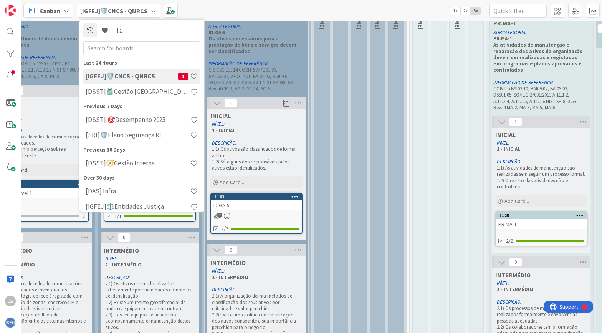
click at [63, 12] on icon at bounding box center [66, 11] width 6 height 6
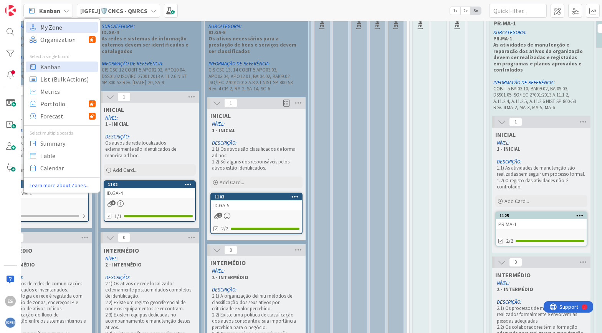
click at [58, 24] on span "My Zone" at bounding box center [67, 28] width 55 height 12
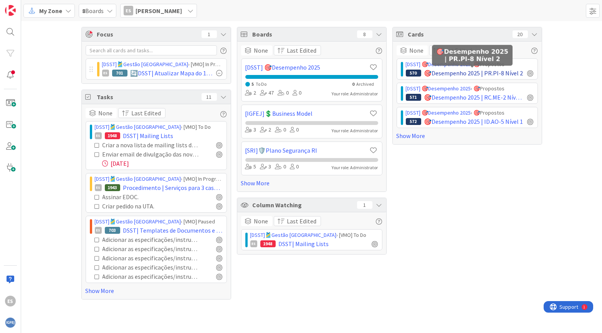
click at [461, 70] on span "🎯Desempenho 2025 | PR.PI-8 Nível 2" at bounding box center [473, 72] width 99 height 9
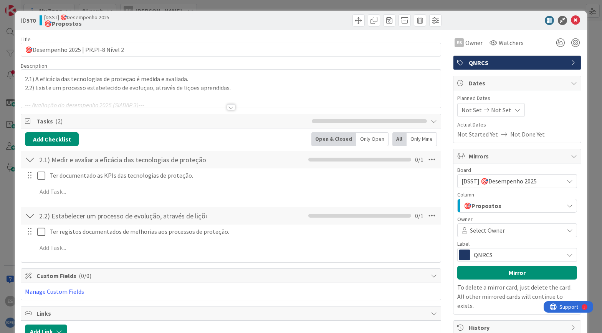
click at [230, 103] on div at bounding box center [231, 98] width 420 height 20
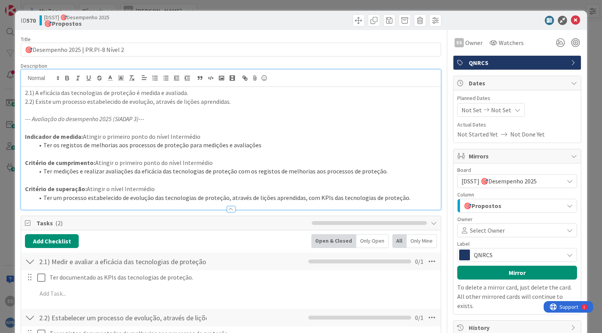
click at [188, 117] on p "--- Avaliação do desempenho 2025 (SIADAP 3)---" at bounding box center [231, 118] width 412 height 9
click at [34, 151] on p at bounding box center [231, 153] width 412 height 9
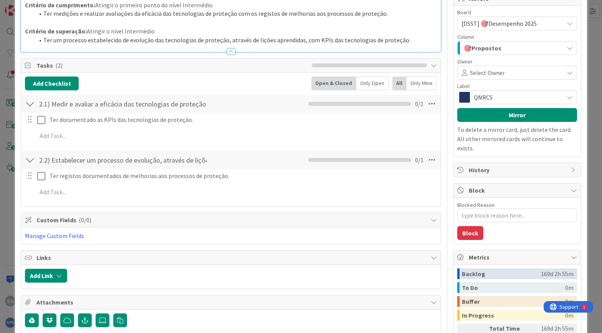
scroll to position [166, 0]
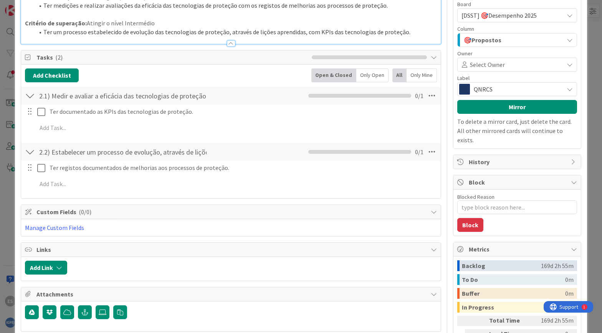
click at [209, 147] on div "2.2) Estabelecer um processo de evolução, através de lições aprendidas. Checkli…" at bounding box center [231, 152] width 420 height 18
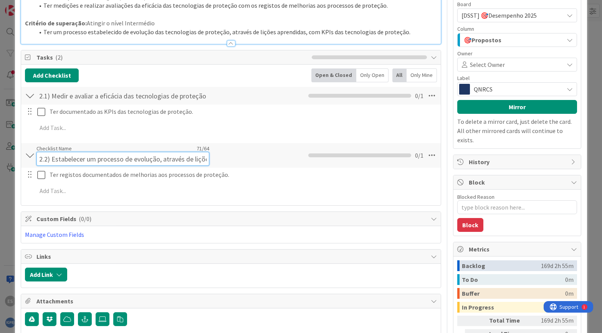
click at [197, 149] on div "Checklist Name 71 / 64 2.2) Estabelecer um processo de evolução, através de liç…" at bounding box center [122, 155] width 173 height 21
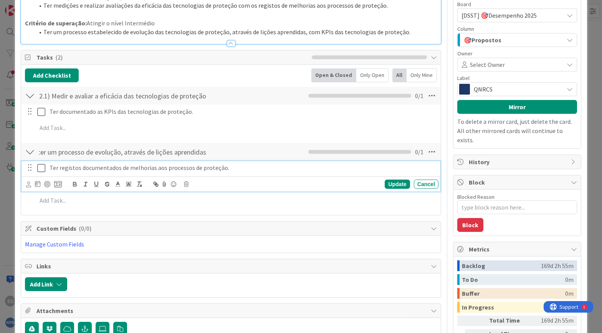
click at [91, 177] on div "Ter registos documentados de melhorias aos processos de proteção. Update Cancel" at bounding box center [231, 176] width 419 height 30
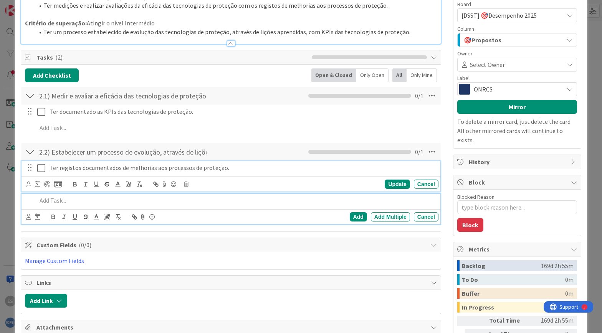
click at [354, 196] on p at bounding box center [236, 200] width 399 height 9
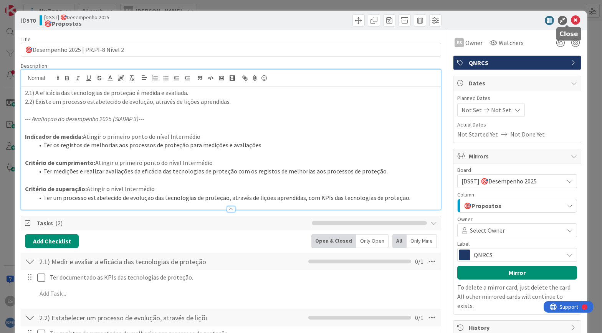
click at [571, 19] on icon at bounding box center [575, 20] width 9 height 9
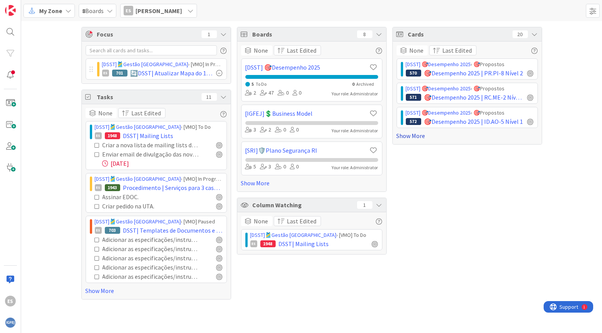
click at [420, 134] on link "Show More" at bounding box center [467, 135] width 141 height 9
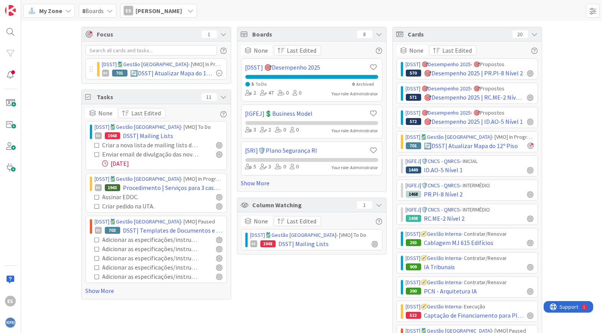
scroll to position [242, 0]
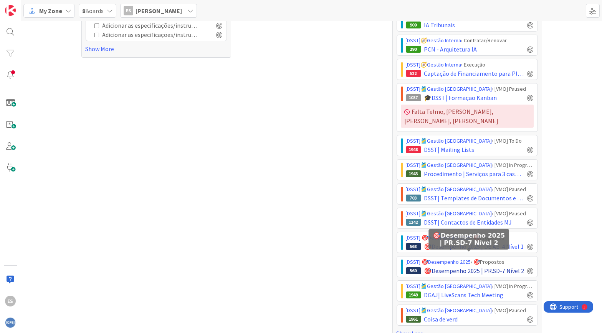
click at [457, 266] on span "🎯Desempenho 2025 | PR.SD-7 Nível 2" at bounding box center [474, 270] width 100 height 9
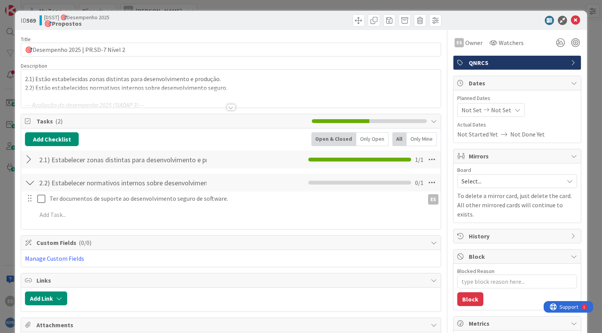
type textarea "x"
click at [229, 104] on div at bounding box center [231, 107] width 8 height 6
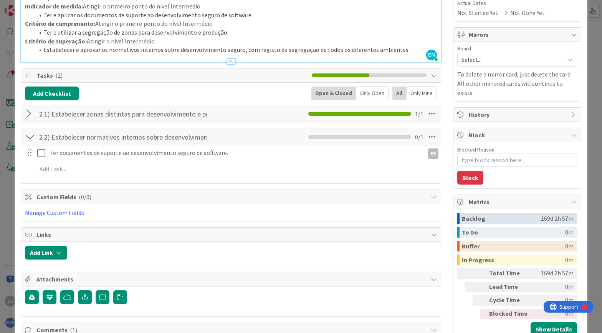
scroll to position [122, 0]
click at [25, 113] on div at bounding box center [30, 113] width 10 height 14
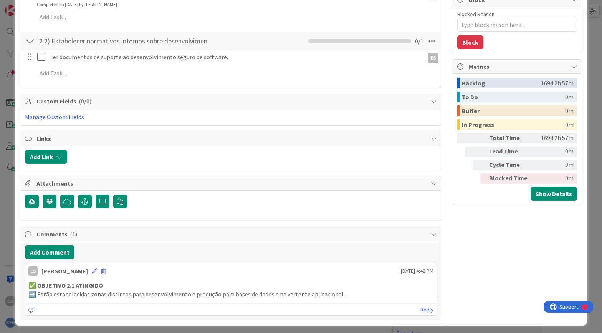
scroll to position [0, 0]
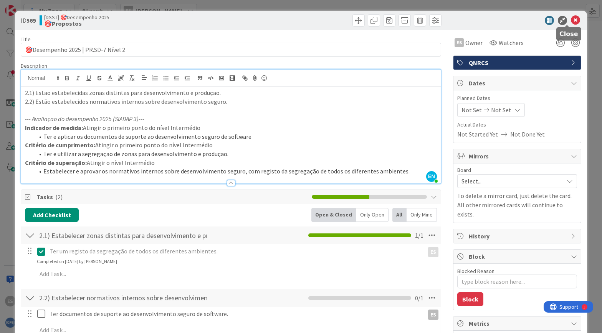
click at [571, 17] on icon at bounding box center [575, 20] width 9 height 9
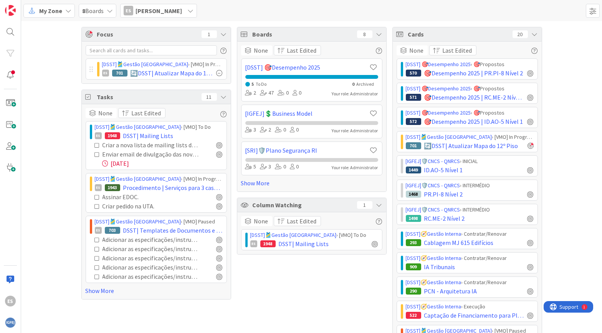
click at [63, 11] on div "My Zone" at bounding box center [48, 11] width 51 height 14
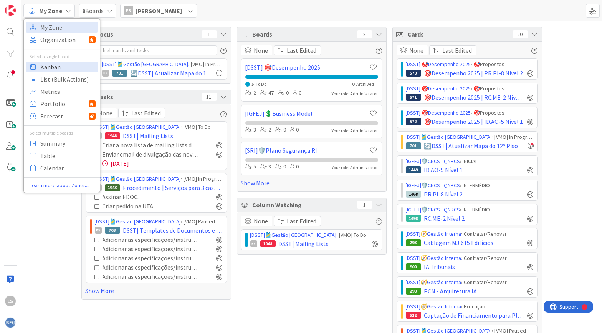
click at [68, 67] on span "Kanban" at bounding box center [67, 67] width 55 height 12
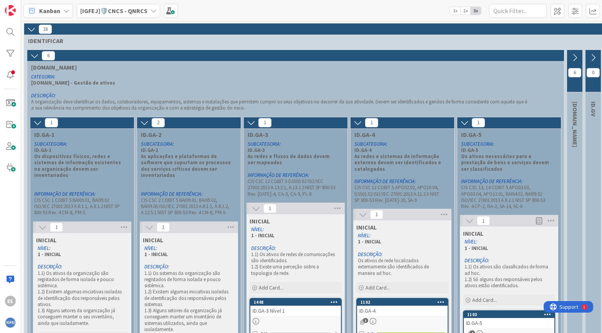
click at [108, 10] on b "[IGFEJ]🛡️CNCS - QNRCS" at bounding box center [113, 11] width 67 height 8
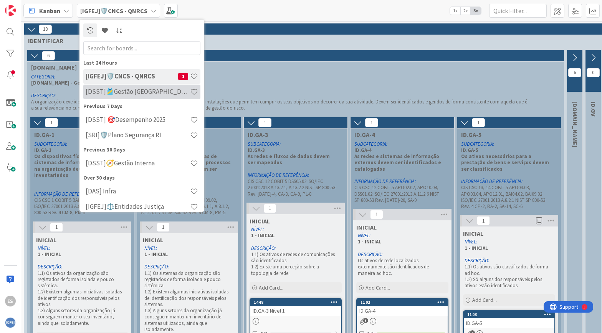
click at [131, 94] on h4 "[DSST]🎽Gestão [GEOGRAPHIC_DATA]" at bounding box center [138, 92] width 104 height 8
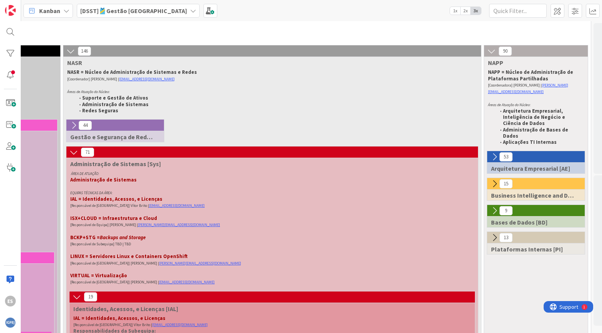
scroll to position [63, 385]
